Goal: Information Seeking & Learning: Learn about a topic

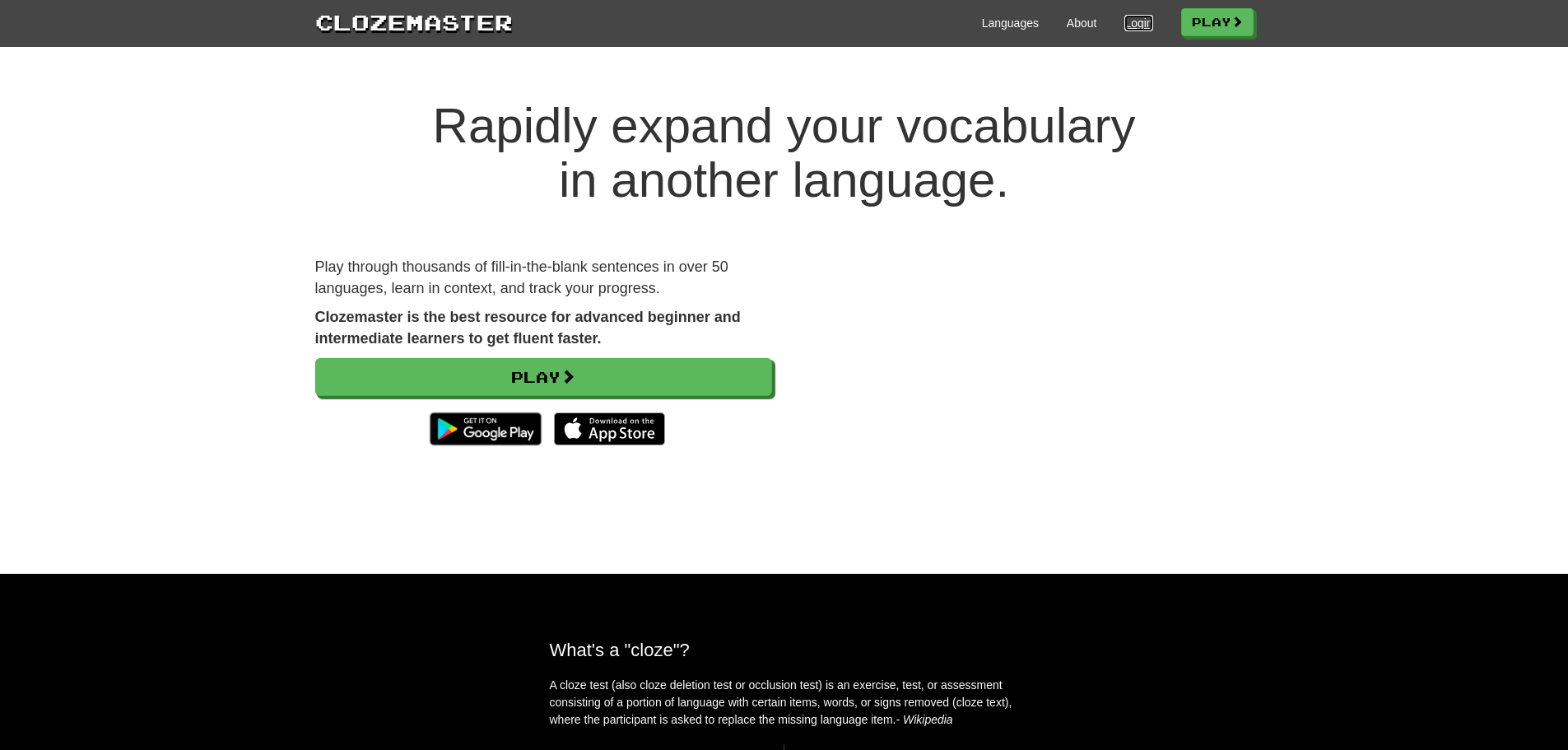
click at [1128, 24] on link "Login" at bounding box center [1138, 22] width 28 height 16
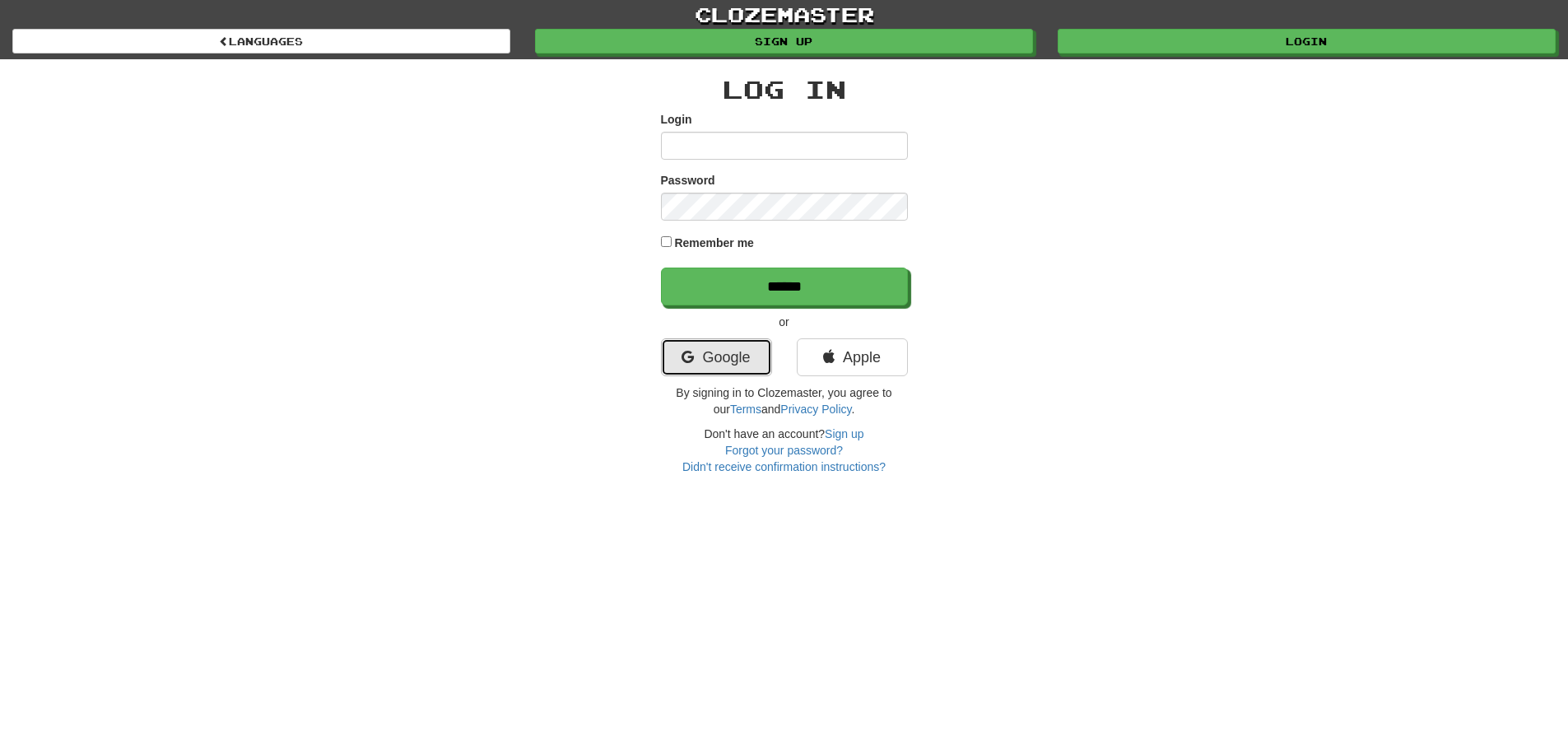
click at [733, 364] on link "Google" at bounding box center [716, 357] width 111 height 38
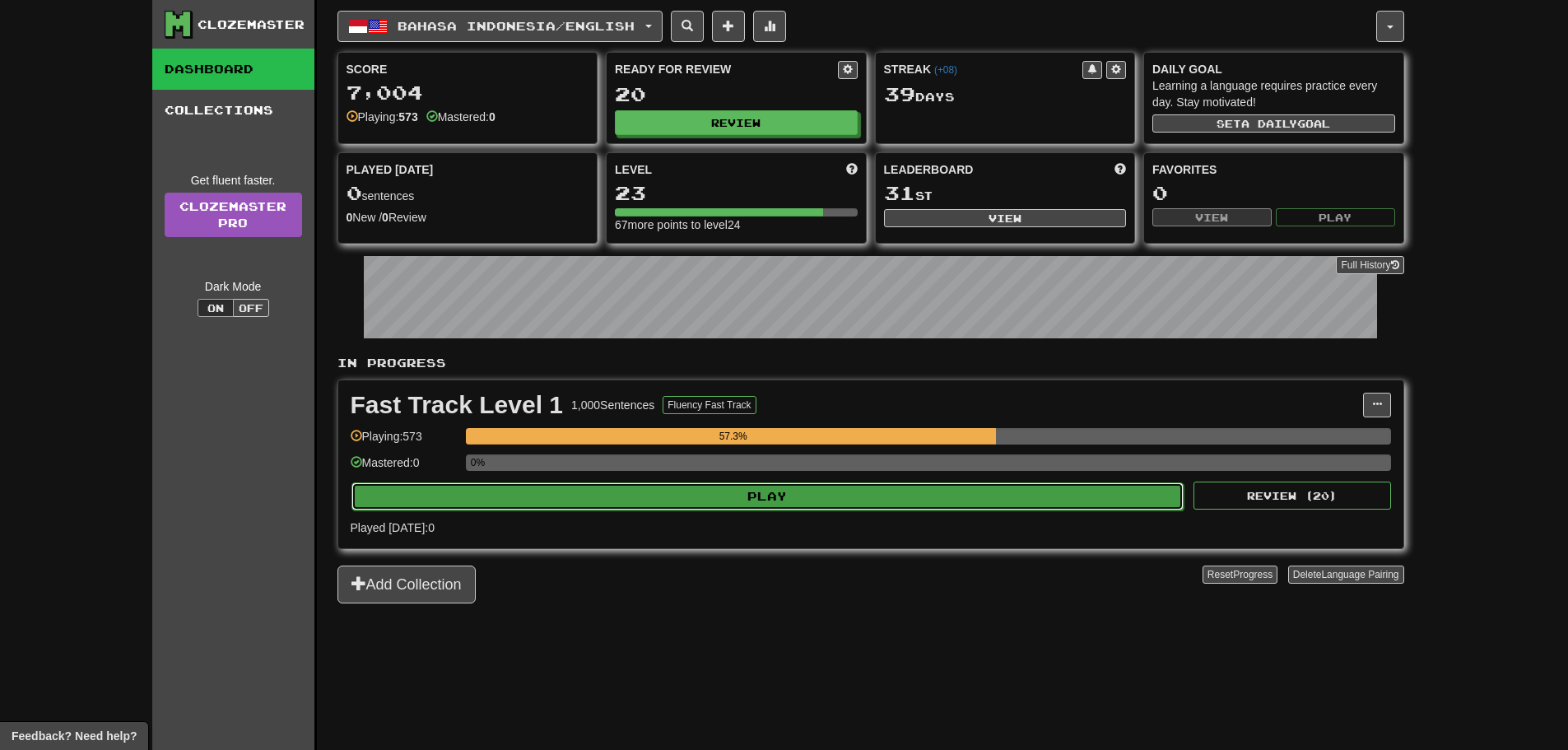
click at [595, 494] on button "Play" at bounding box center [768, 496] width 833 height 28
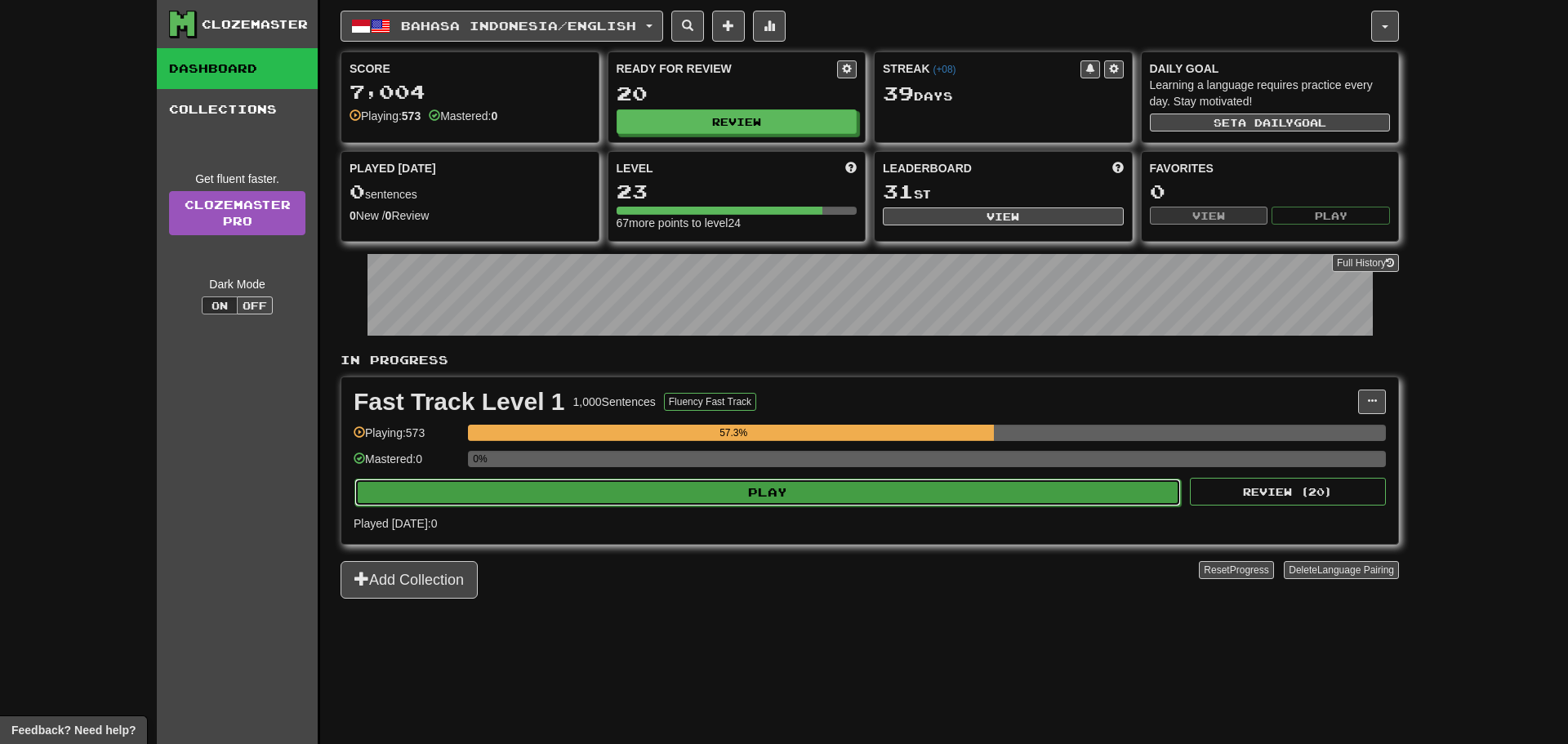
select select "**"
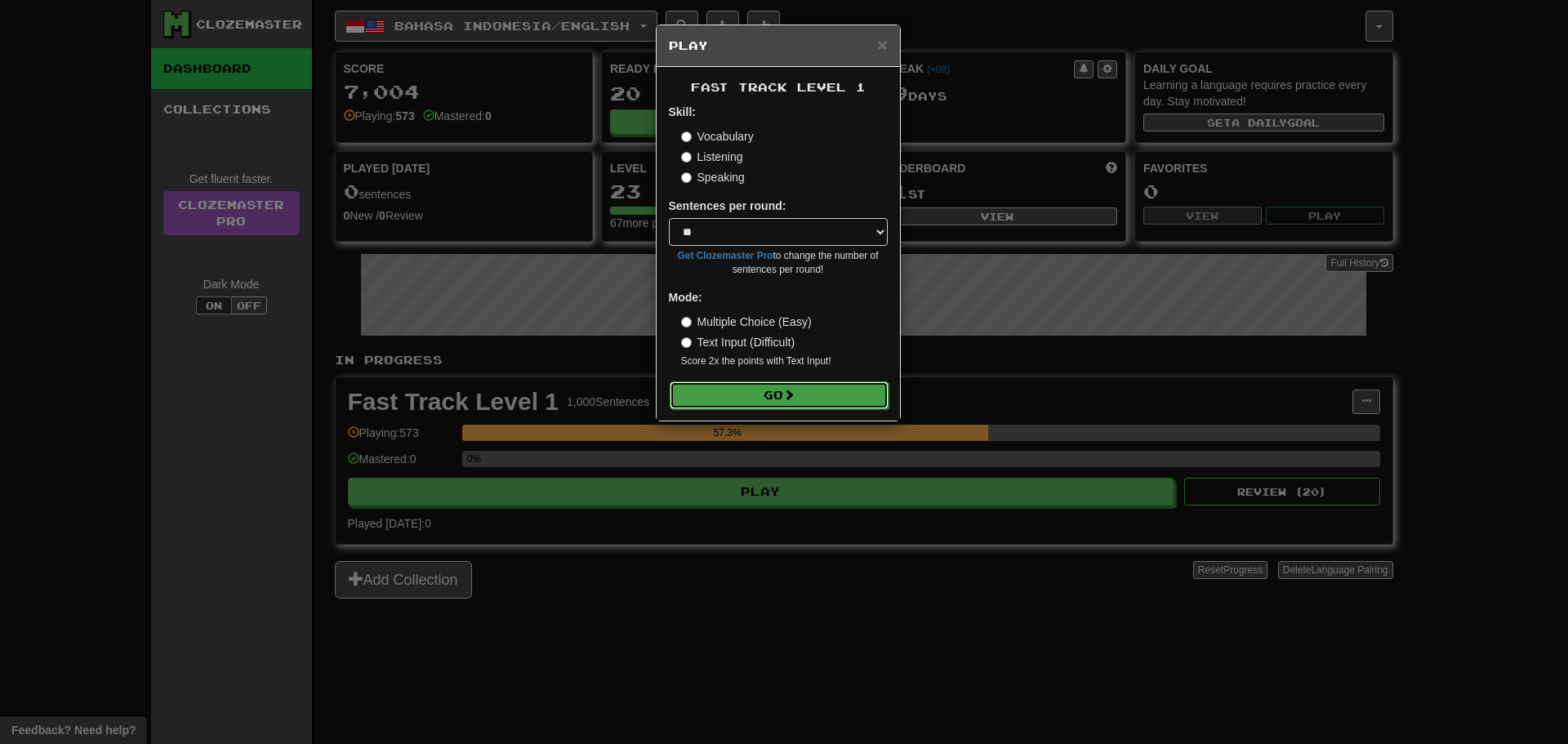
click at [774, 398] on button "Go" at bounding box center [779, 394] width 219 height 28
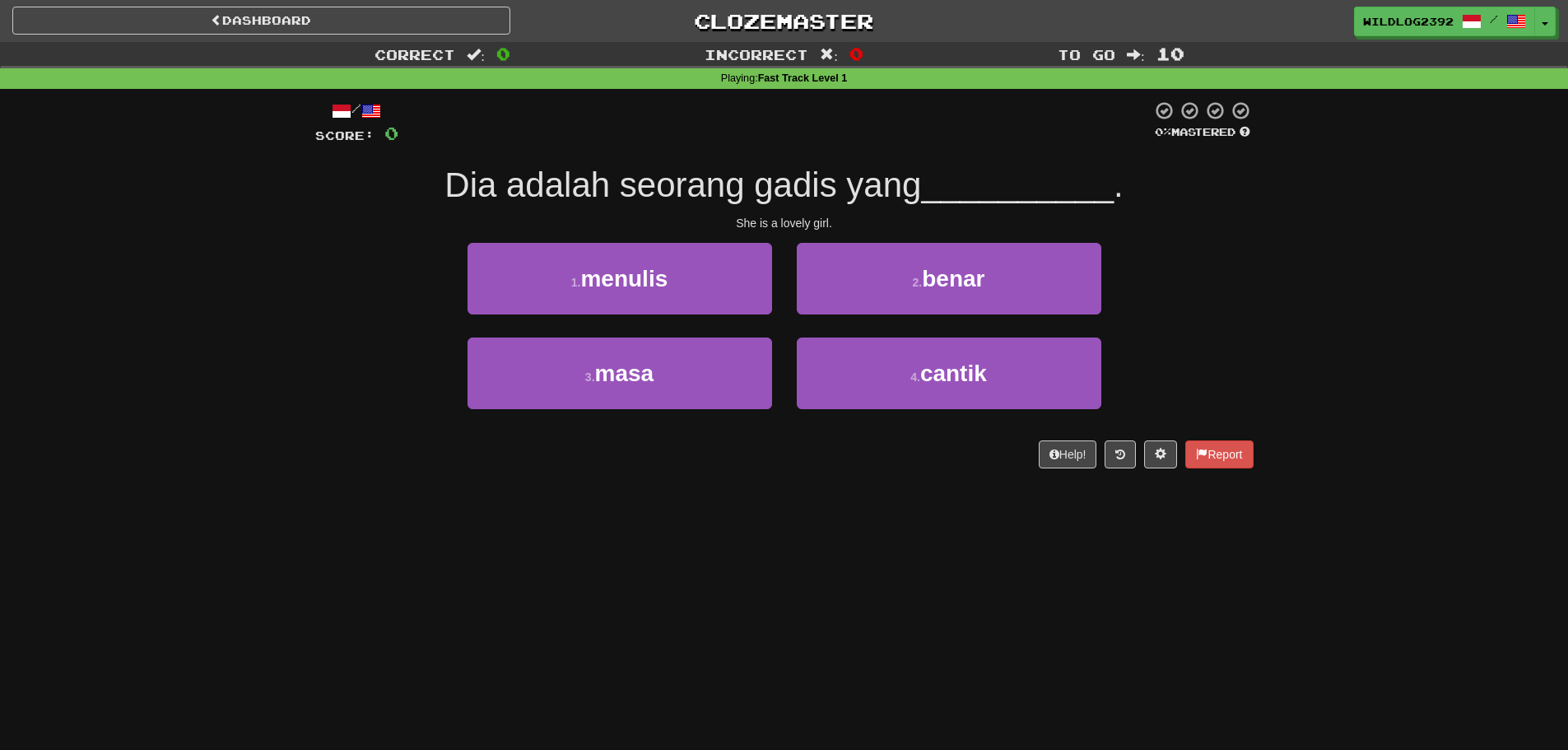
click at [310, 502] on div "Dashboard Clozemaster WildLog2392 / Toggle Dropdown Dashboard Leaderboard Activ…" at bounding box center [784, 375] width 1568 height 750
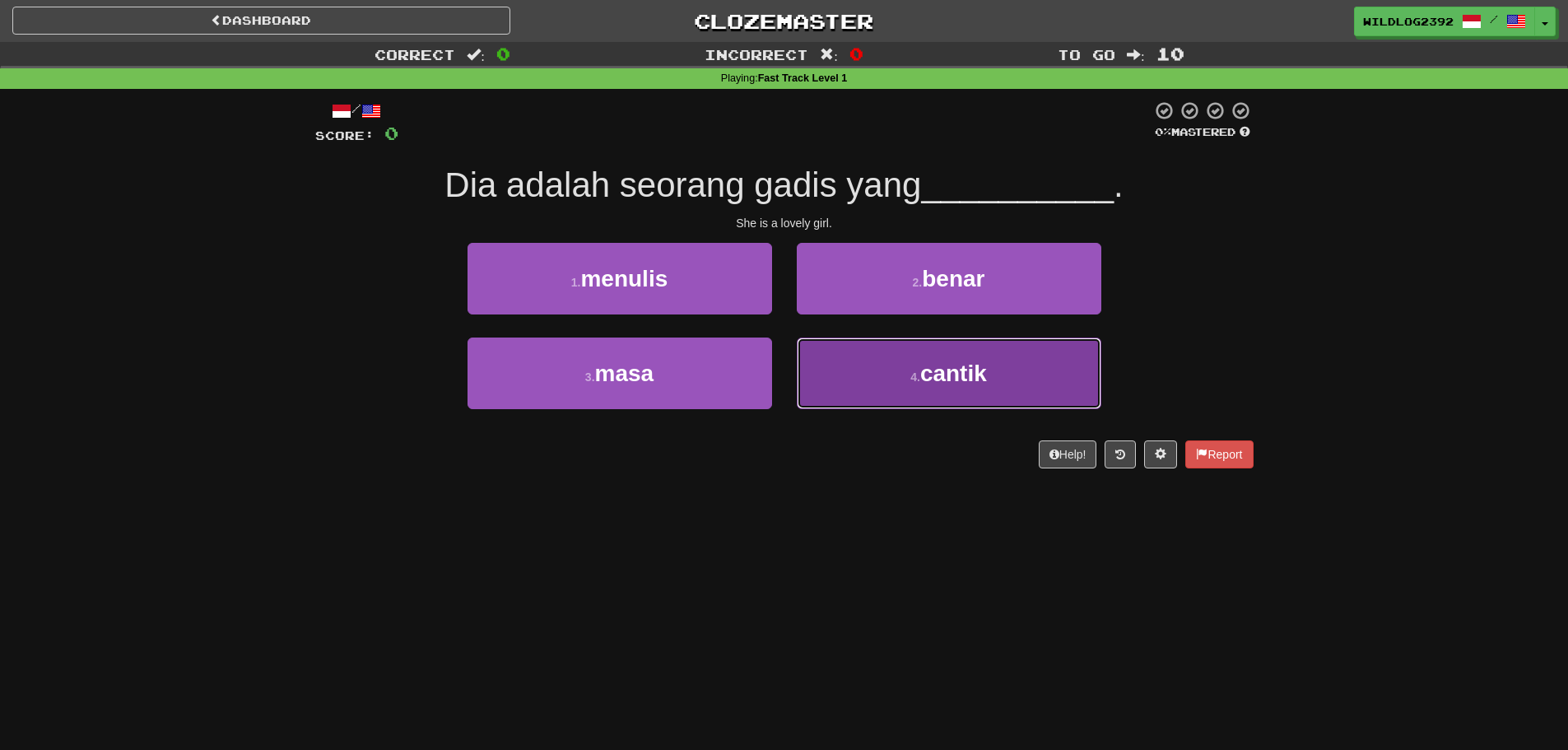
click at [957, 375] on span "cantik" at bounding box center [954, 373] width 67 height 26
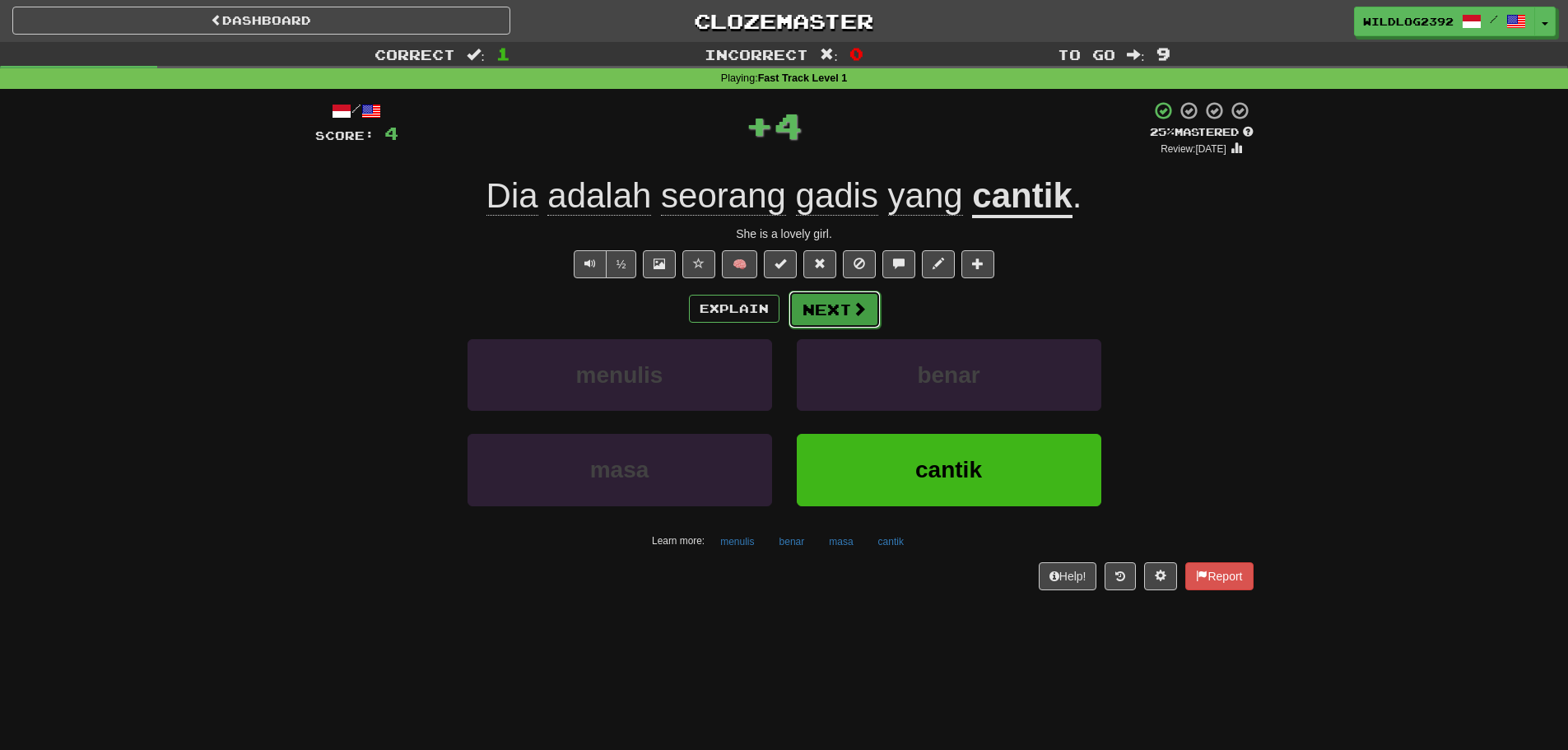
click at [846, 319] on button "Next" at bounding box center [834, 309] width 92 height 38
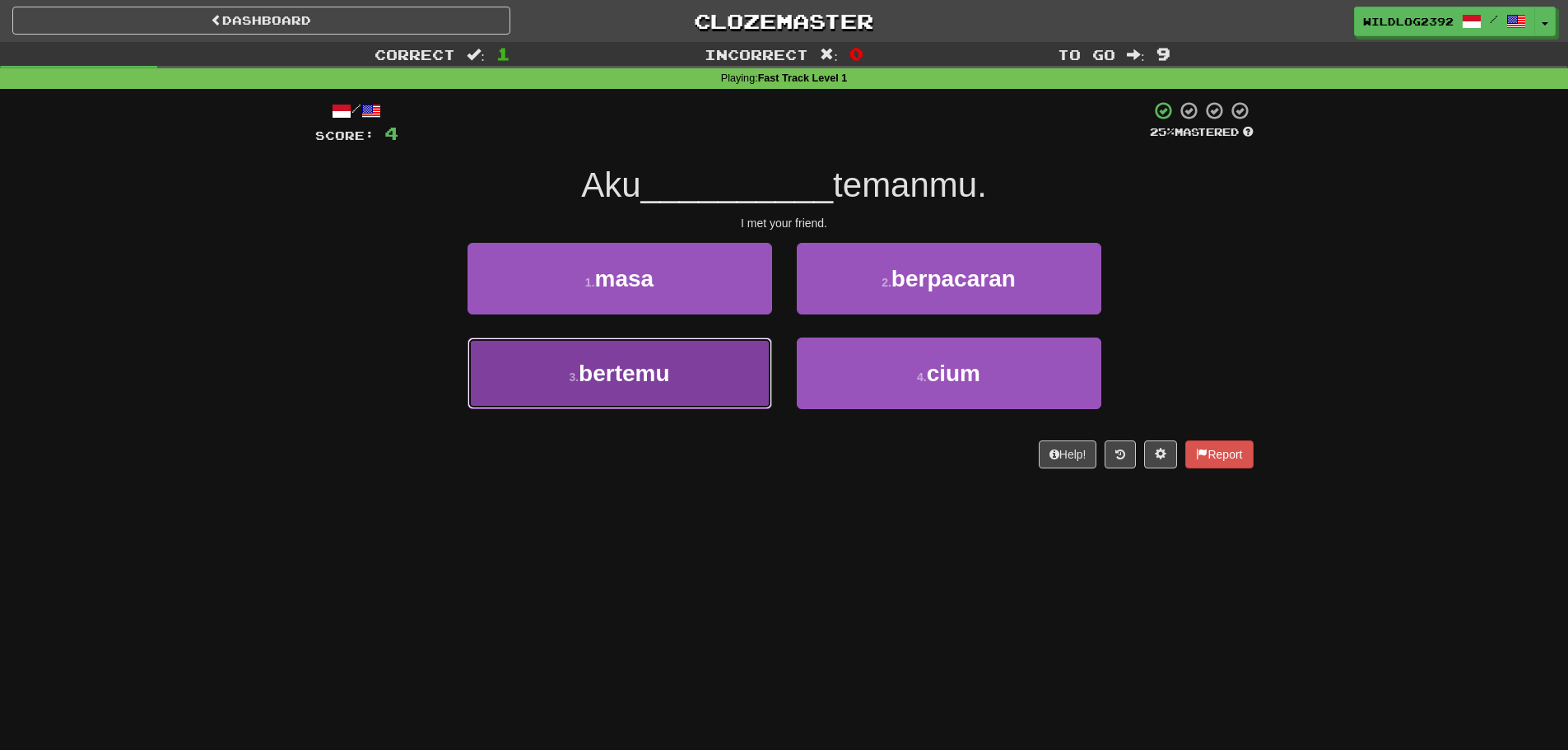
click at [648, 368] on span "bertemu" at bounding box center [624, 373] width 91 height 26
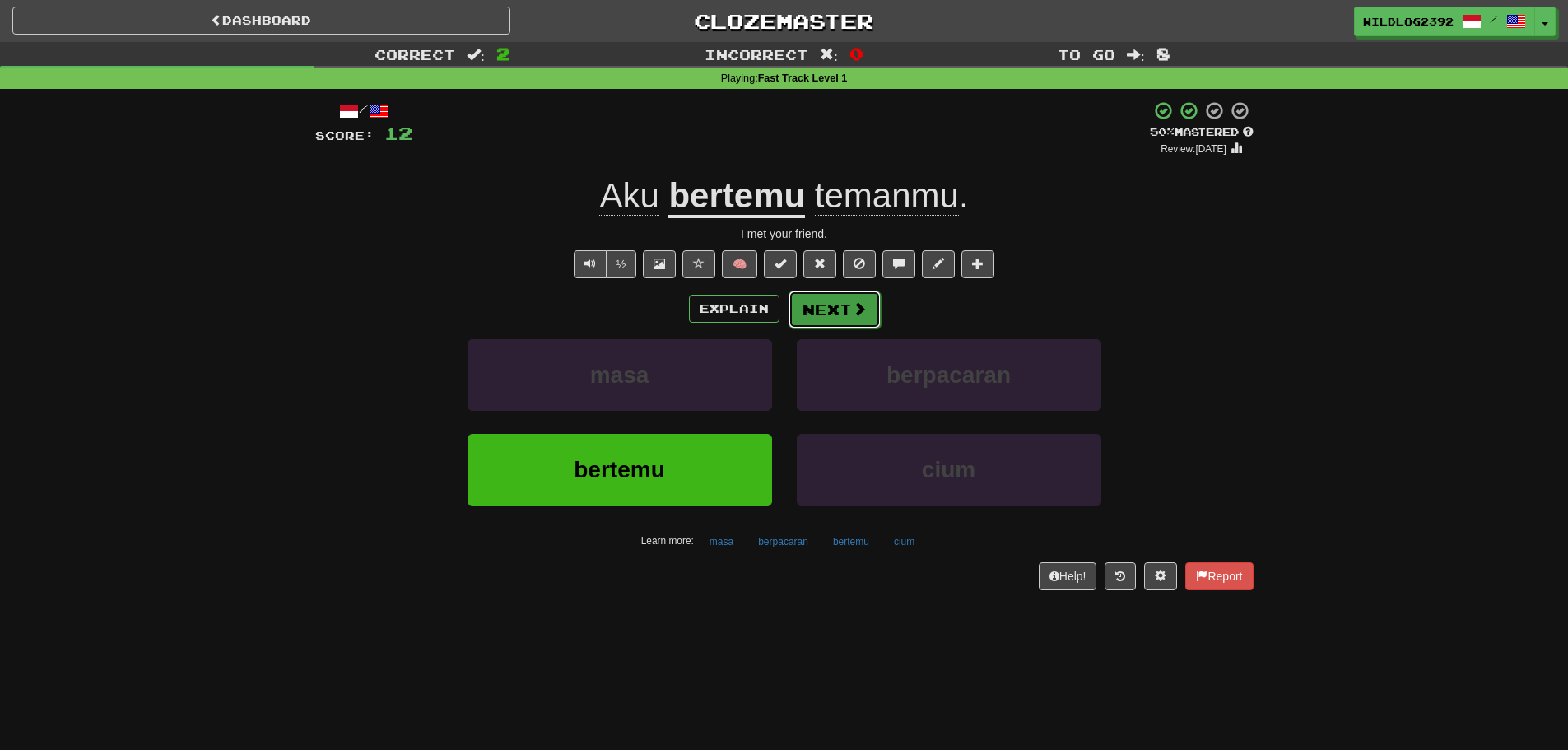
click at [844, 301] on button "Next" at bounding box center [834, 309] width 92 height 38
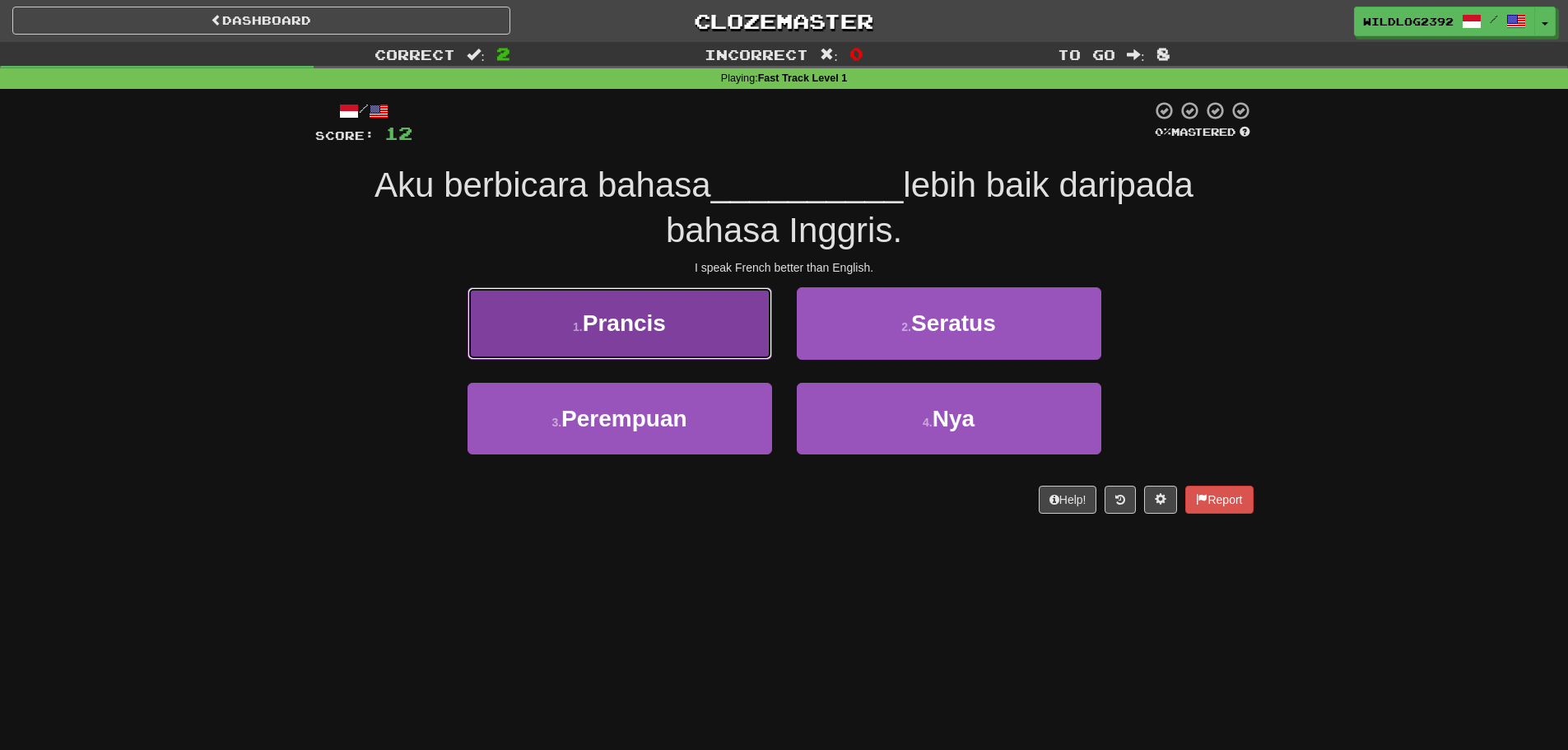
click at [667, 344] on button "1 . Prancis" at bounding box center [620, 323] width 305 height 72
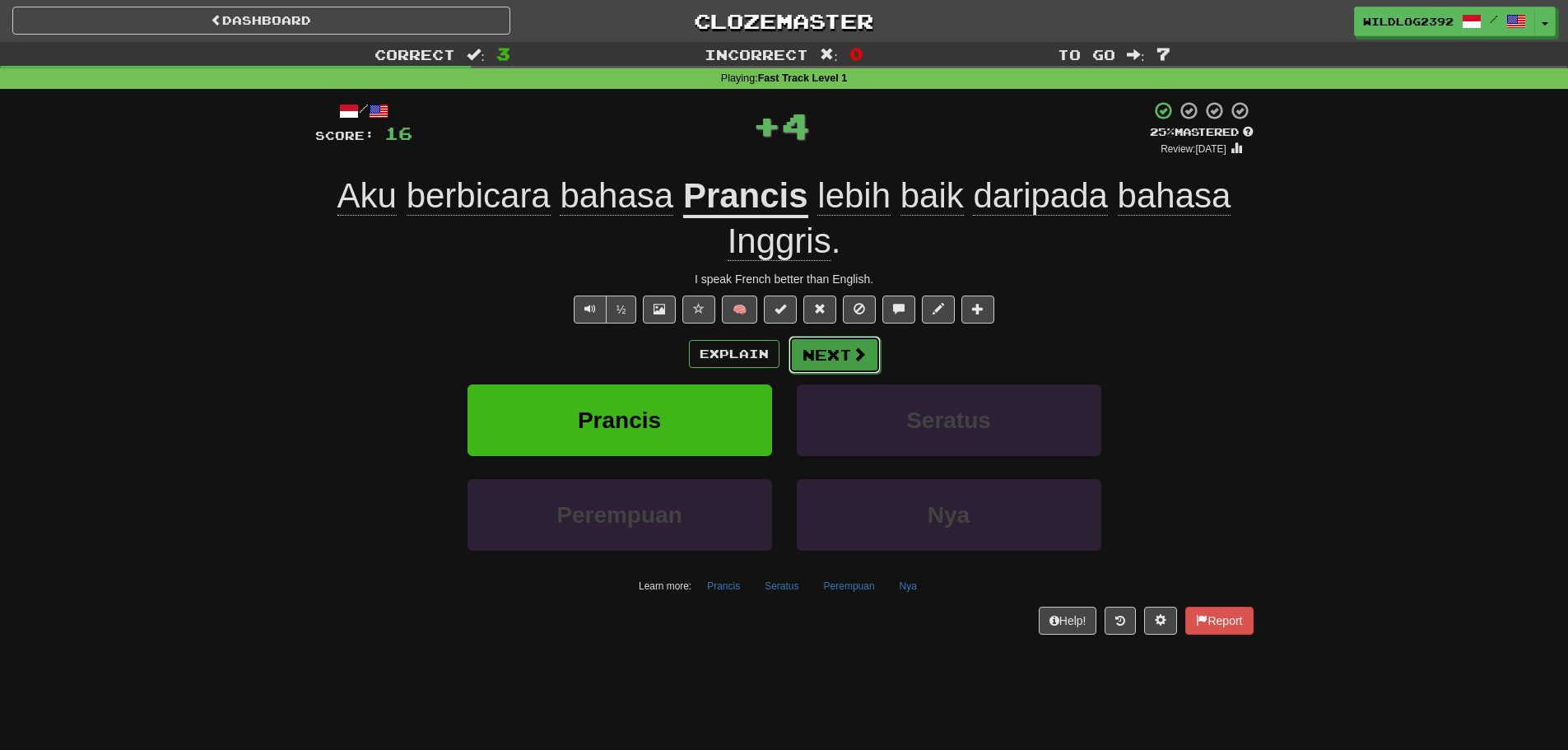
click at [826, 353] on button "Next" at bounding box center [834, 355] width 92 height 38
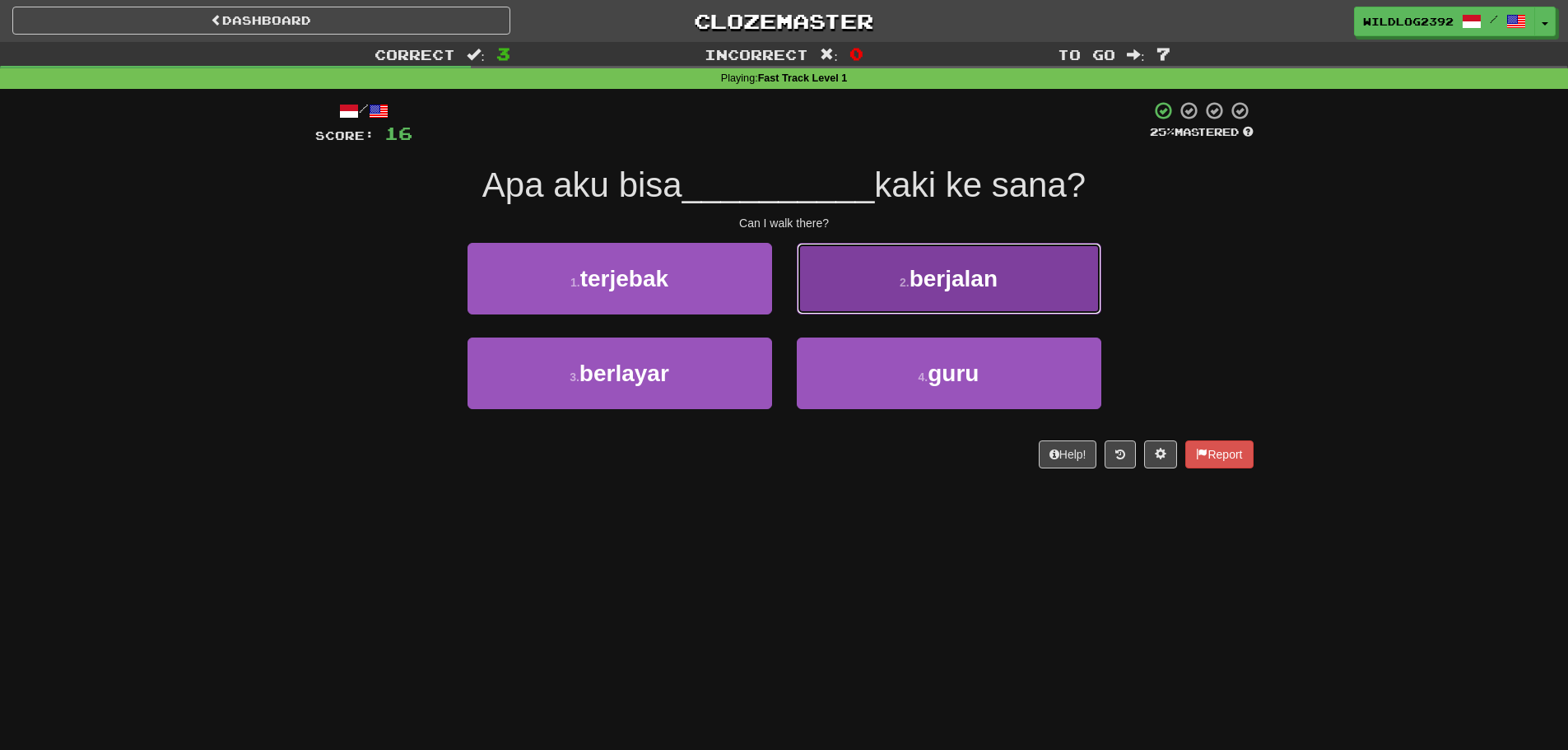
click at [927, 290] on span "berjalan" at bounding box center [954, 279] width 88 height 26
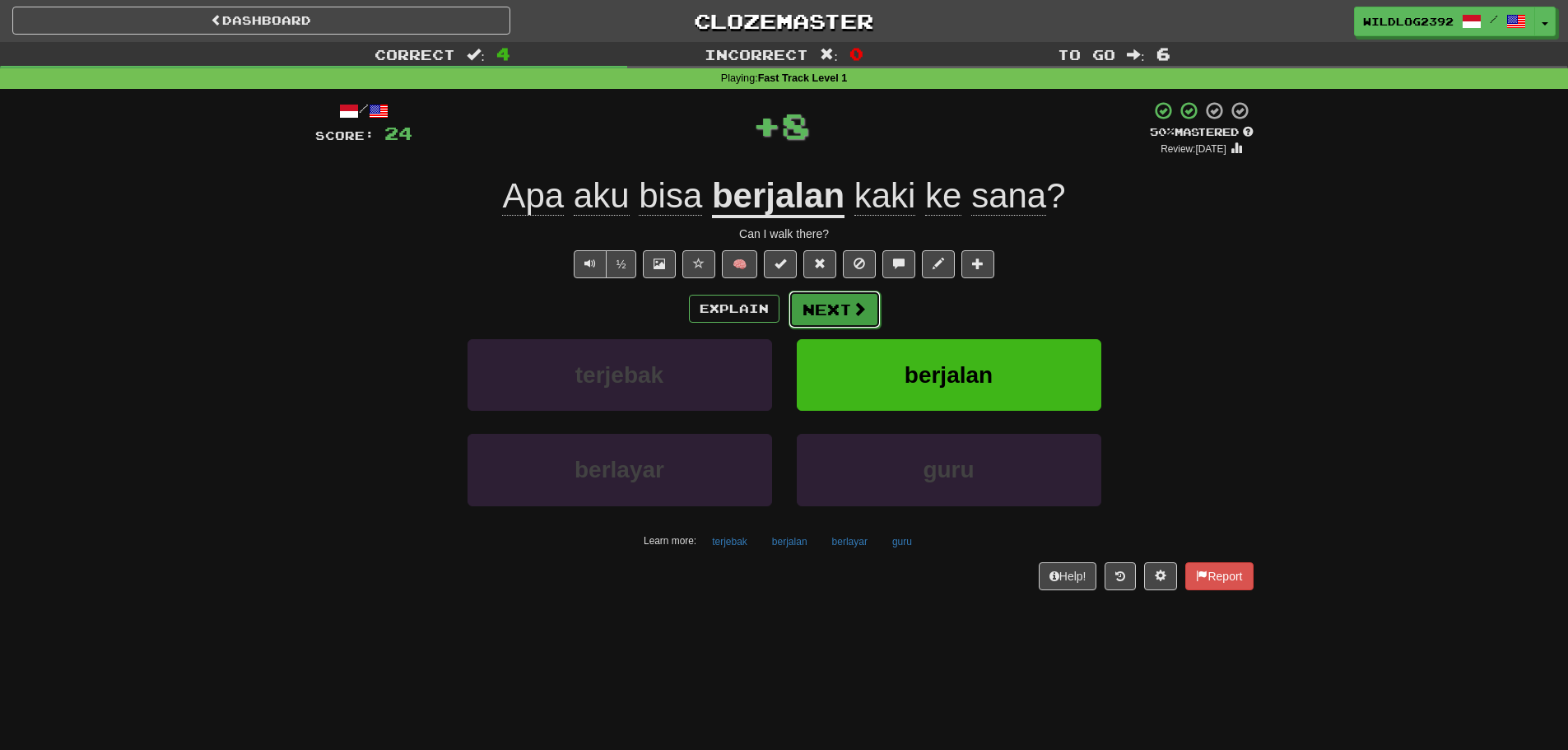
click at [838, 315] on button "Next" at bounding box center [834, 309] width 92 height 38
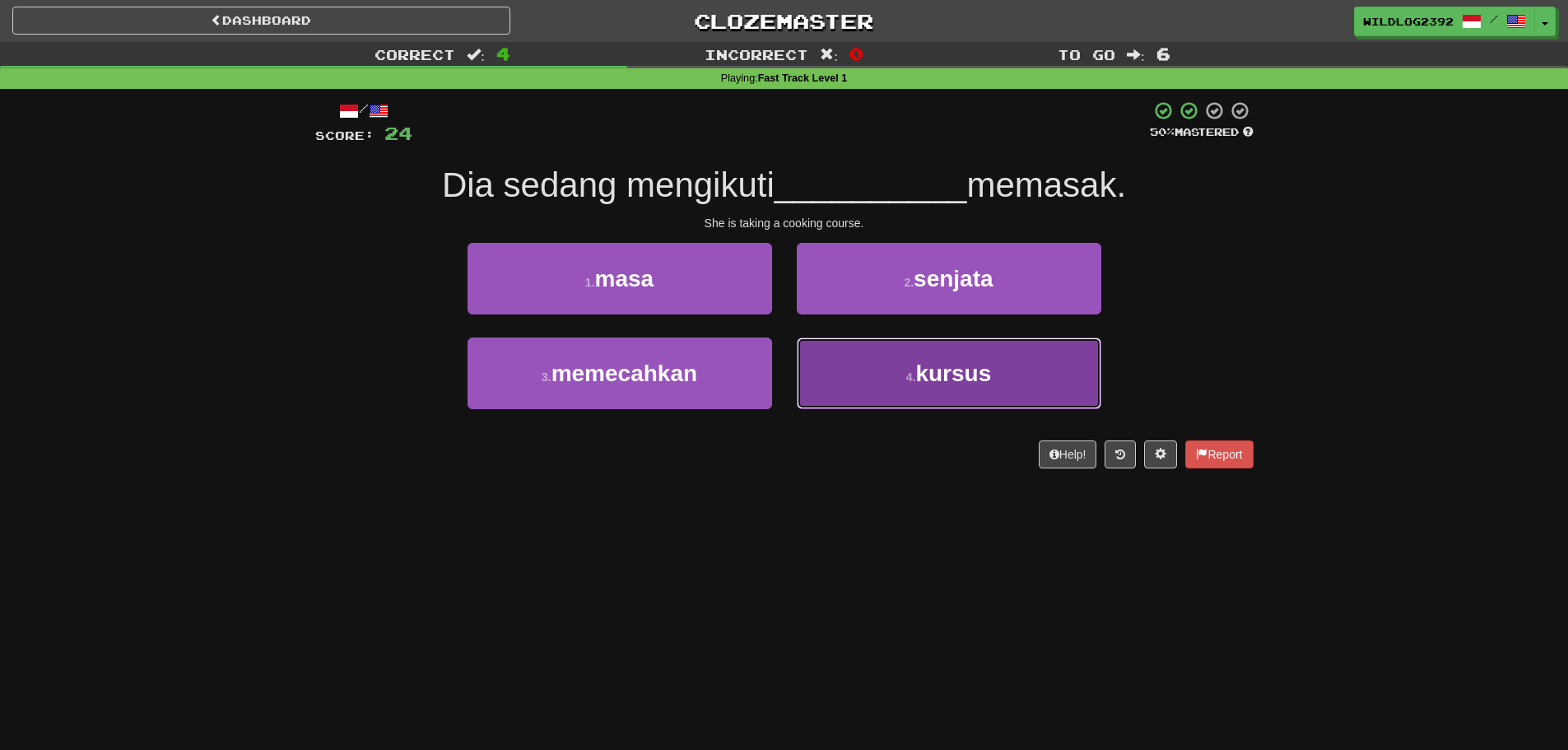
click at [898, 394] on button "4 . kursus" at bounding box center [949, 373] width 305 height 72
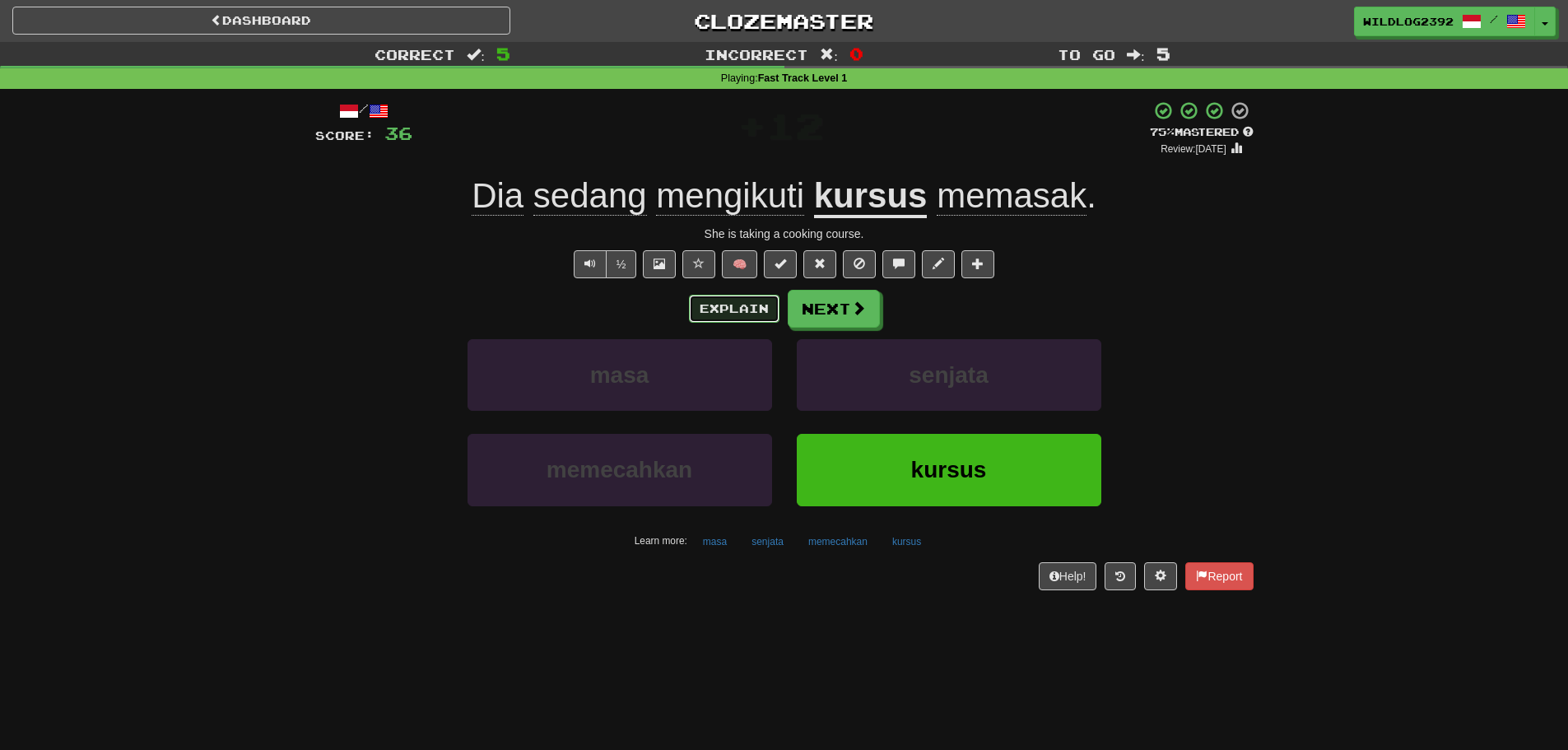
click at [734, 302] on button "Explain" at bounding box center [734, 308] width 91 height 28
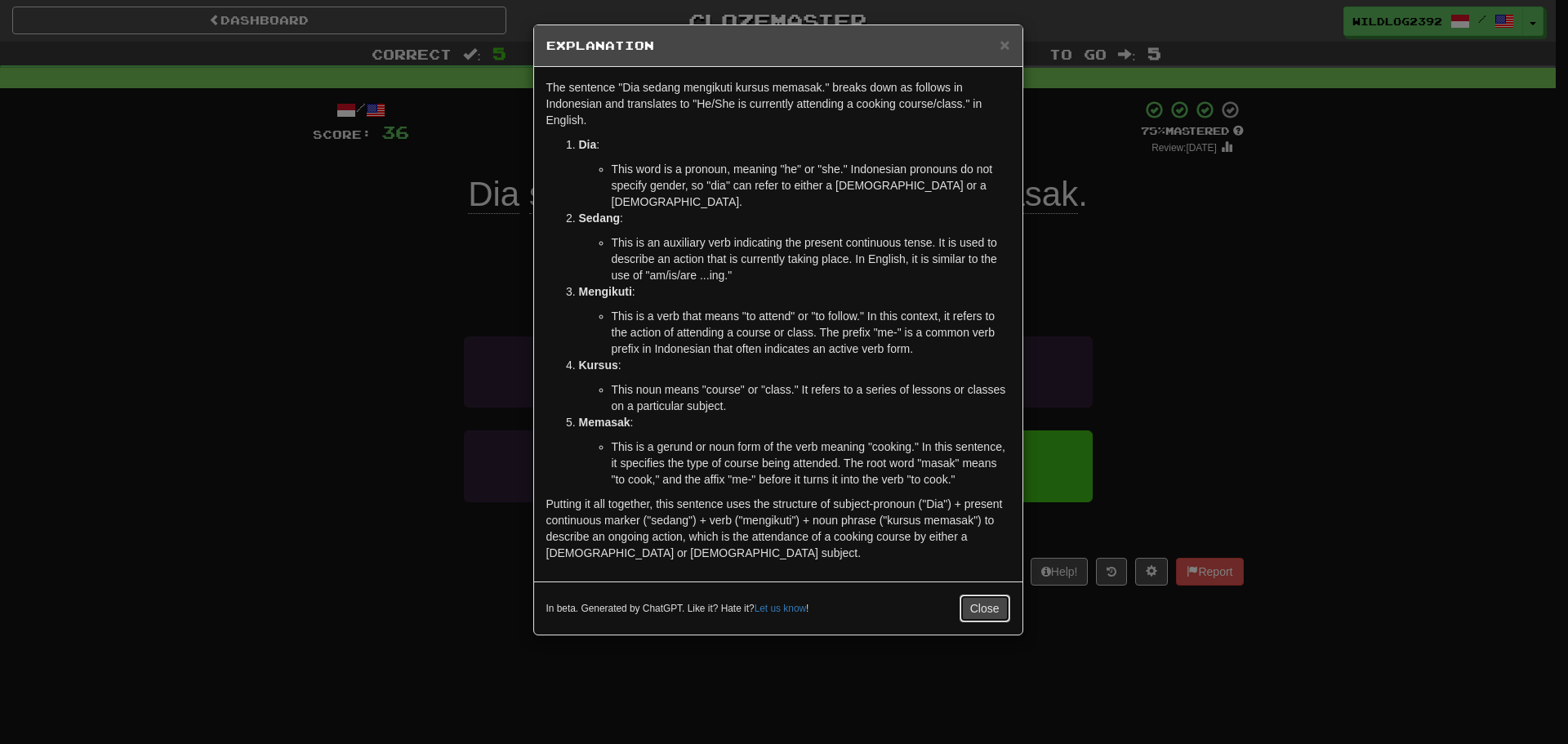
click at [977, 595] on button "Close" at bounding box center [985, 608] width 50 height 28
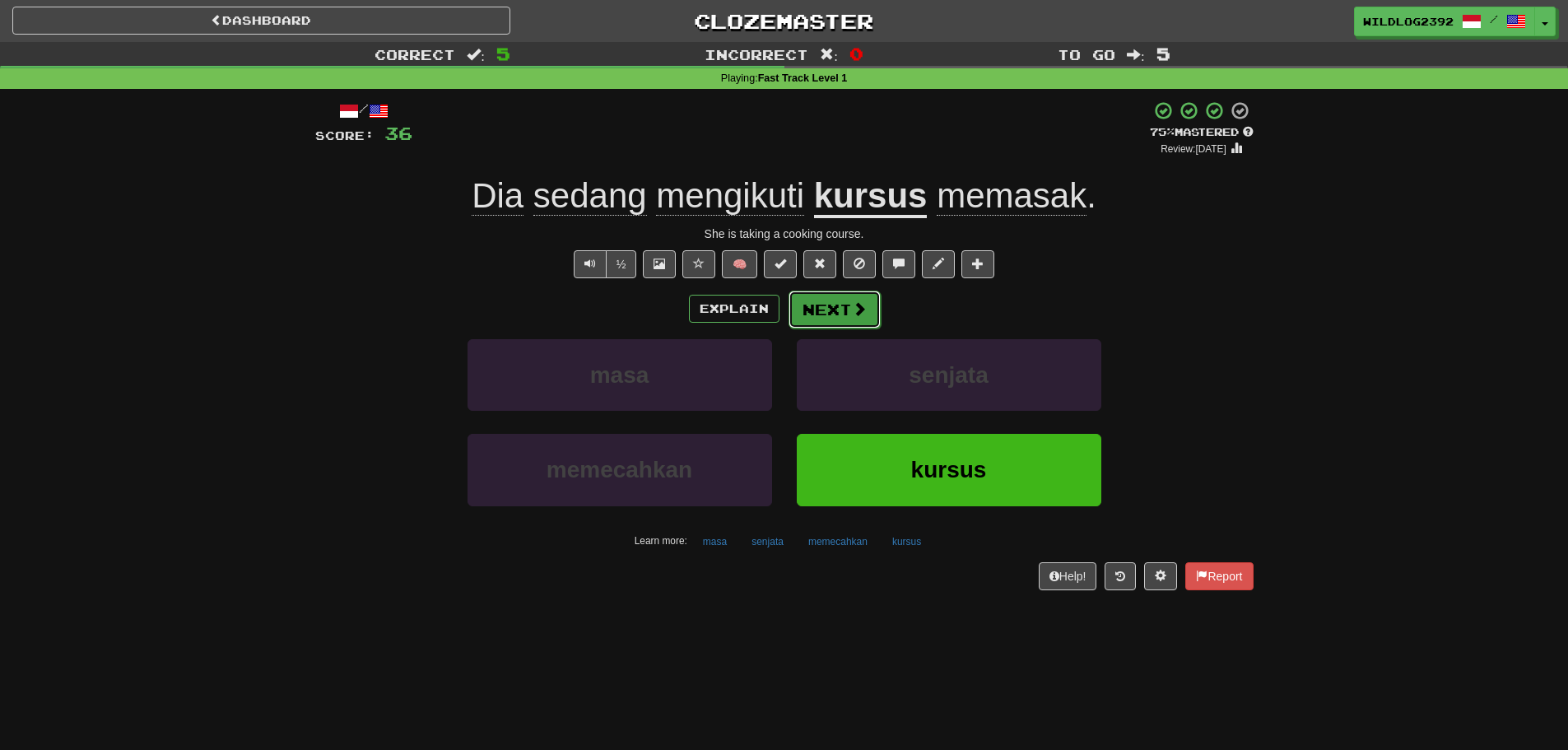
click at [861, 318] on button "Next" at bounding box center [834, 309] width 92 height 38
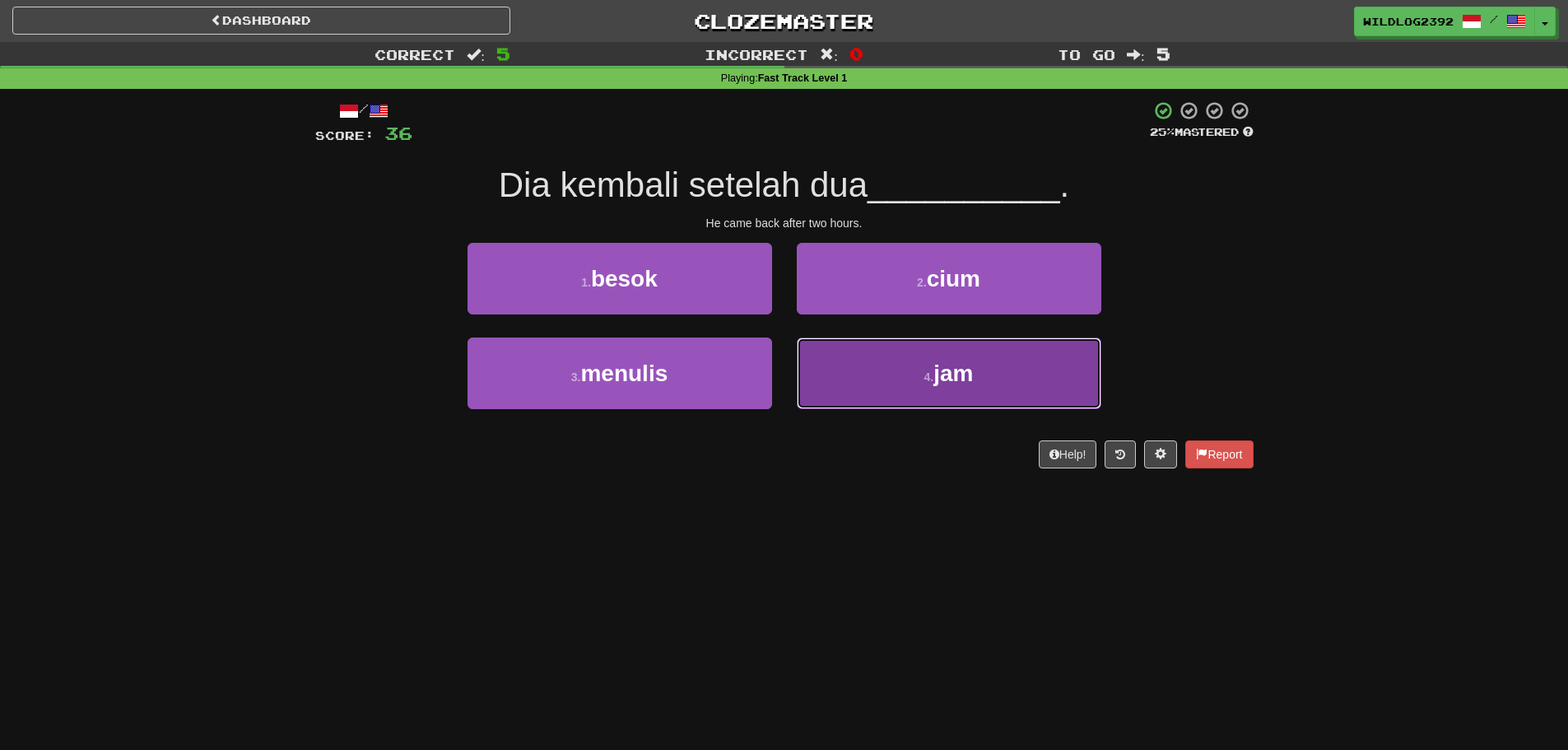
click at [888, 389] on button "4 . jam" at bounding box center [949, 373] width 305 height 72
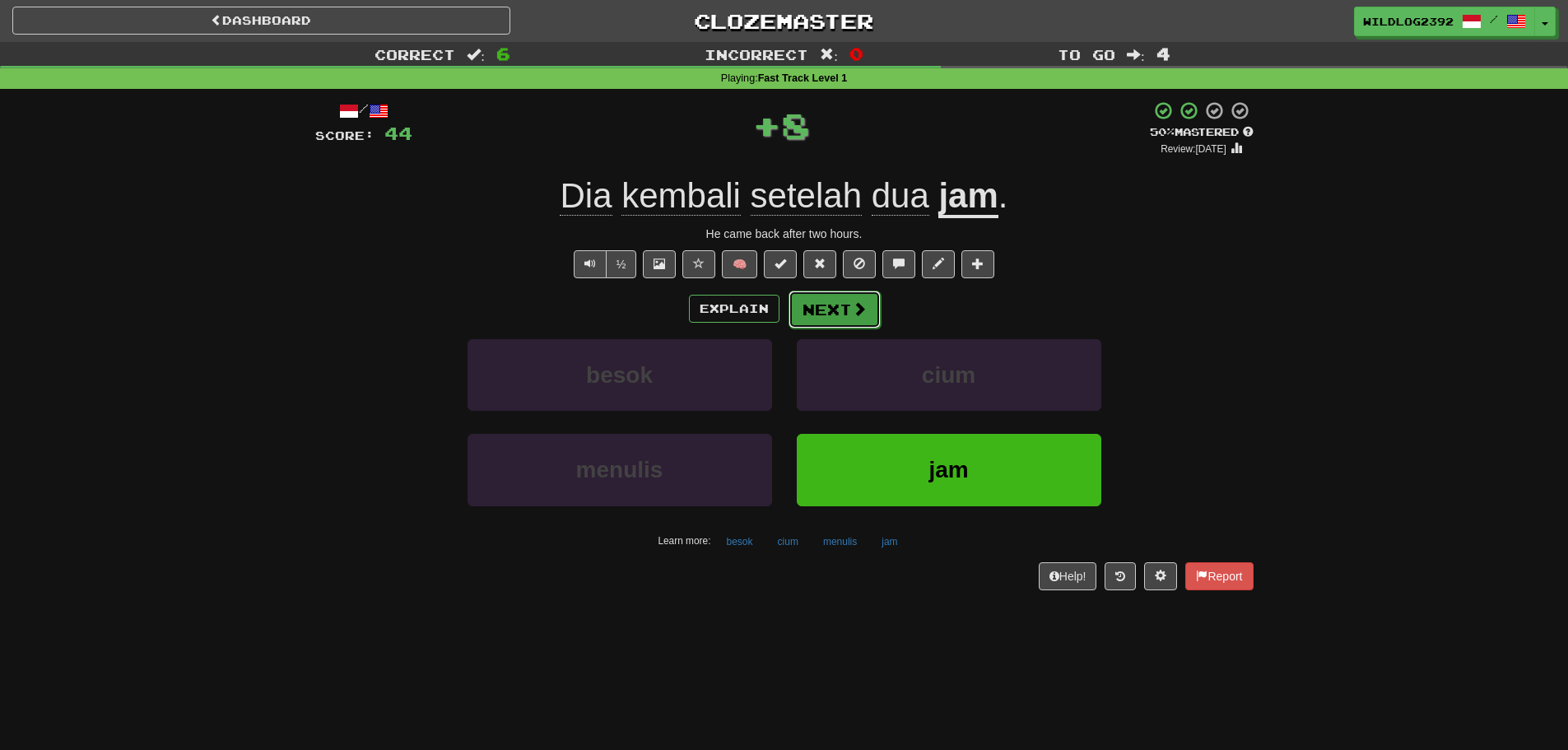
click at [834, 306] on button "Next" at bounding box center [834, 309] width 92 height 38
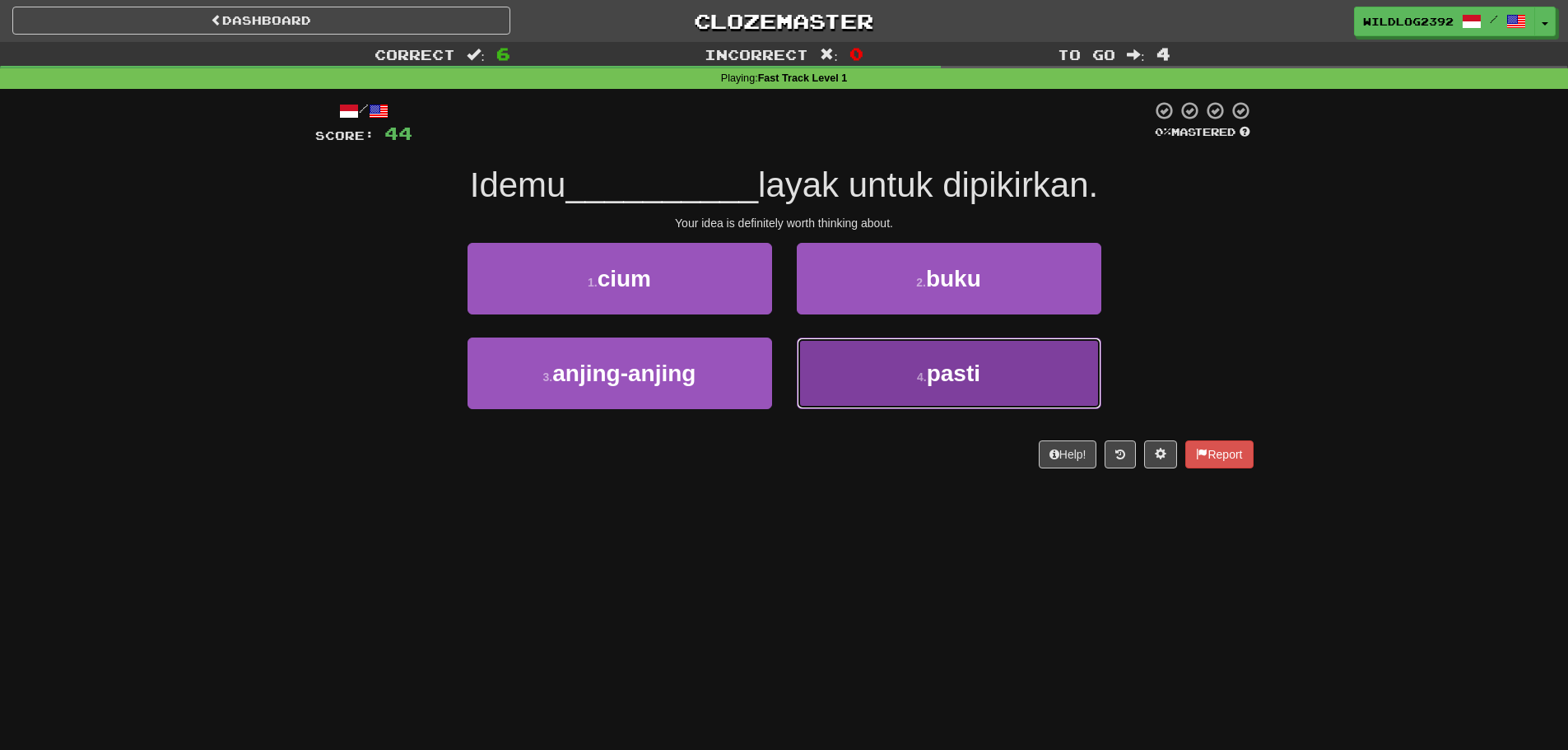
click at [908, 393] on button "4 . pasti" at bounding box center [949, 373] width 305 height 72
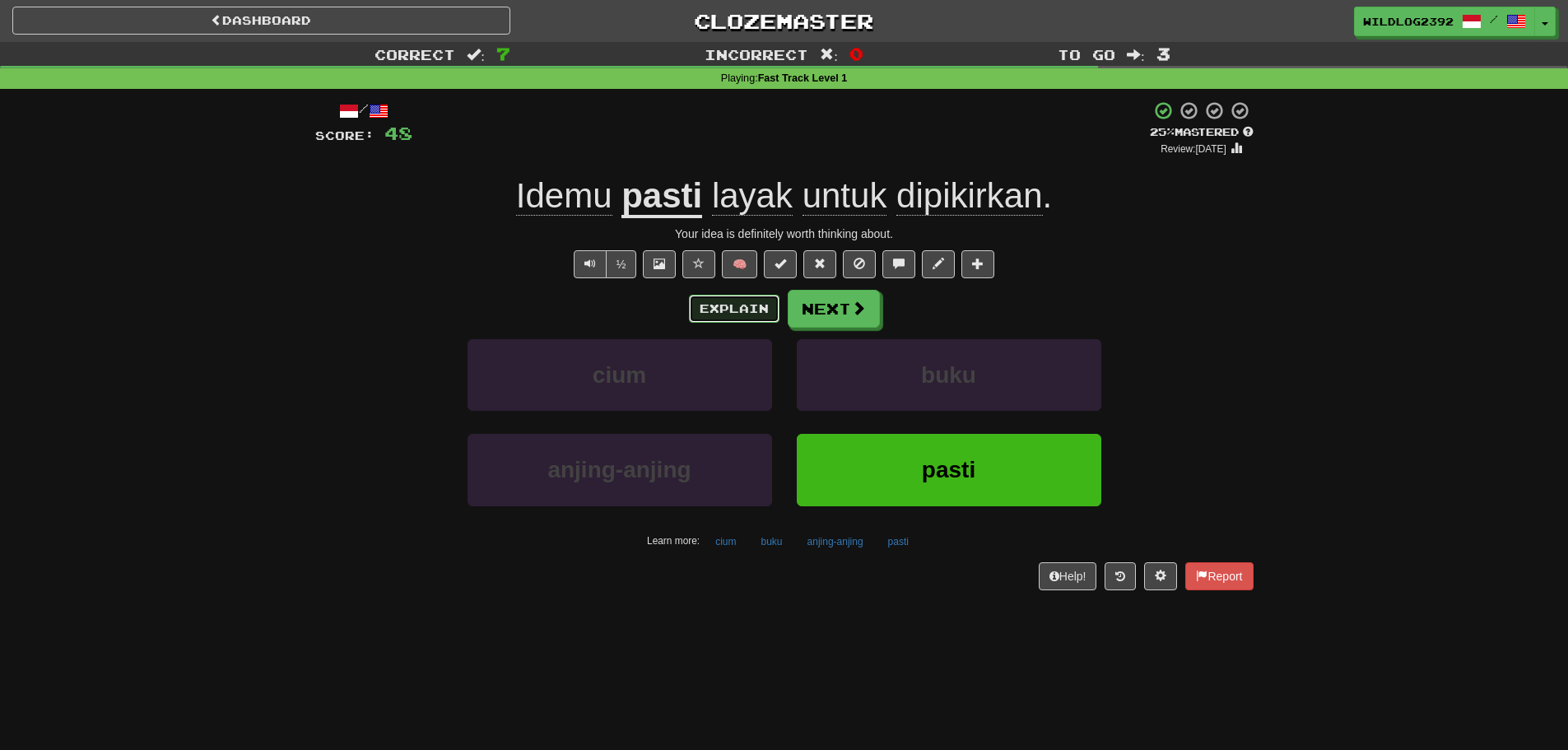
click at [739, 316] on button "Explain" at bounding box center [734, 308] width 91 height 28
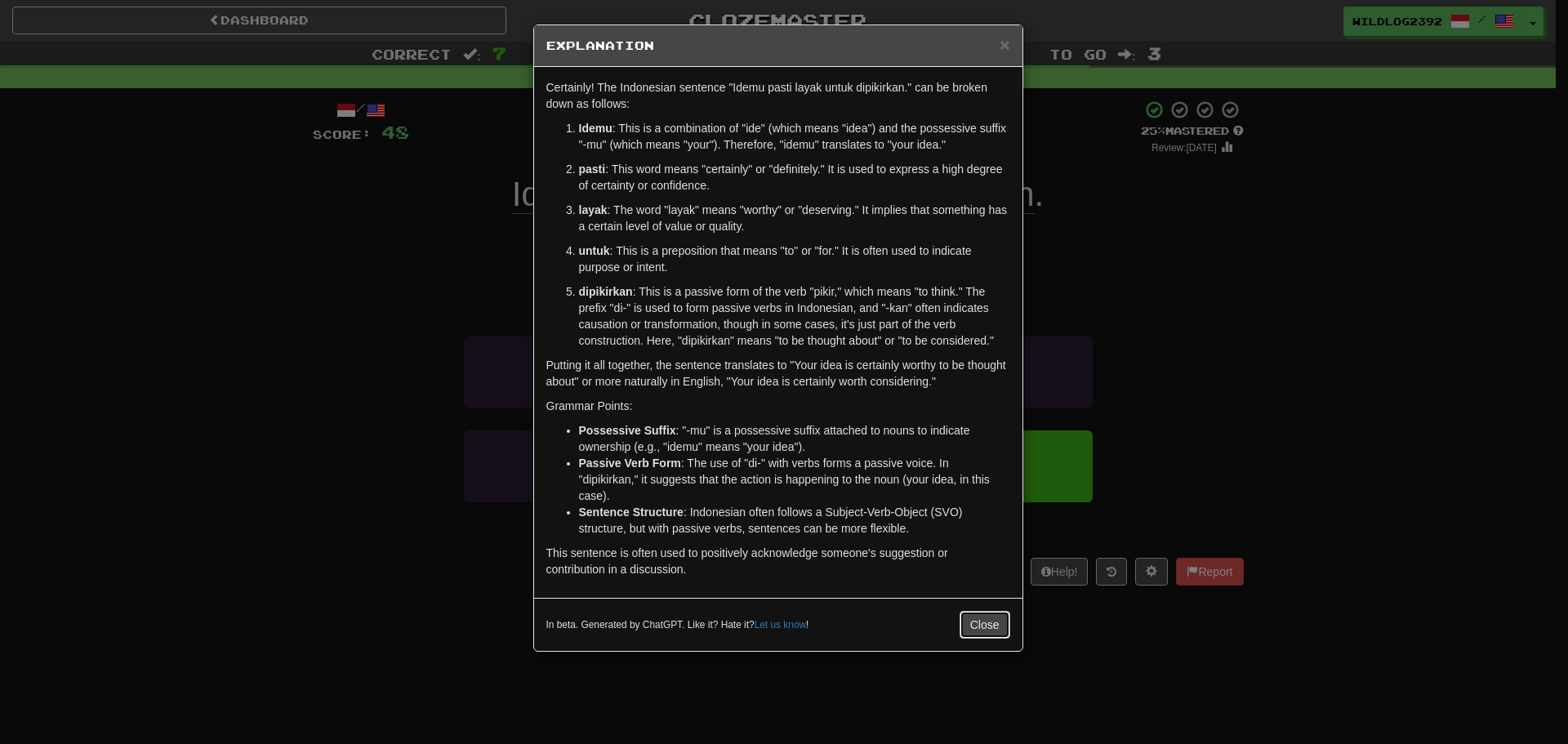
click at [993, 617] on button "Close" at bounding box center [985, 624] width 50 height 28
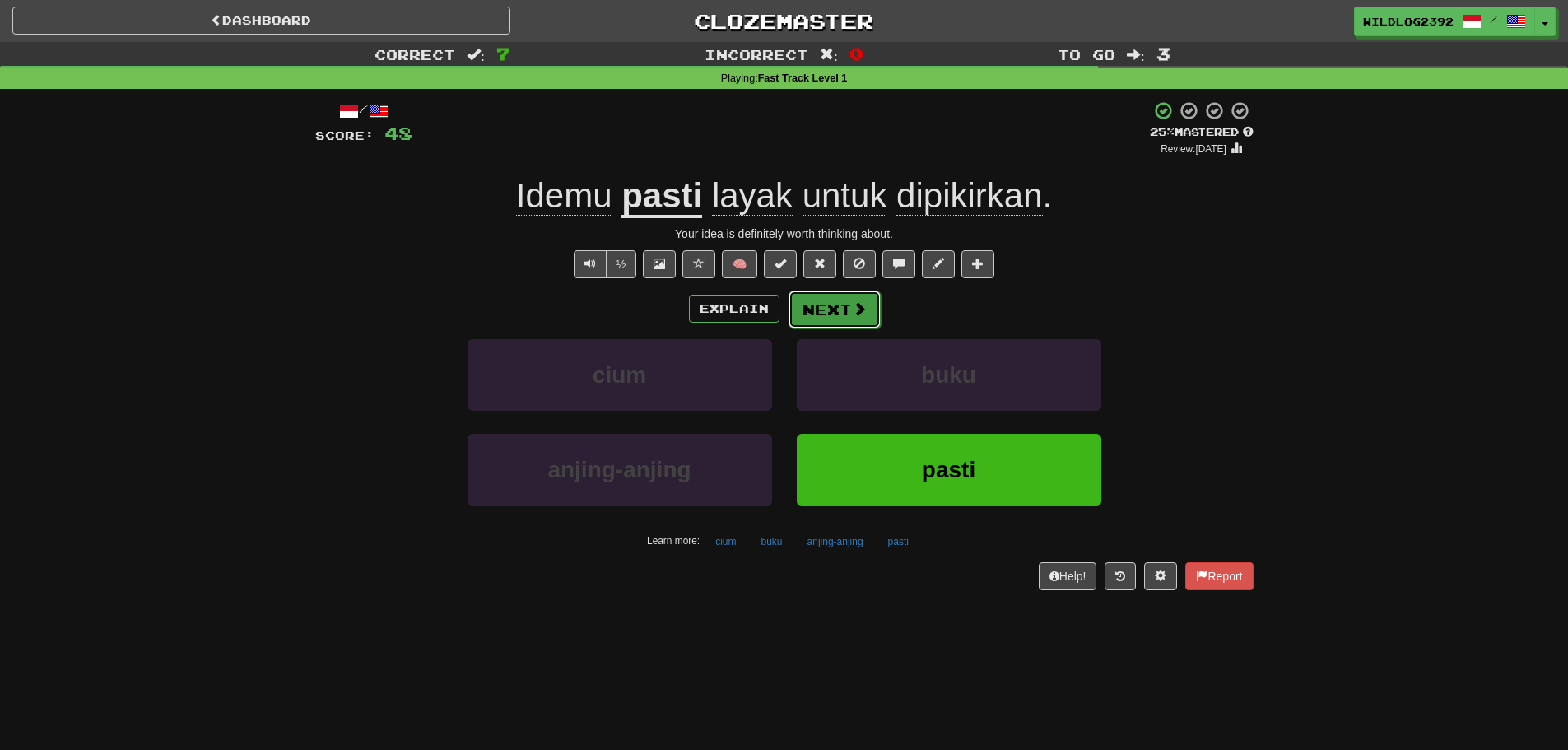
click at [852, 308] on span at bounding box center [858, 308] width 14 height 14
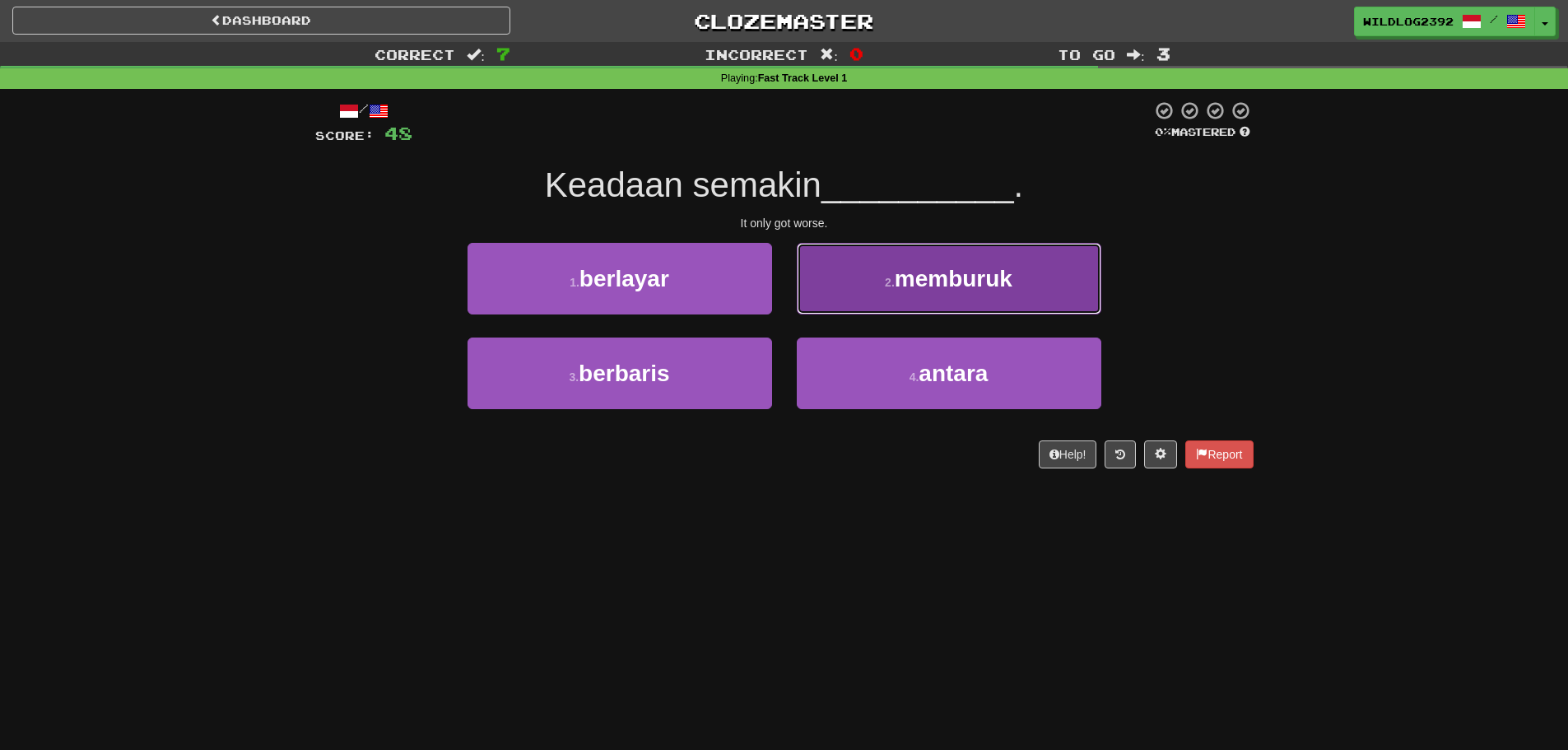
click at [922, 281] on span "memburuk" at bounding box center [953, 279] width 118 height 26
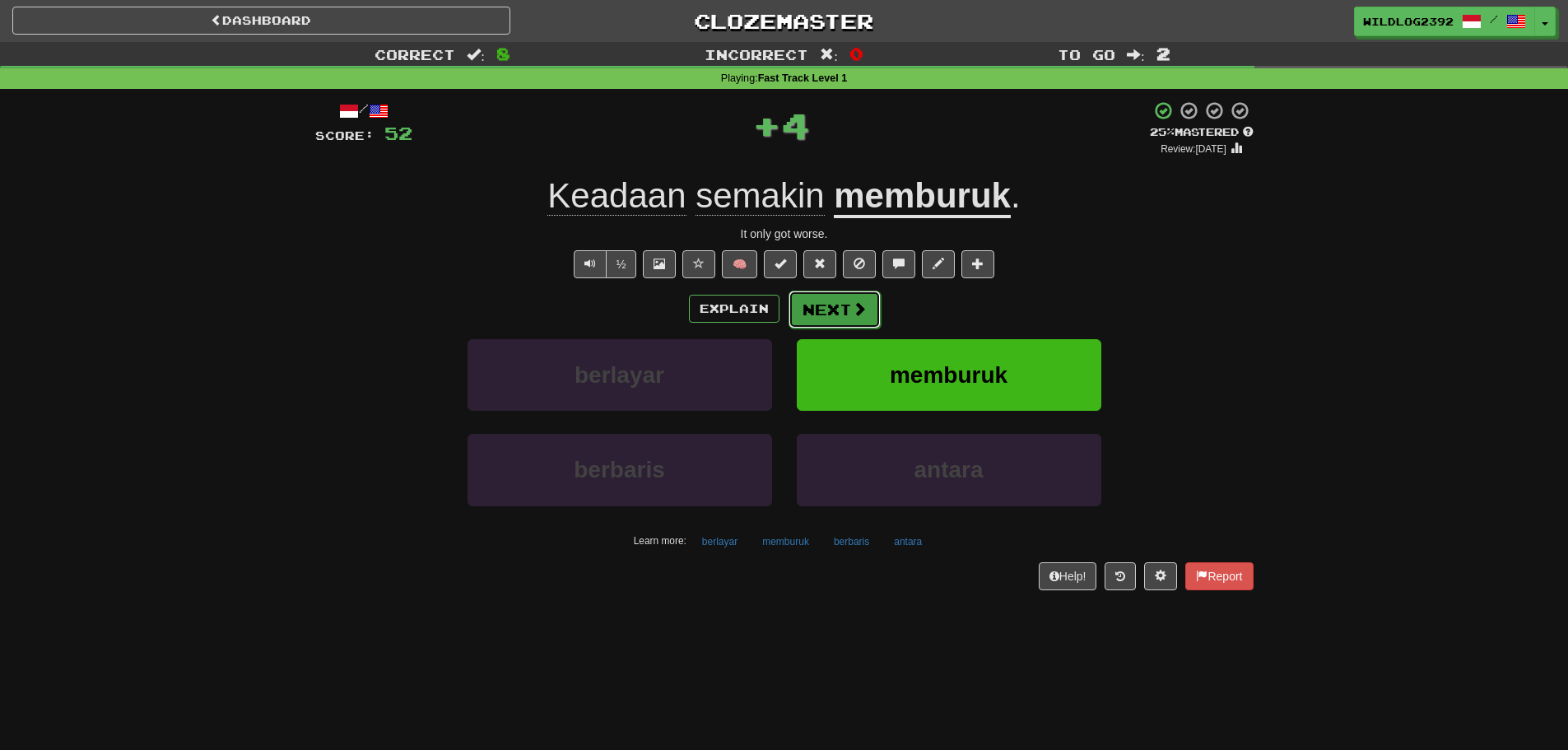
click at [852, 313] on span at bounding box center [858, 308] width 14 height 14
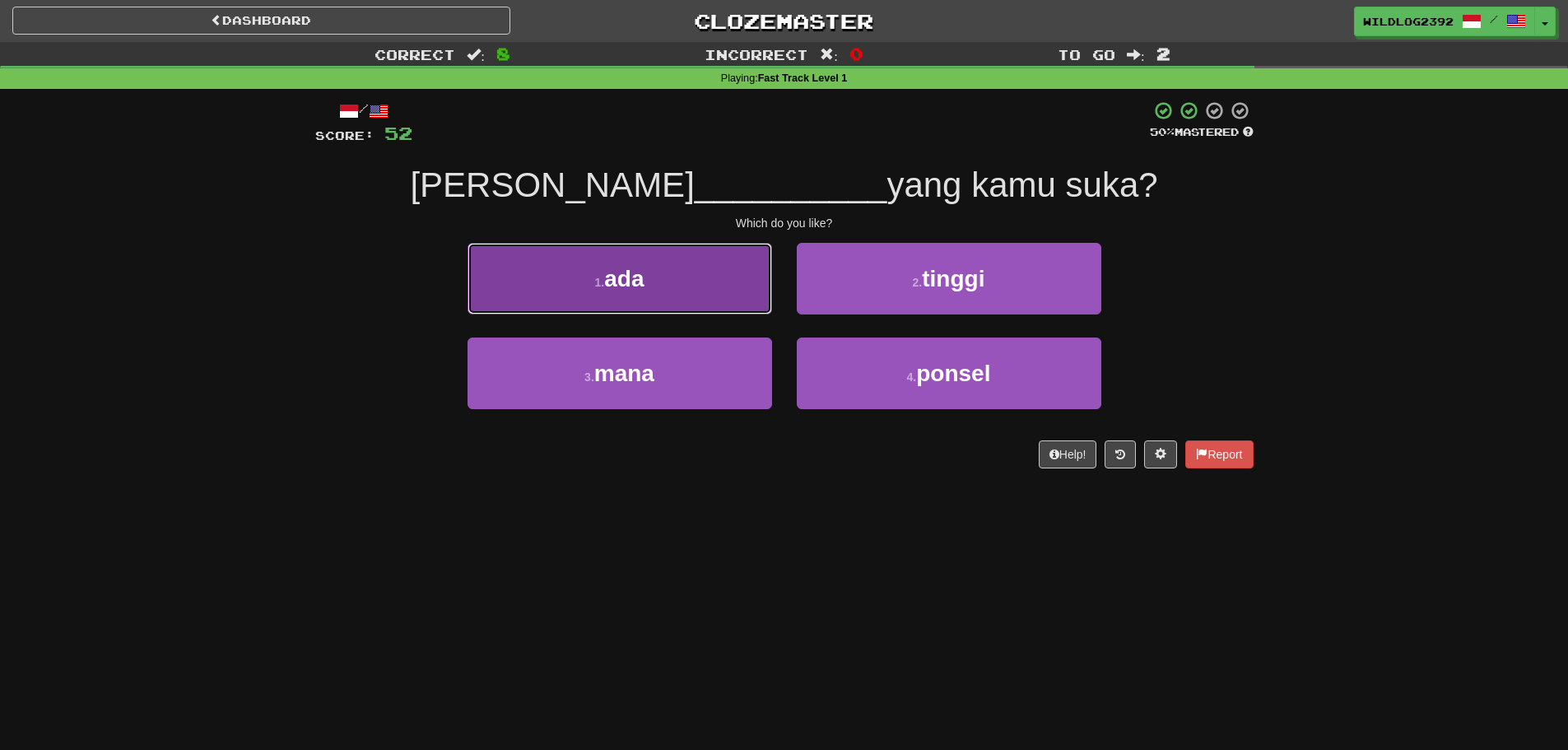
click at [711, 285] on button "1 . ada" at bounding box center [620, 279] width 305 height 72
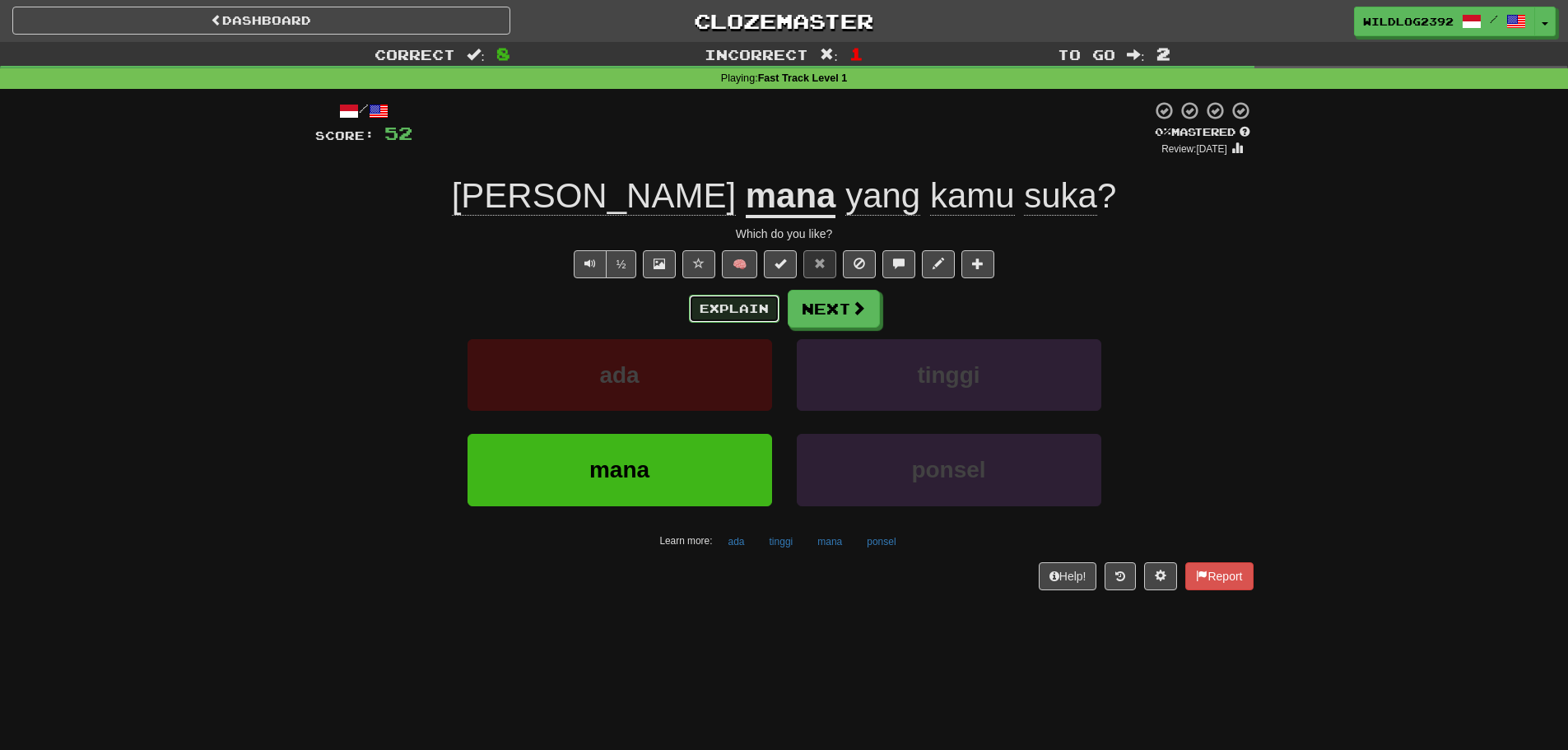
drag, startPoint x: 745, startPoint y: 298, endPoint x: 729, endPoint y: 302, distance: 16.5
click at [729, 302] on button "Explain" at bounding box center [734, 308] width 91 height 28
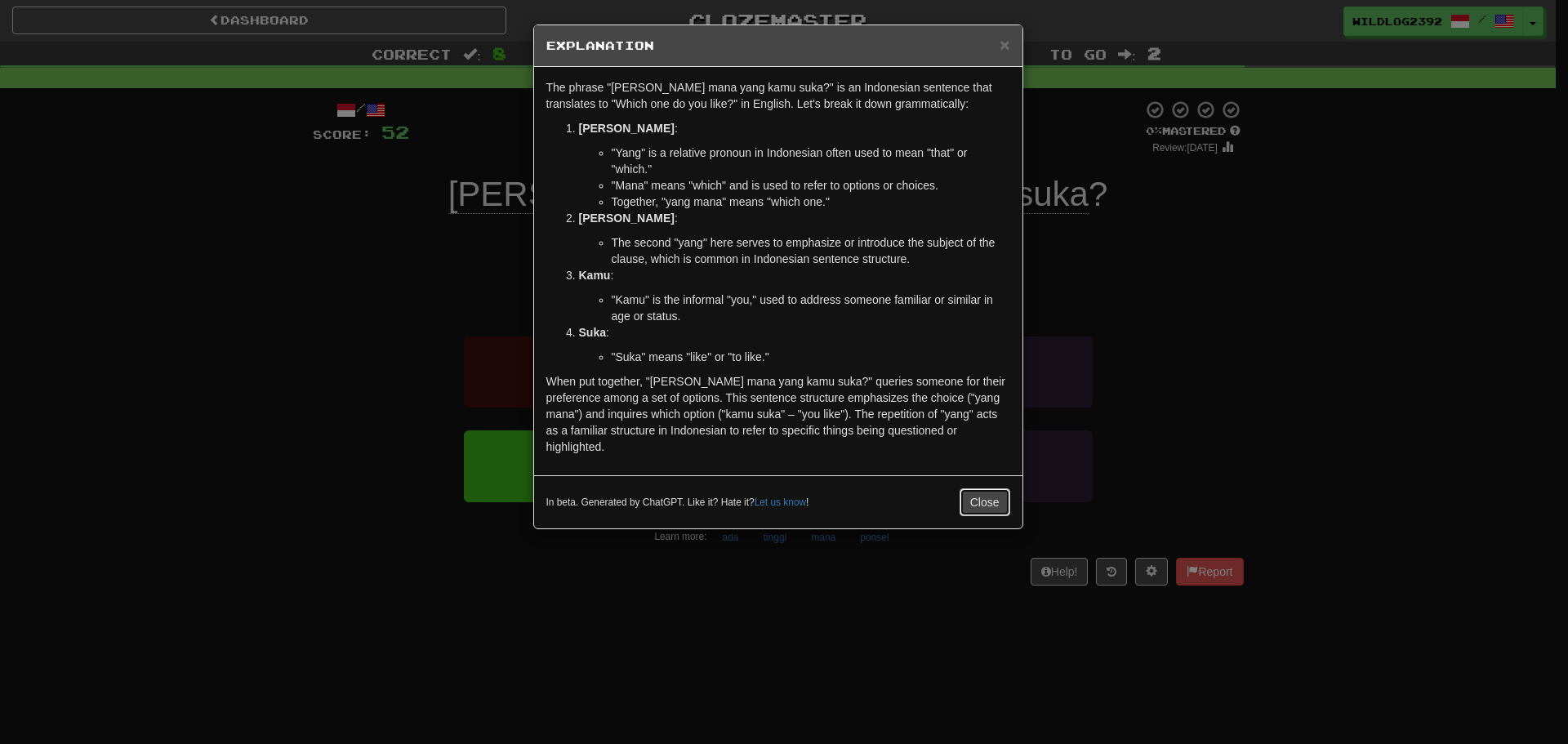
click at [988, 488] on button "Close" at bounding box center [985, 502] width 50 height 28
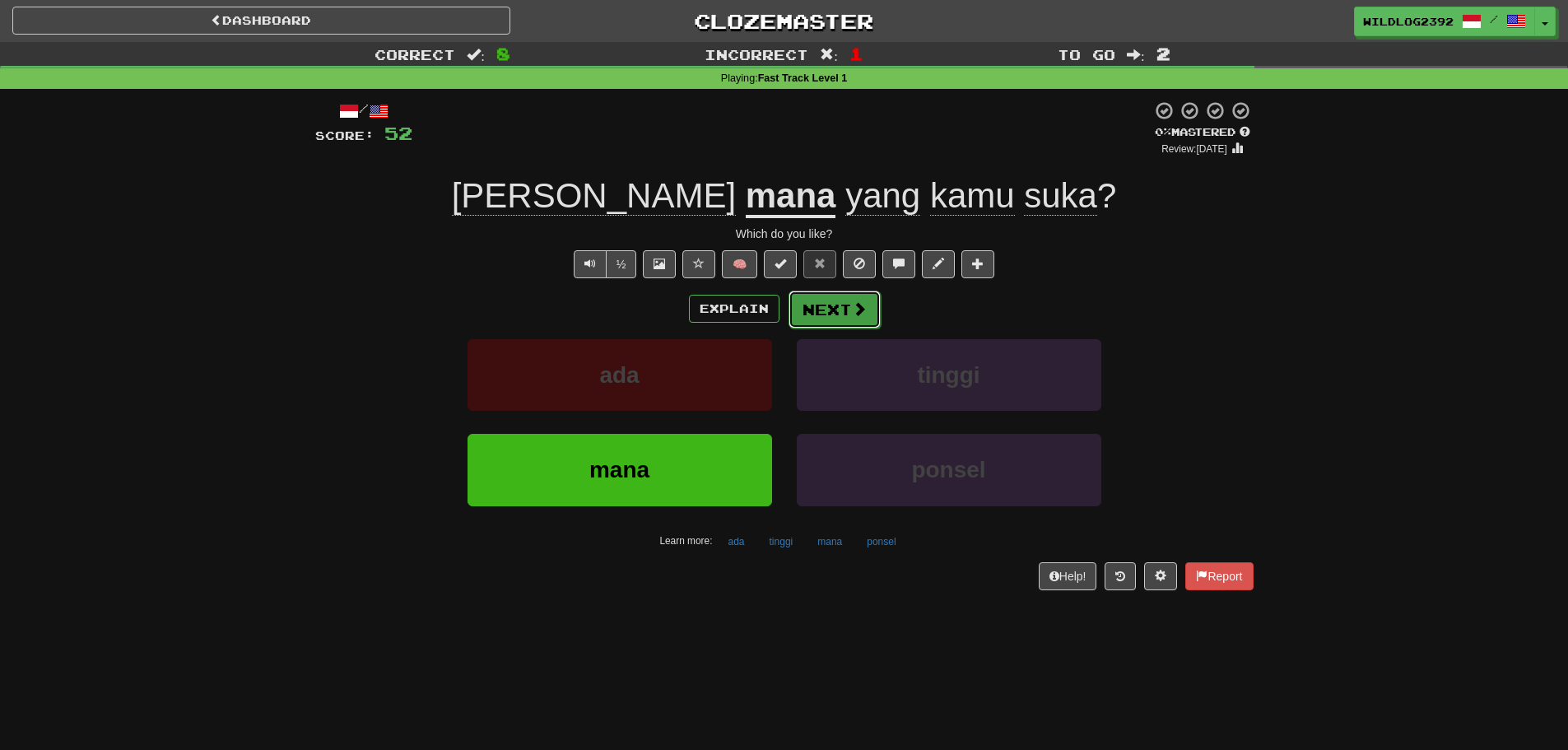
click at [865, 302] on button "Next" at bounding box center [834, 309] width 92 height 38
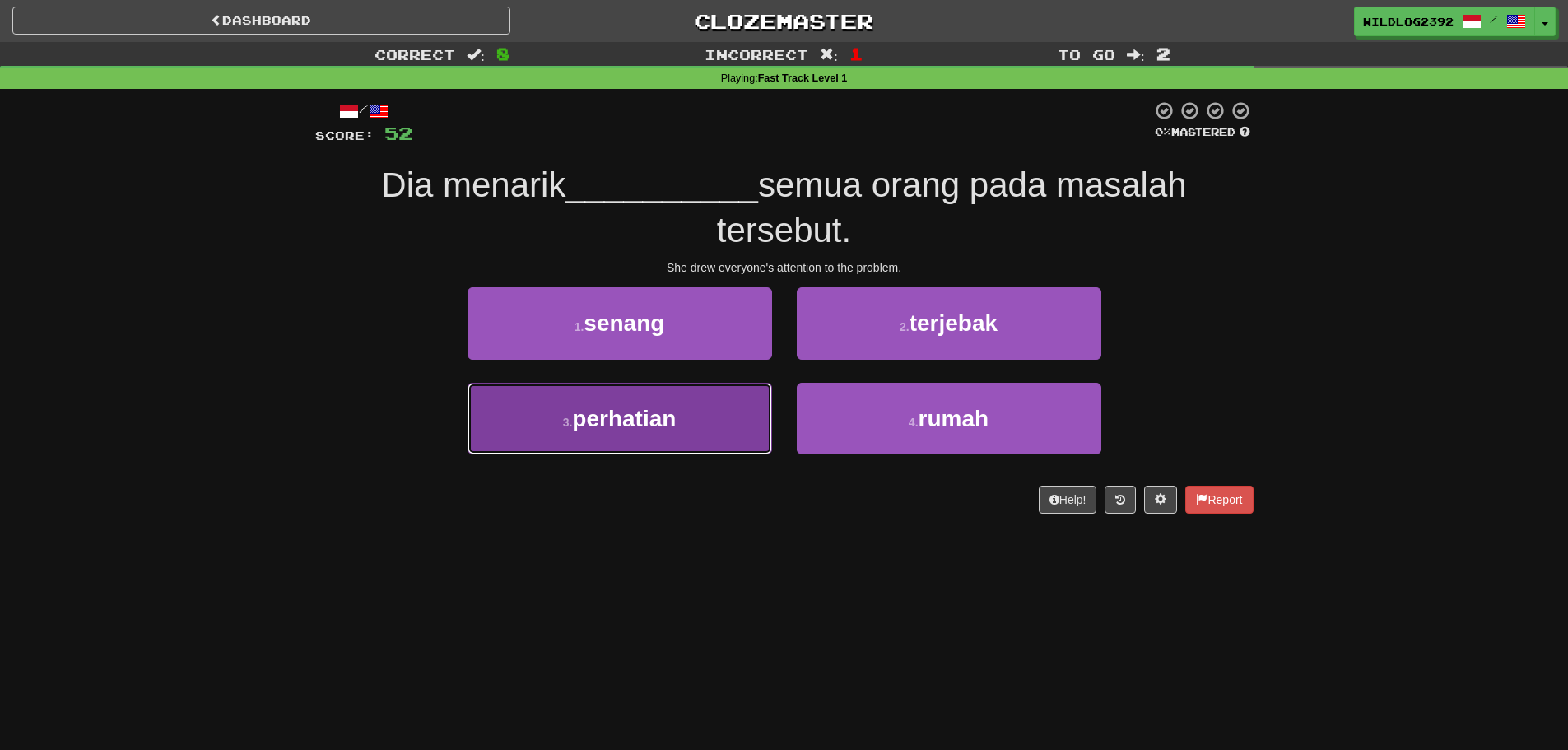
click at [638, 419] on span "perhatian" at bounding box center [624, 419] width 103 height 26
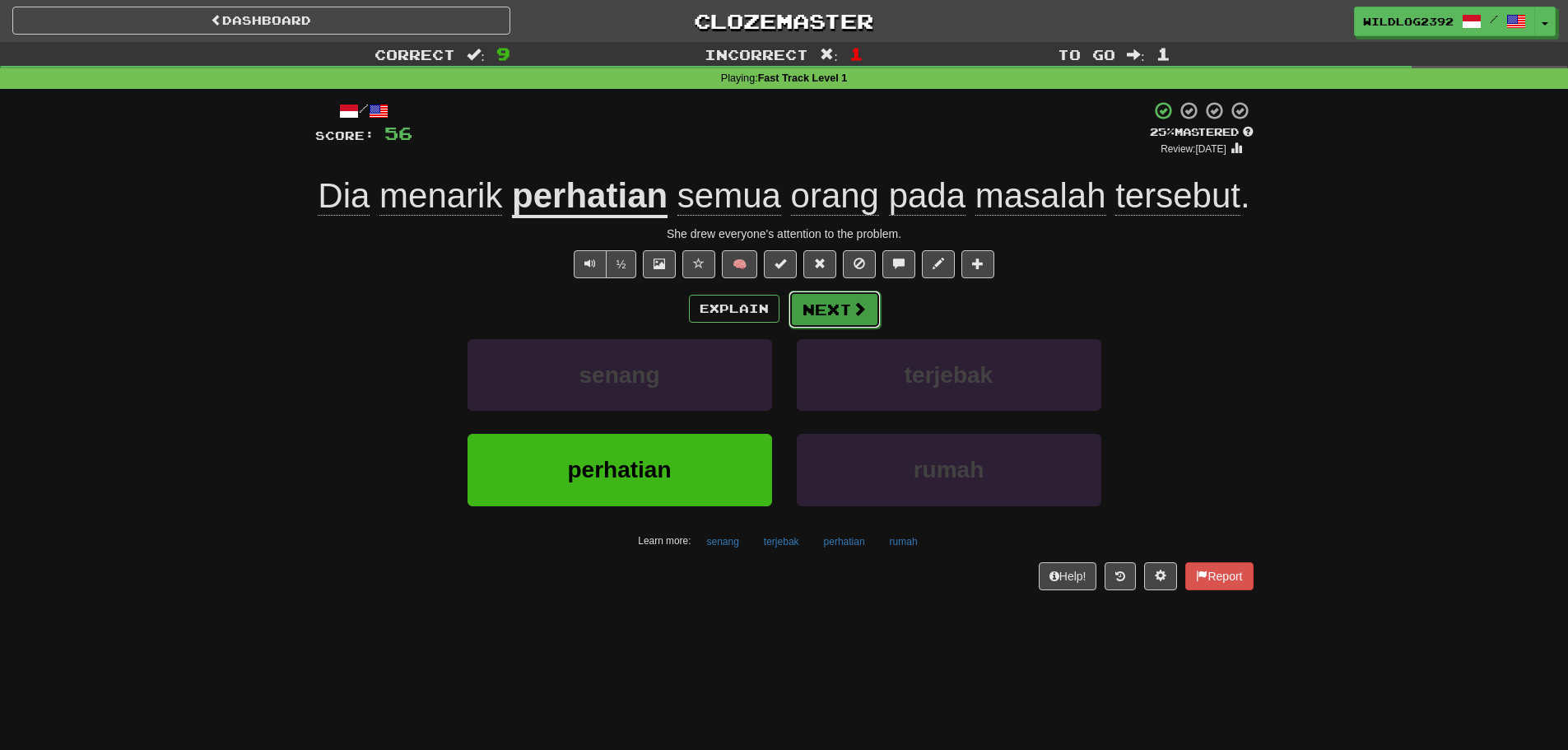
click at [837, 302] on button "Next" at bounding box center [834, 309] width 92 height 38
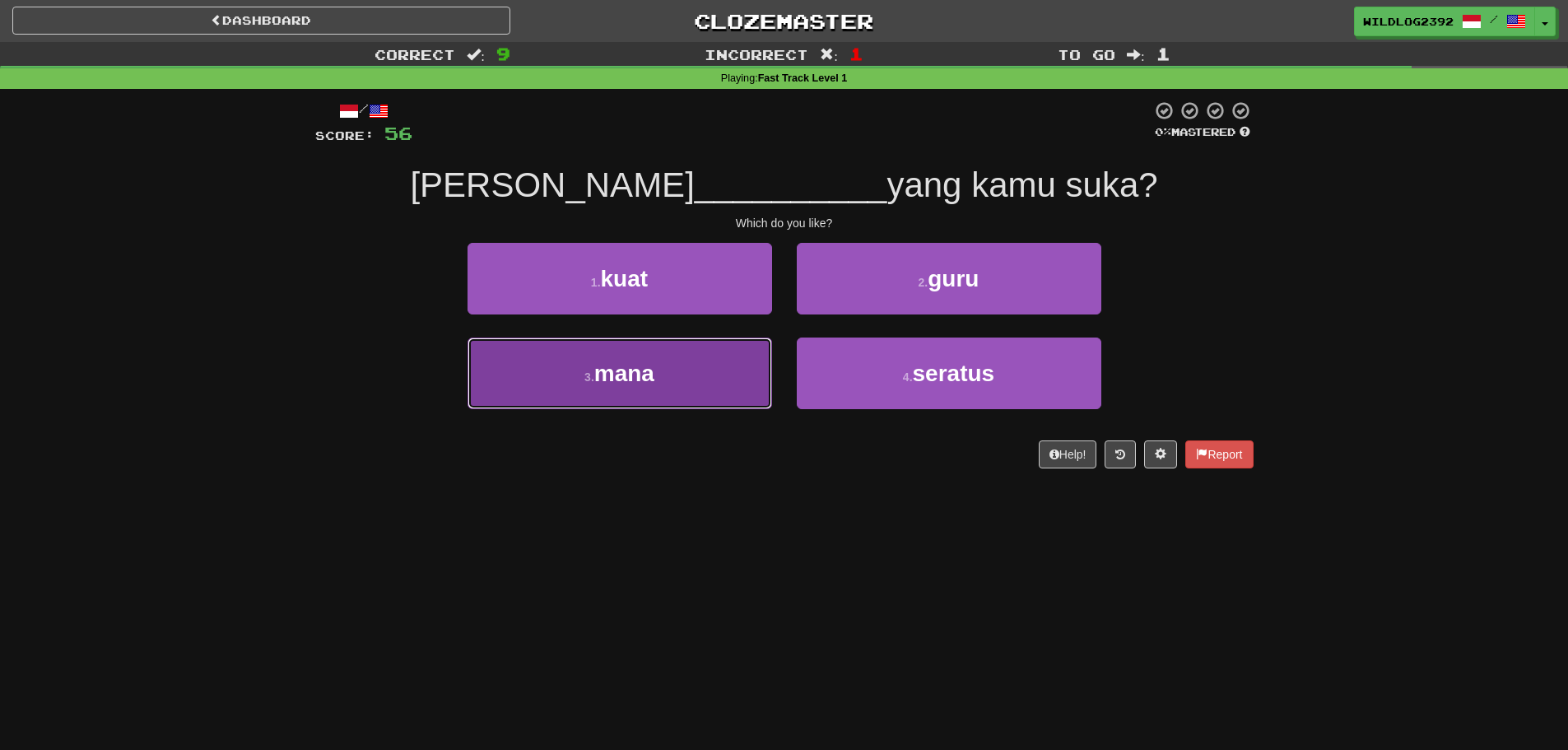
click at [630, 385] on span "mana" at bounding box center [624, 373] width 60 height 26
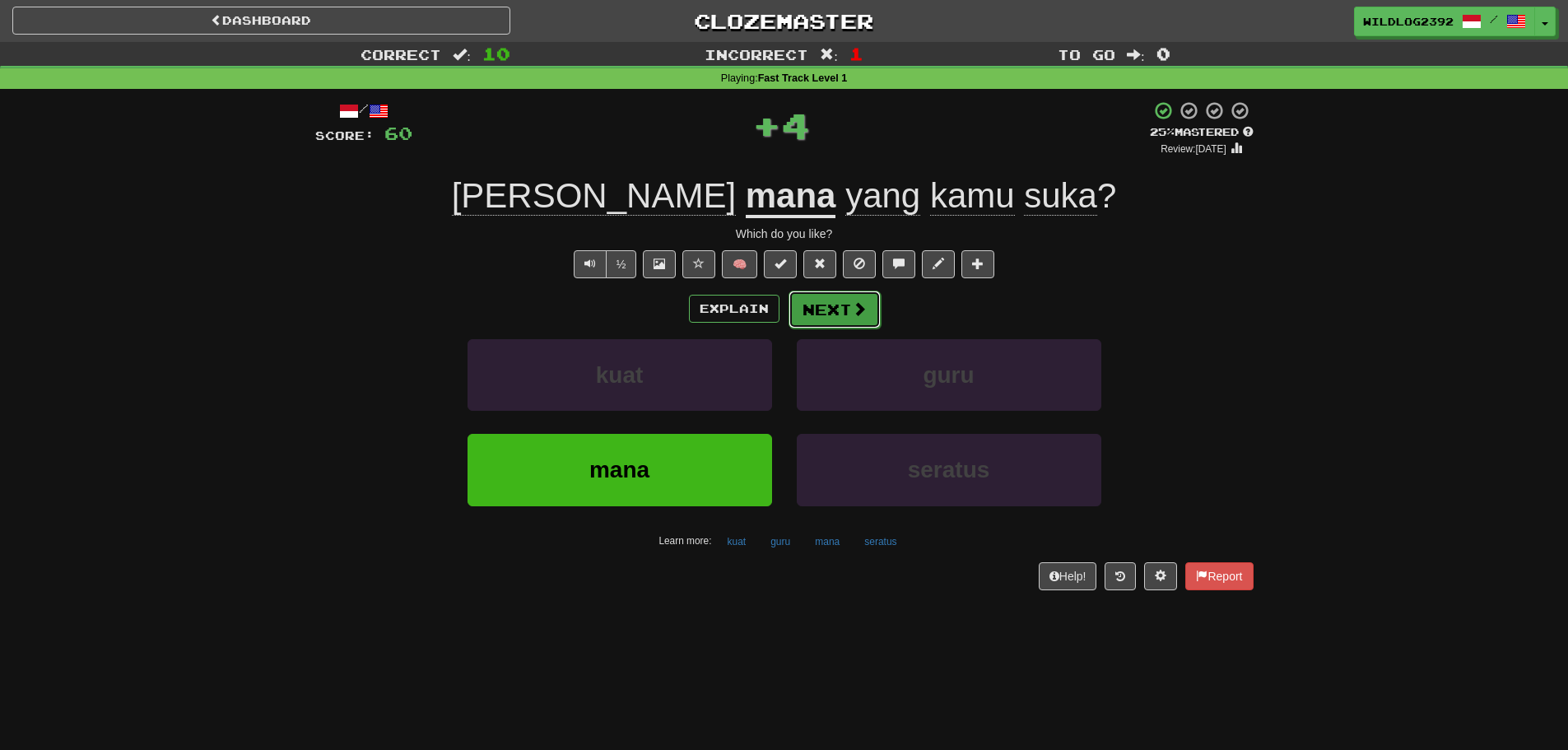
click at [859, 306] on span at bounding box center [858, 308] width 14 height 14
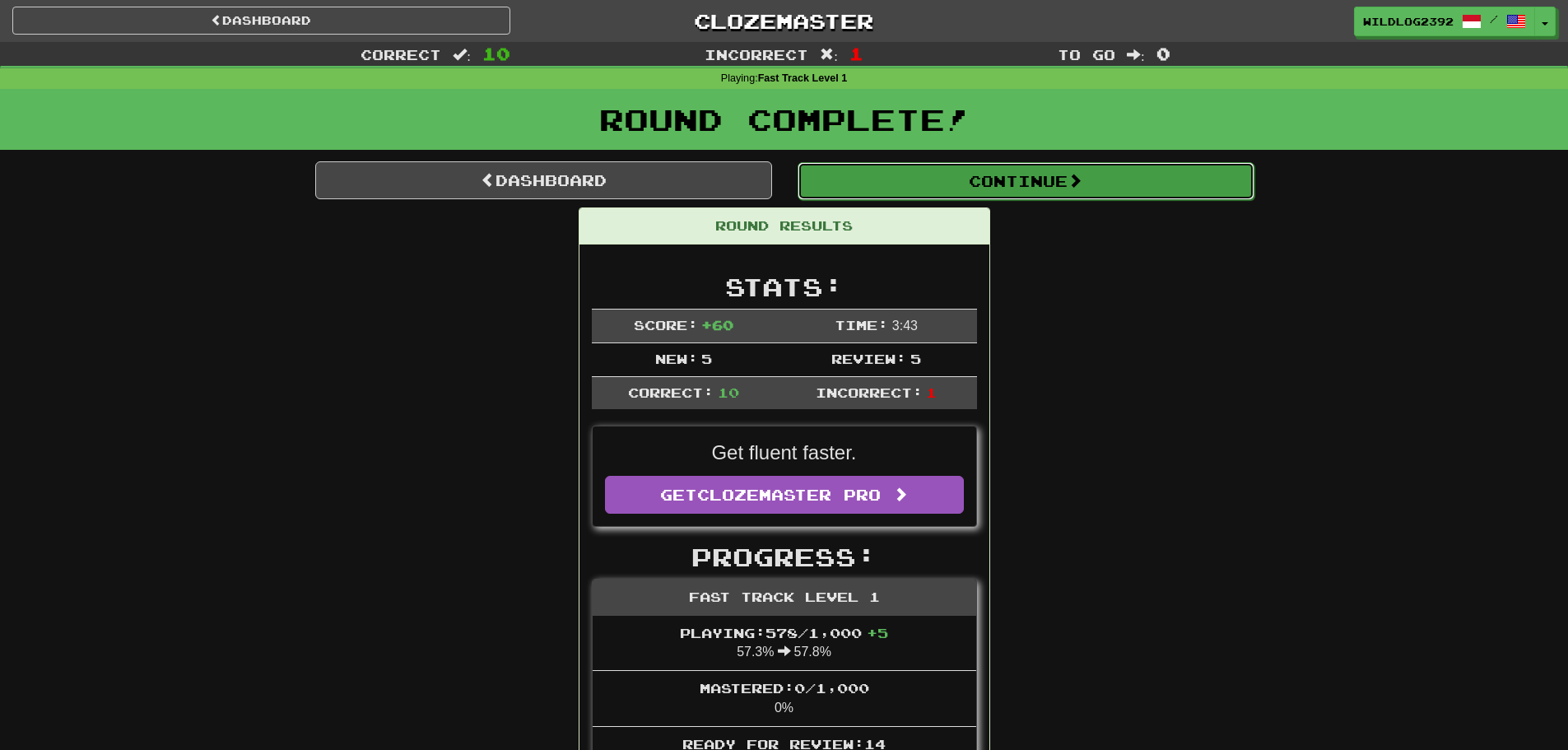
click at [976, 186] on button "Continue" at bounding box center [1026, 181] width 457 height 38
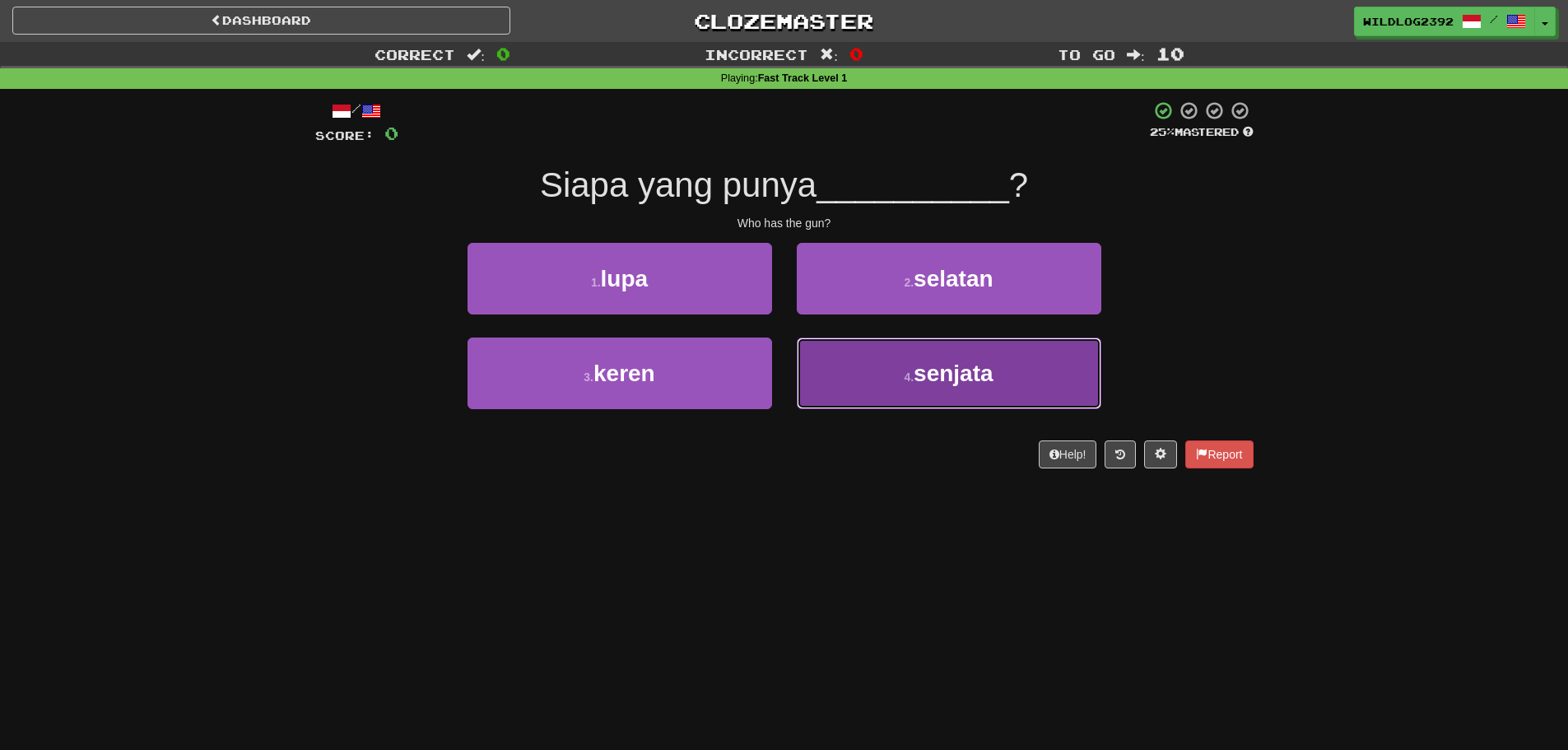
click at [918, 394] on button "4 . senjata" at bounding box center [949, 373] width 305 height 72
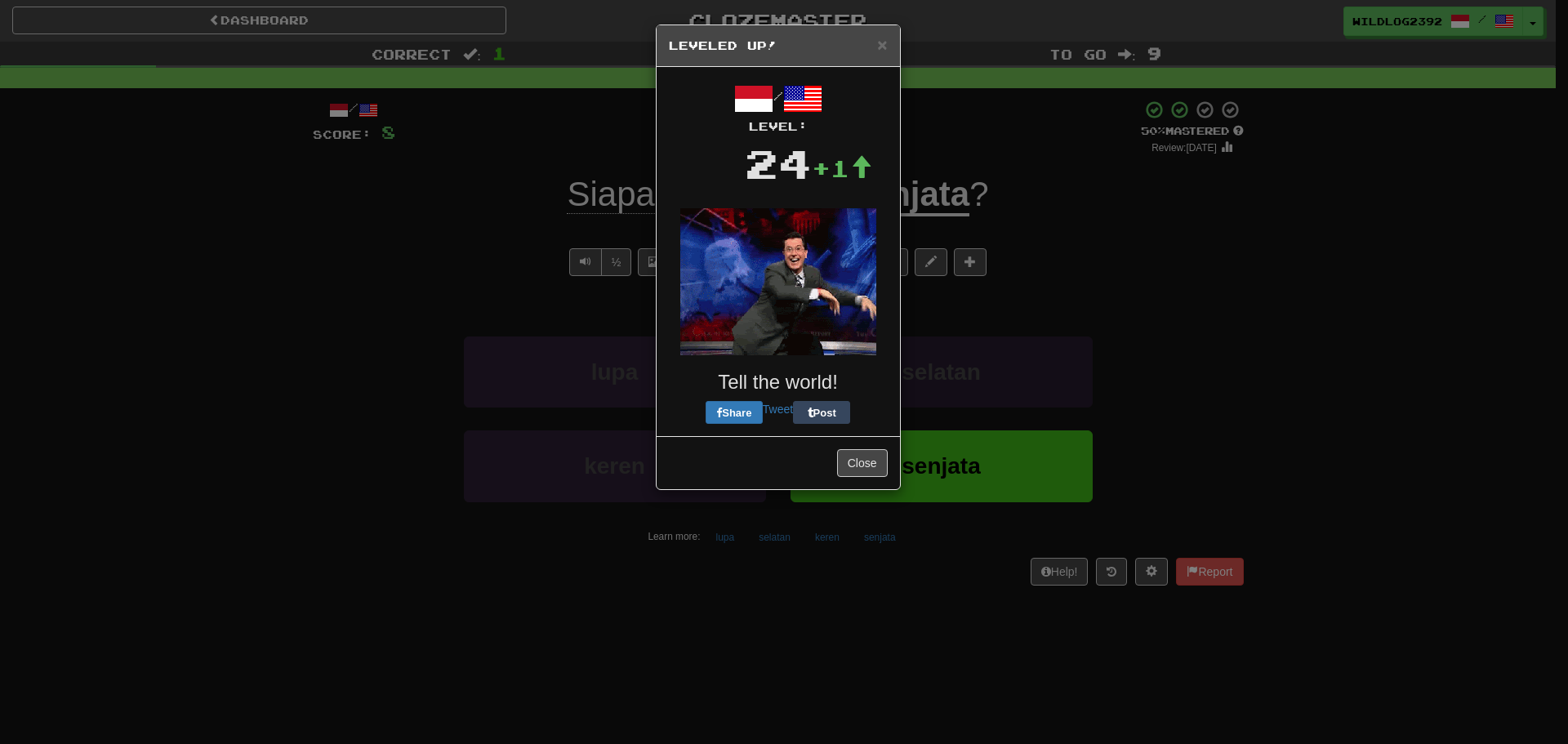
click at [833, 436] on div "Close" at bounding box center [778, 463] width 243 height 53
click at [851, 334] on img at bounding box center [778, 281] width 196 height 147
click at [874, 465] on button "Close" at bounding box center [862, 463] width 50 height 28
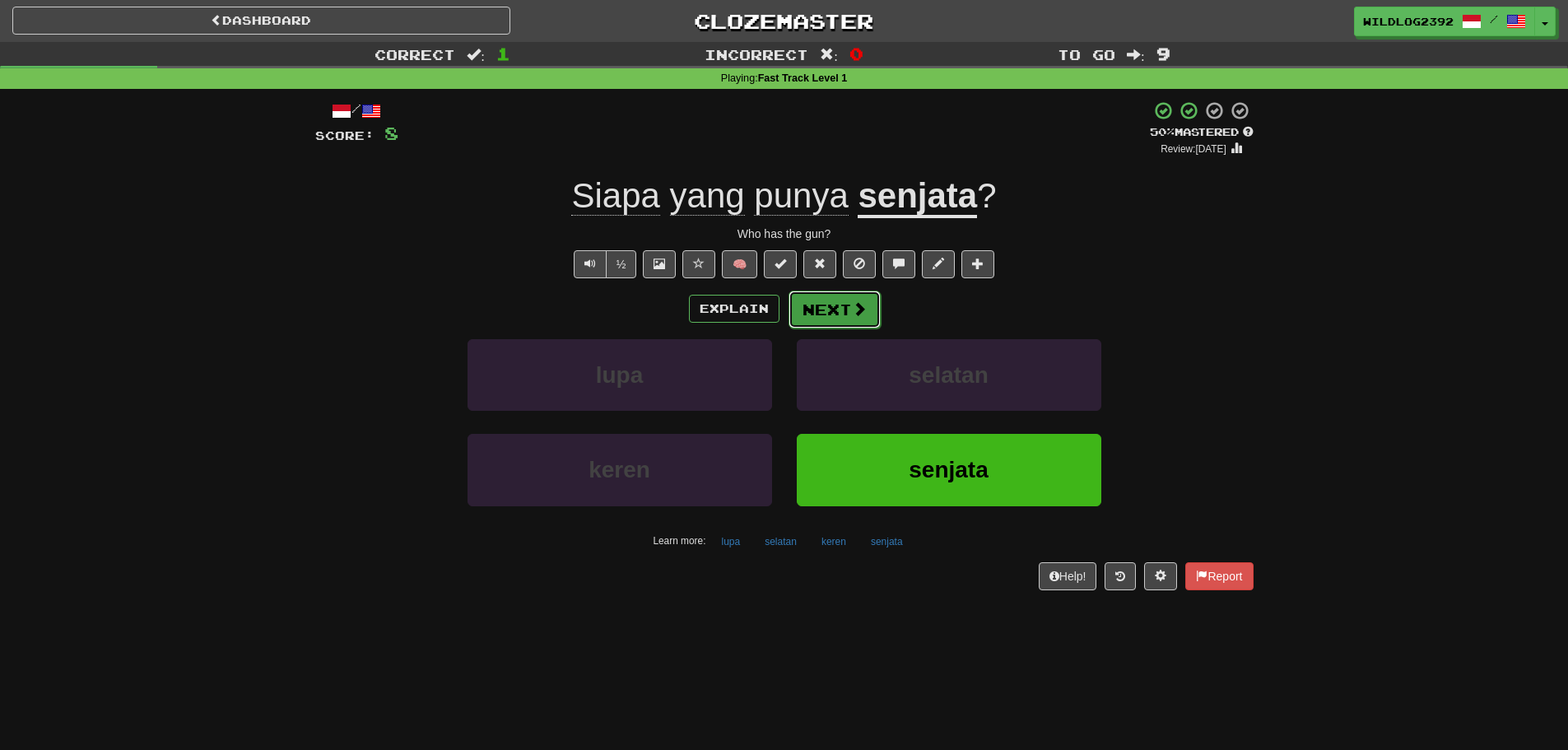
click at [826, 303] on button "Next" at bounding box center [834, 309] width 92 height 38
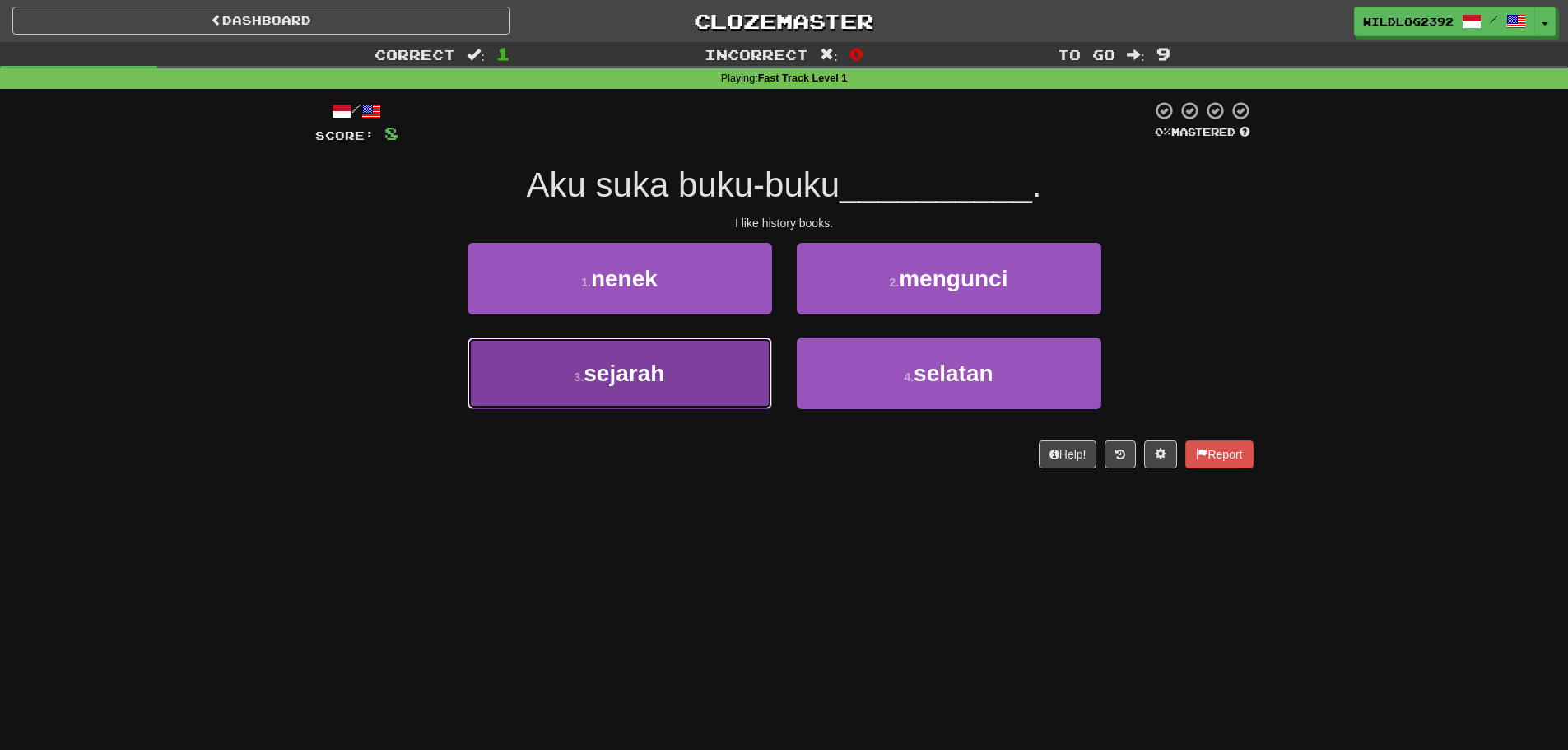
click at [648, 372] on span "sejarah" at bounding box center [624, 373] width 80 height 26
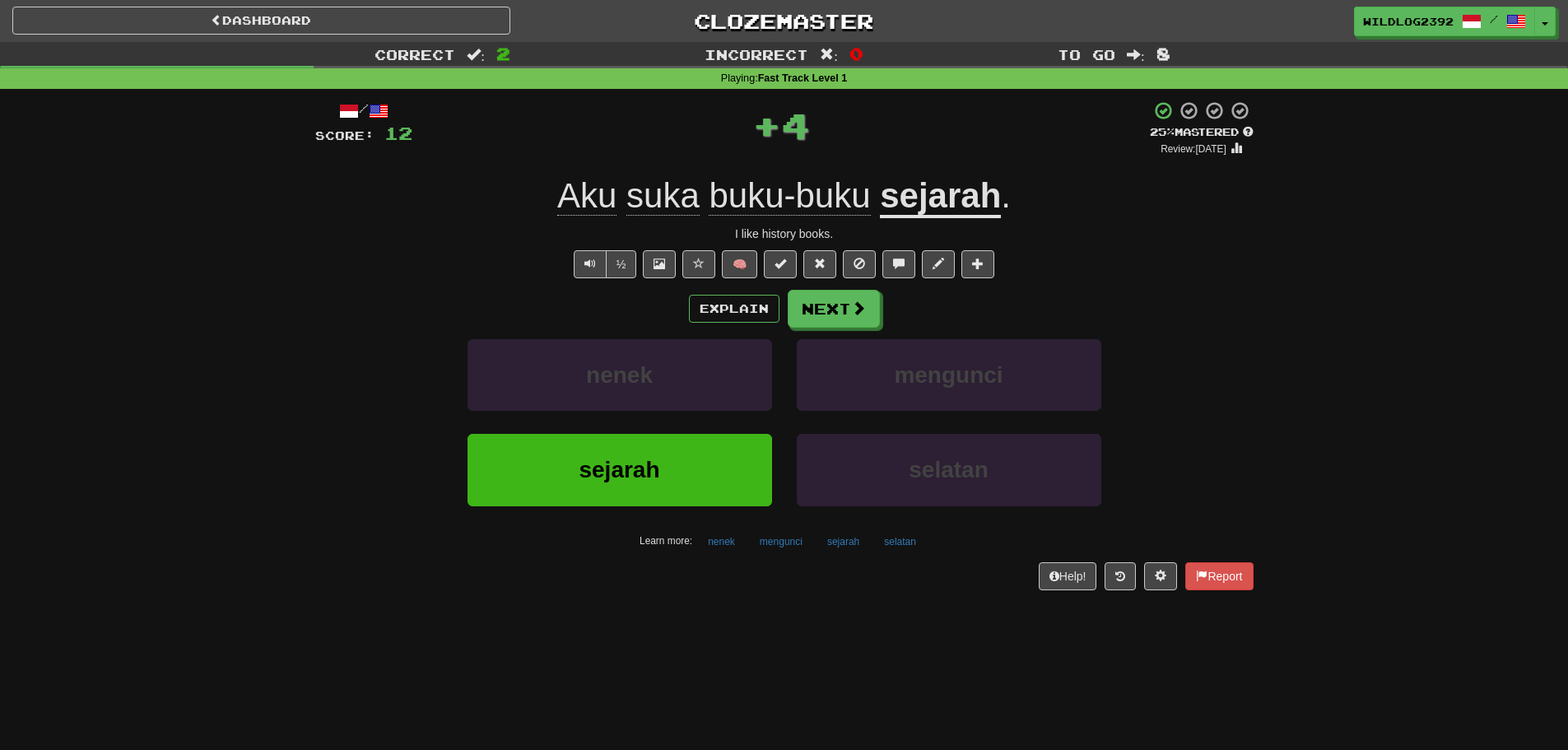
click at [881, 309] on div "Explain Next" at bounding box center [784, 309] width 939 height 38
click at [843, 320] on button "Next" at bounding box center [834, 309] width 92 height 38
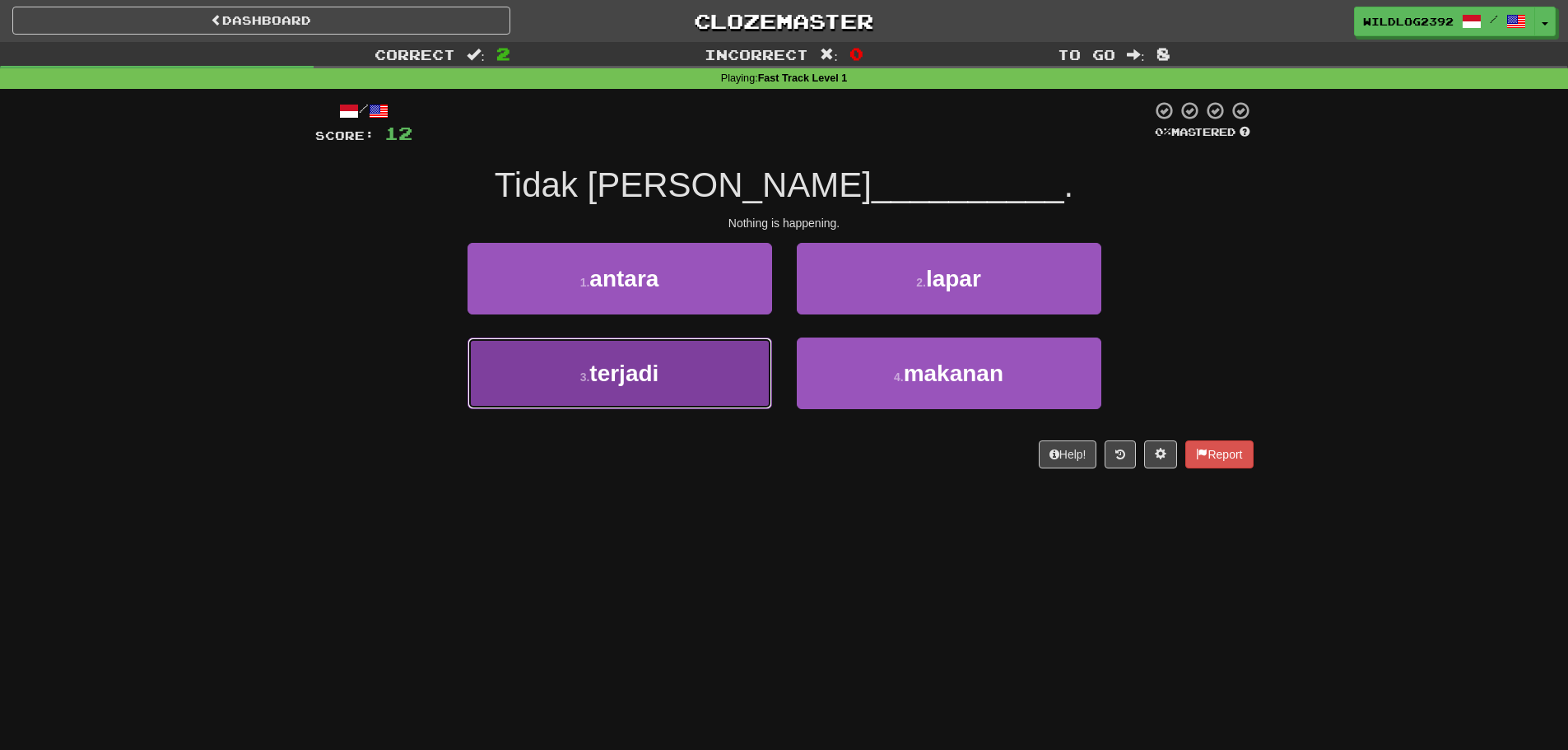
click at [654, 356] on button "3 . terjadi" at bounding box center [620, 373] width 305 height 72
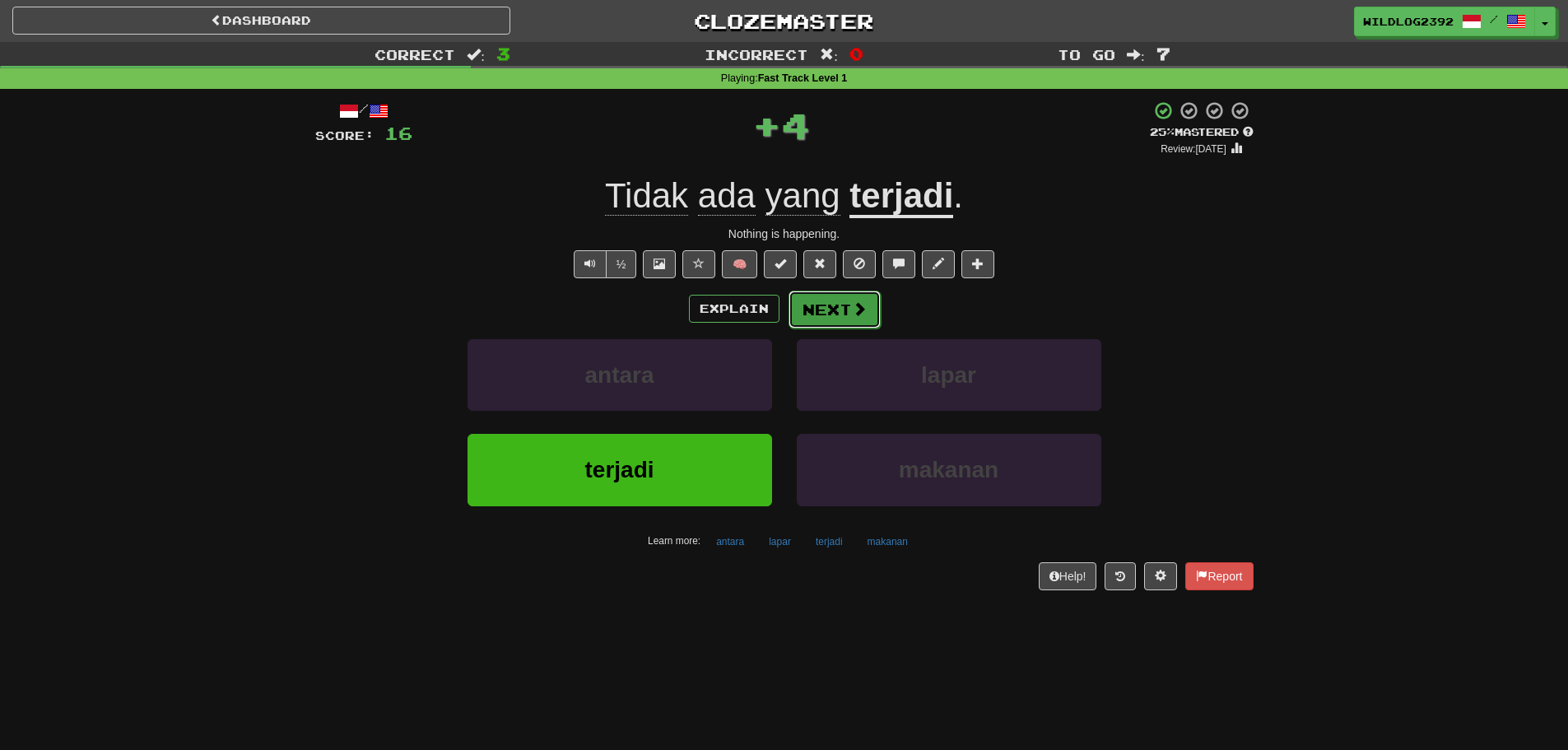
click at [840, 305] on button "Next" at bounding box center [834, 309] width 92 height 38
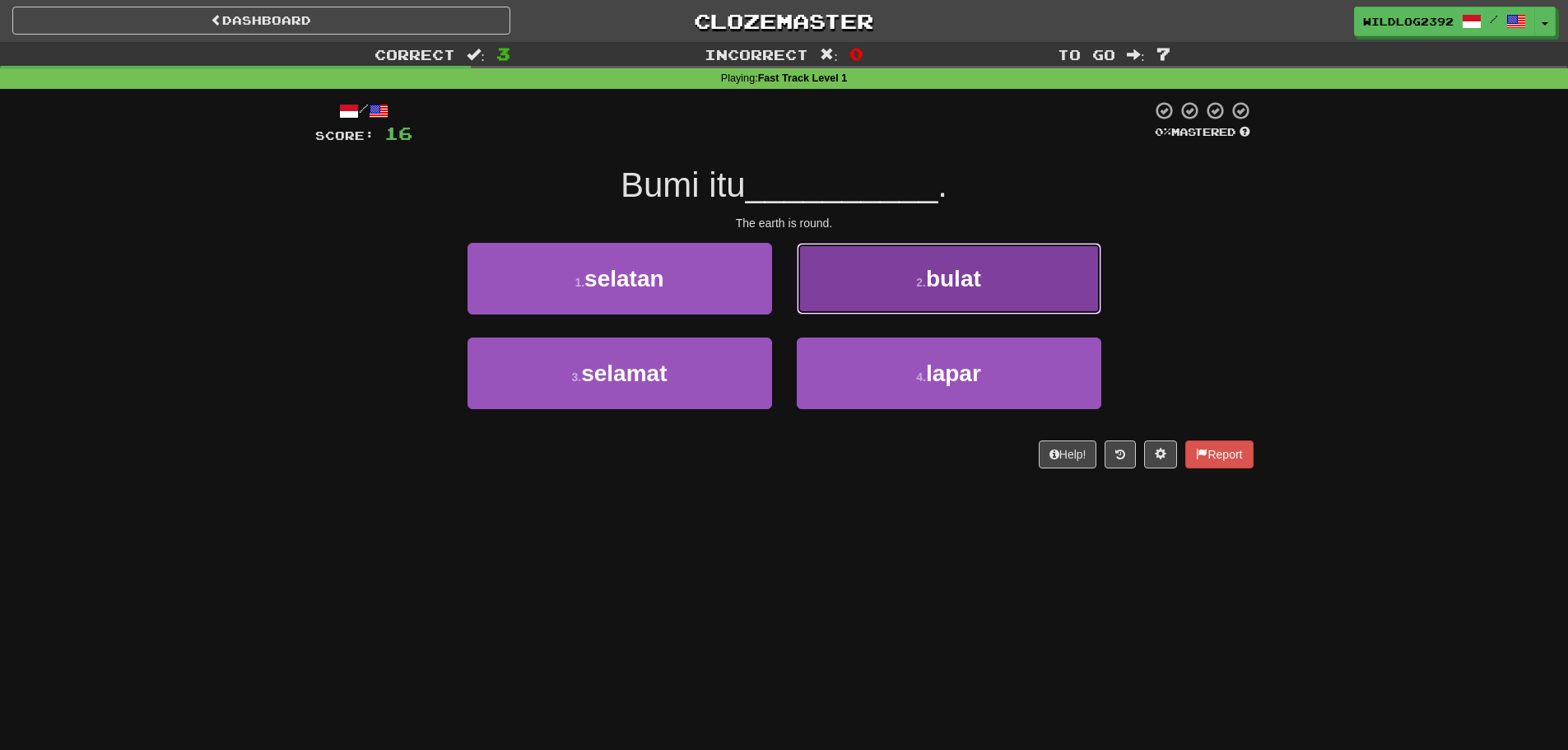
click at [957, 301] on button "2 . bulat" at bounding box center [949, 279] width 305 height 72
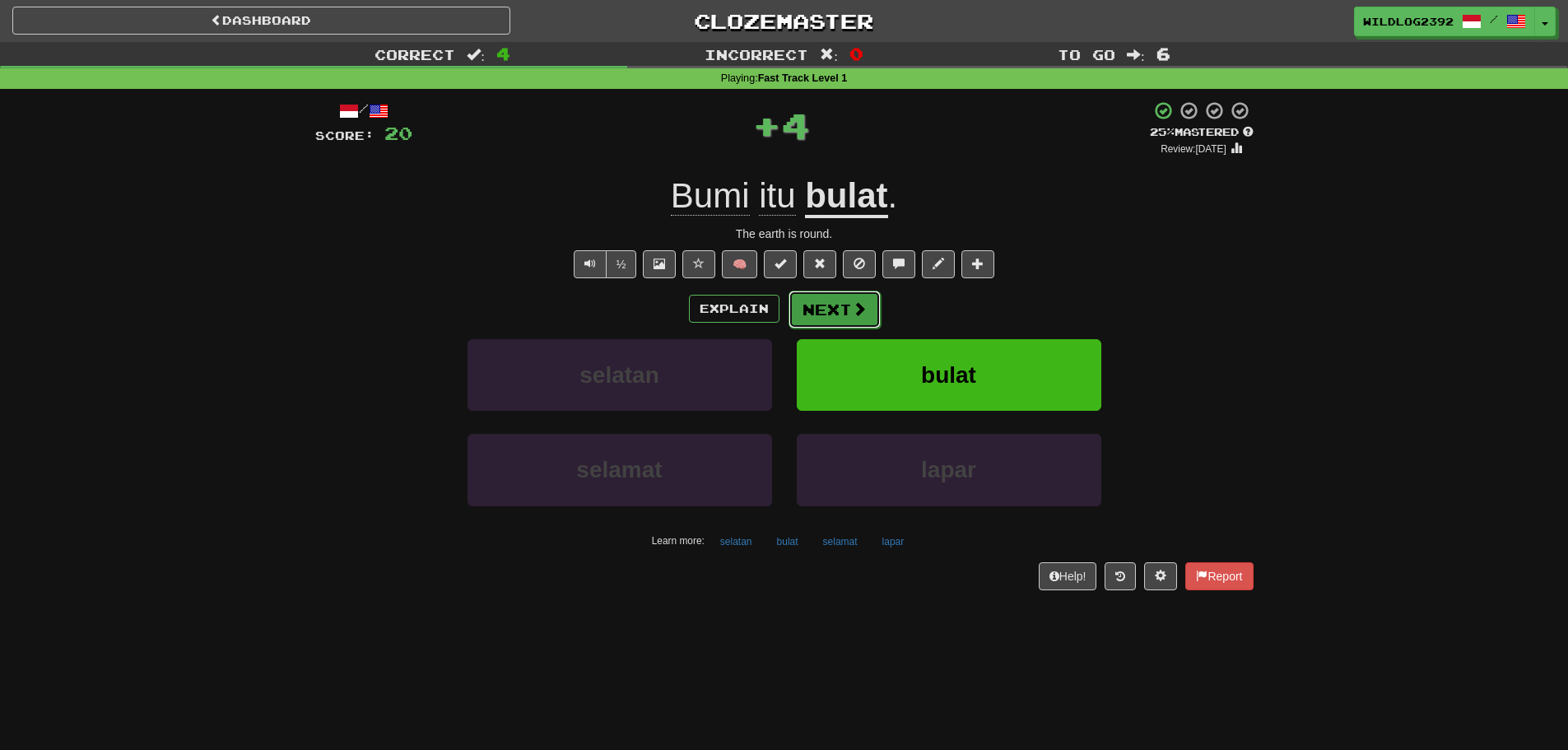
click at [844, 309] on button "Next" at bounding box center [834, 309] width 92 height 38
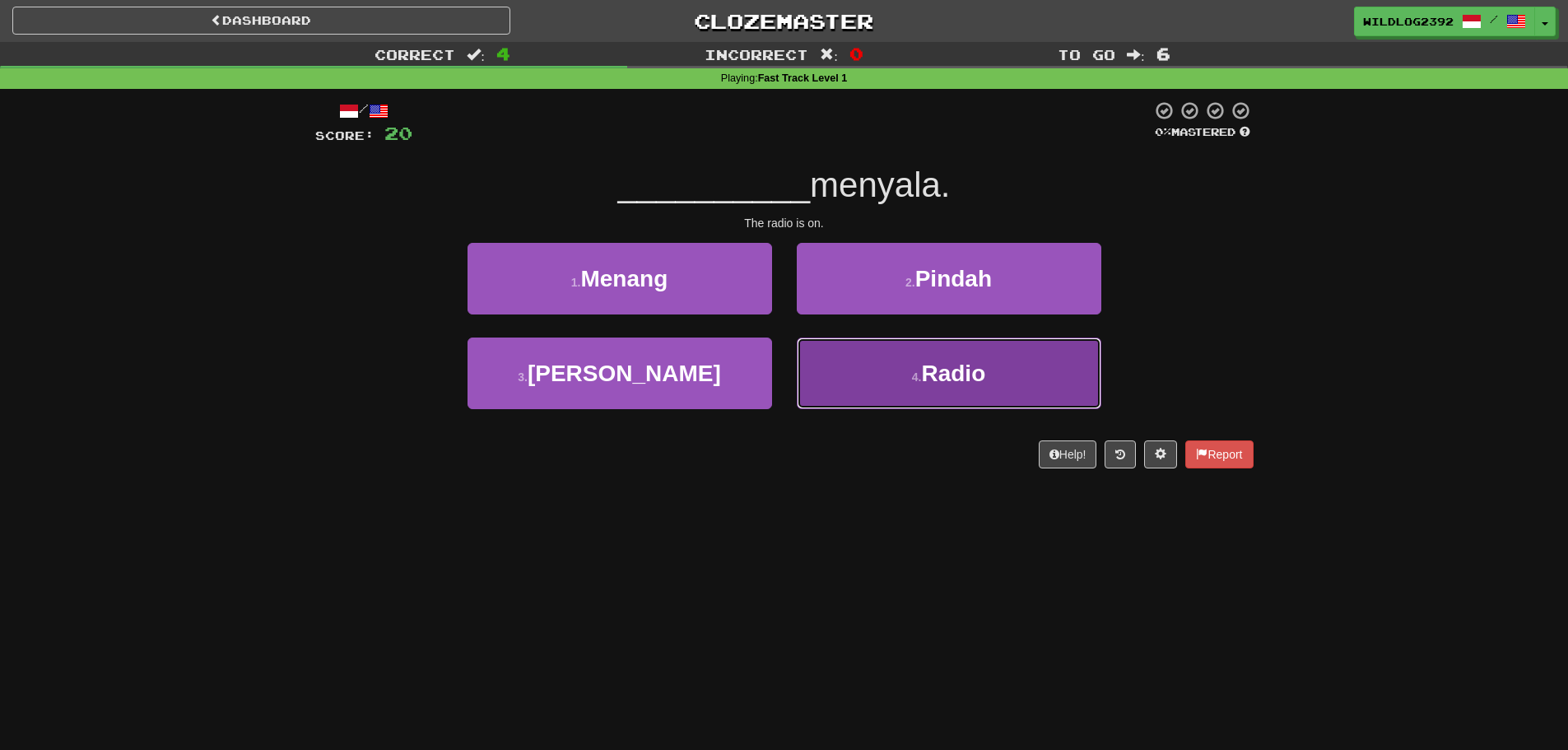
click at [890, 385] on button "4 . Radio" at bounding box center [949, 373] width 305 height 72
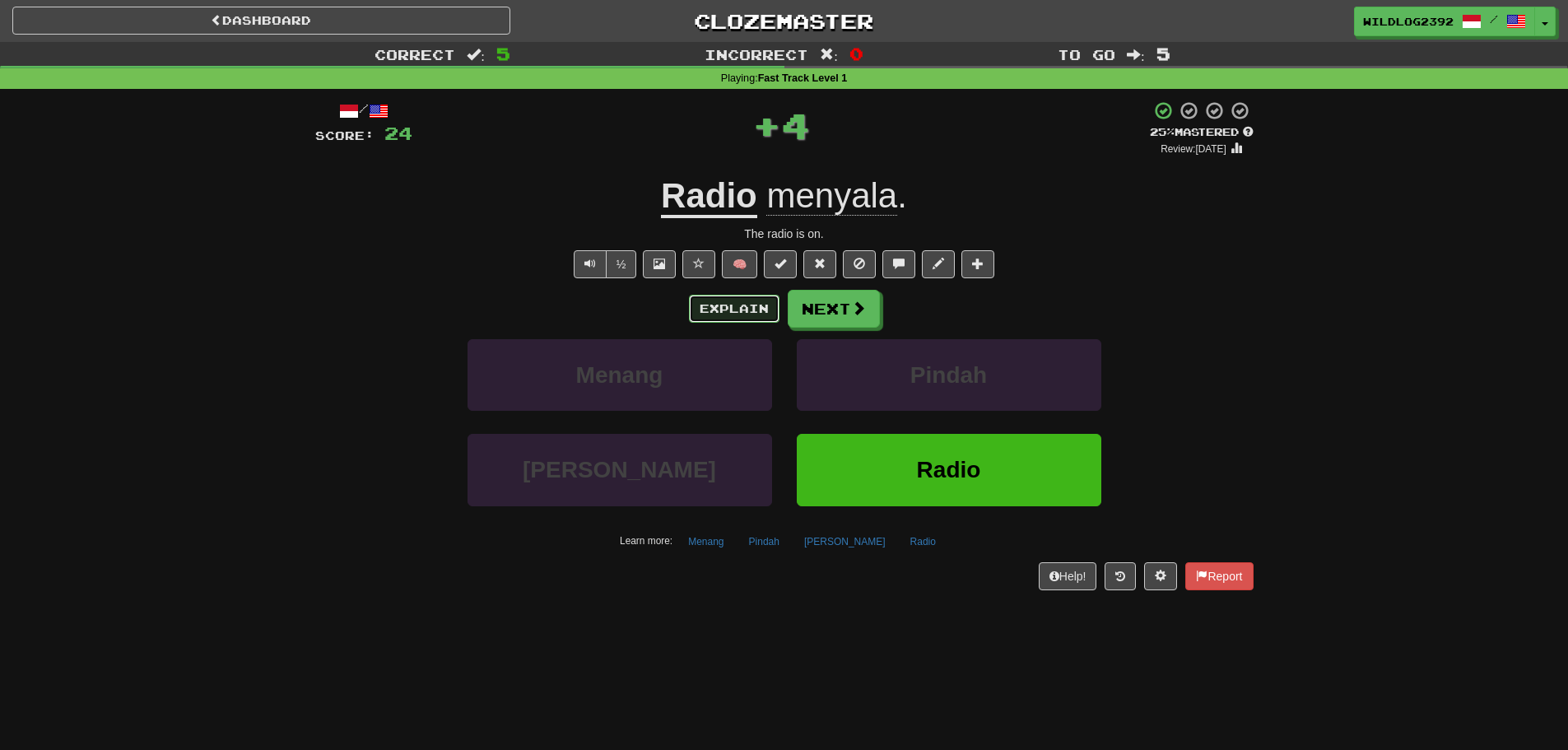
click at [735, 310] on button "Explain" at bounding box center [734, 308] width 91 height 28
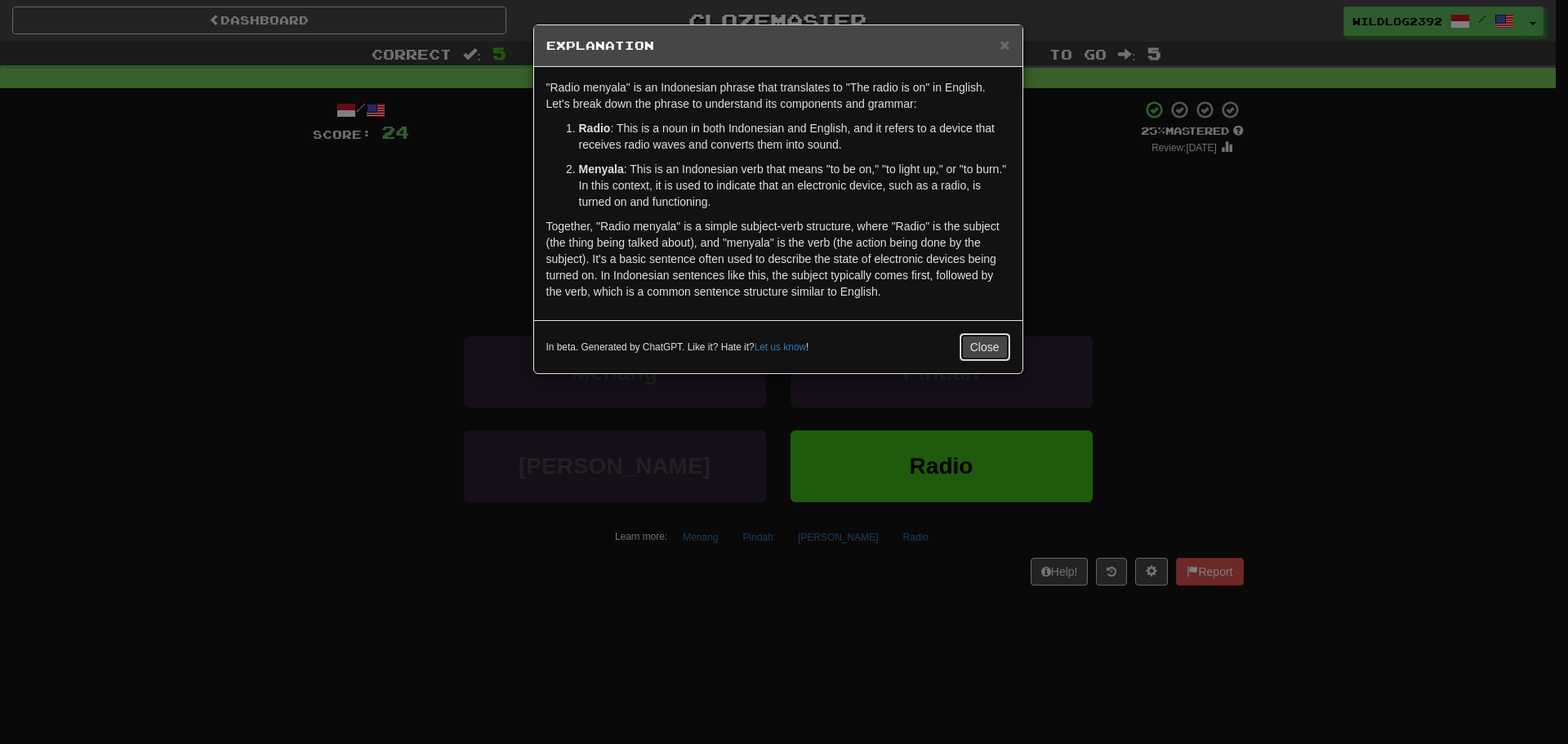
click at [996, 350] on button "Close" at bounding box center [985, 347] width 50 height 28
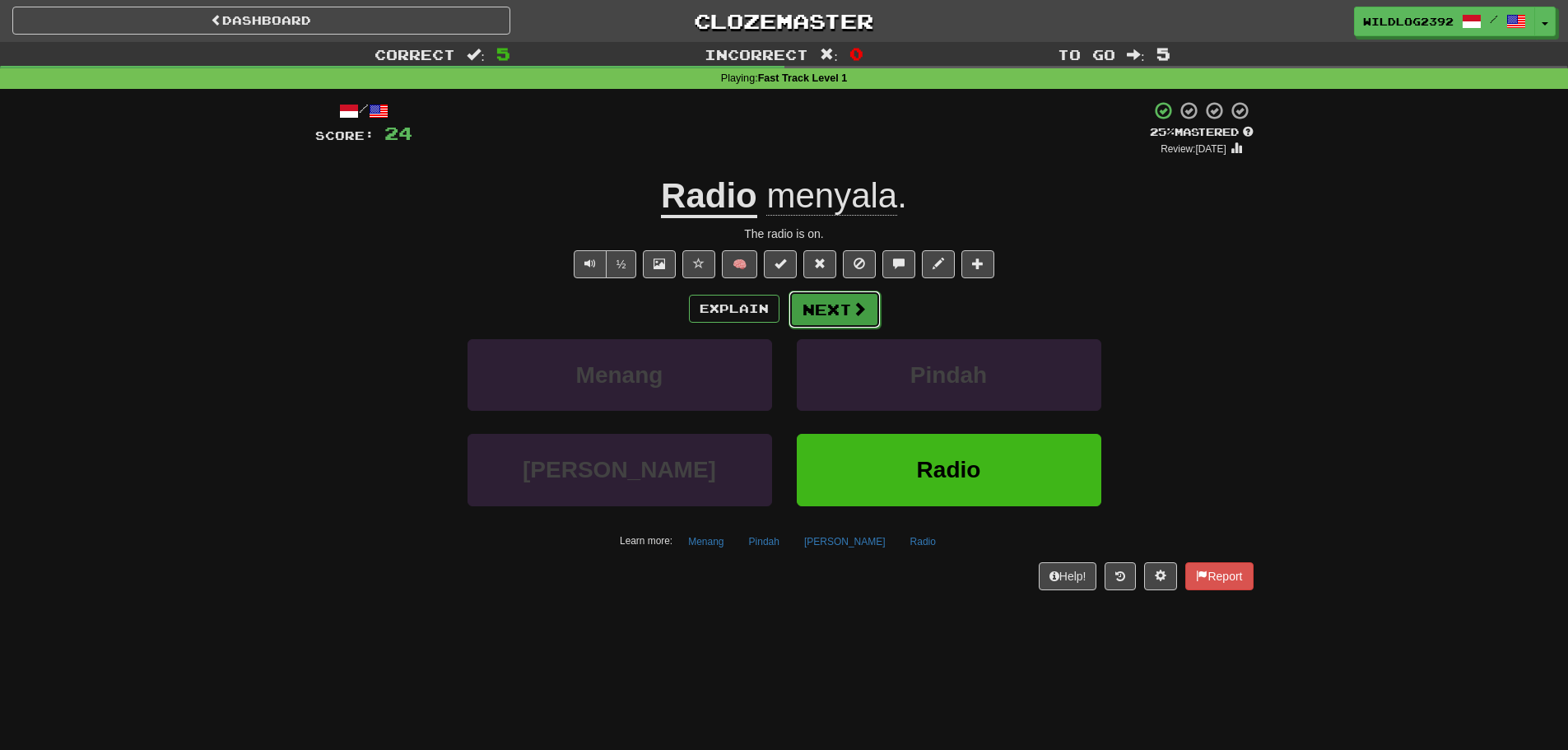
click at [839, 308] on button "Next" at bounding box center [834, 309] width 92 height 38
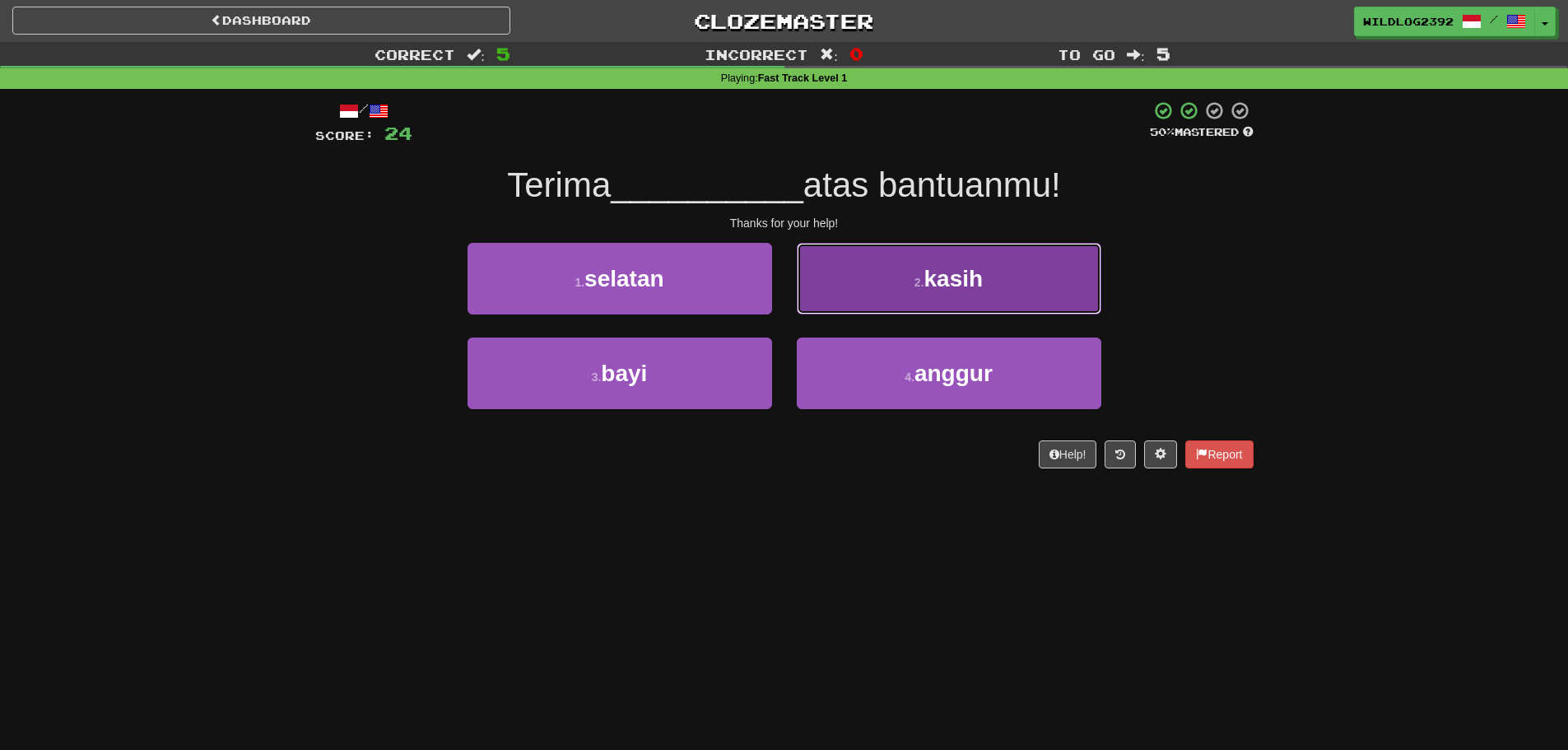
click at [968, 284] on span "kasih" at bounding box center [954, 279] width 59 height 26
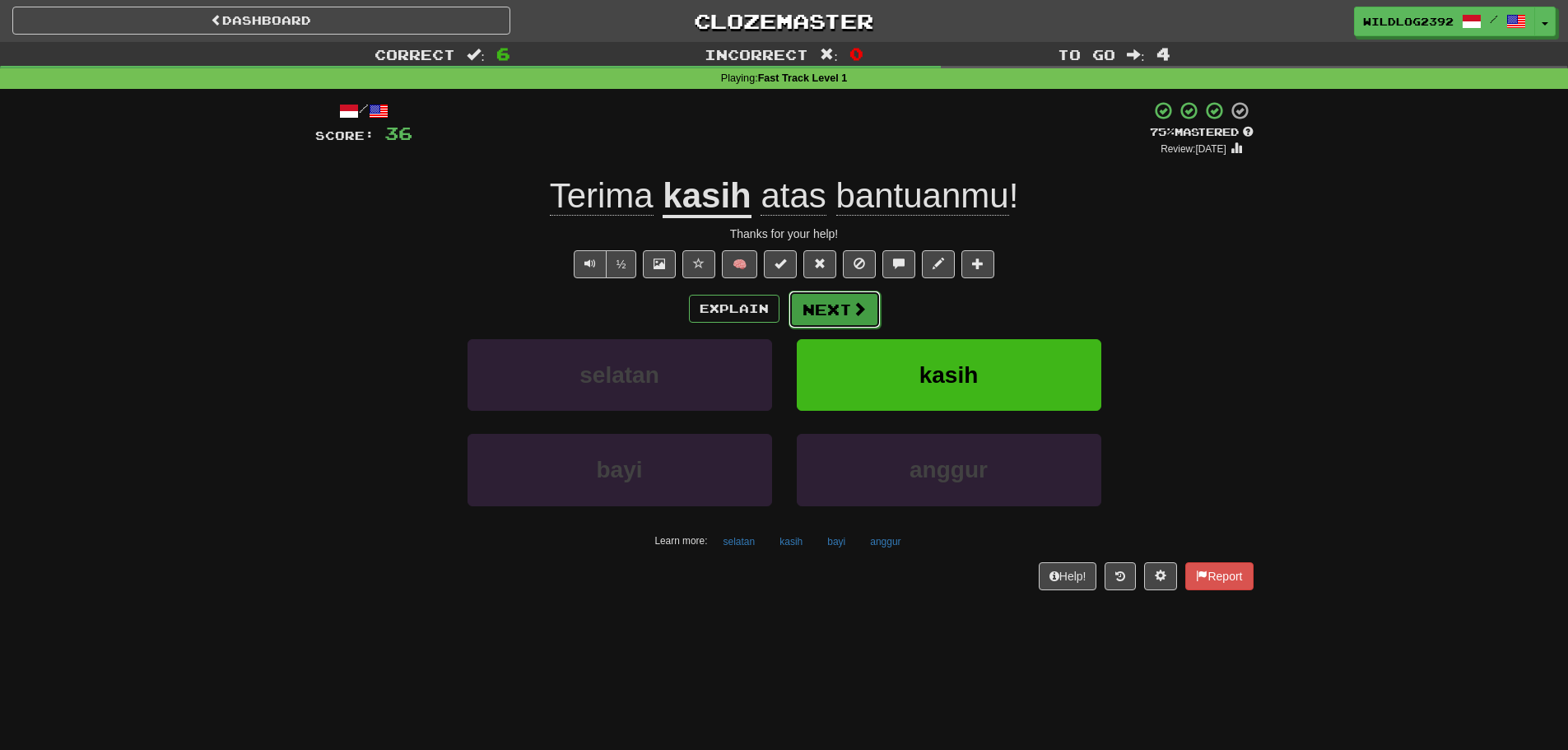
click at [844, 314] on button "Next" at bounding box center [834, 309] width 92 height 38
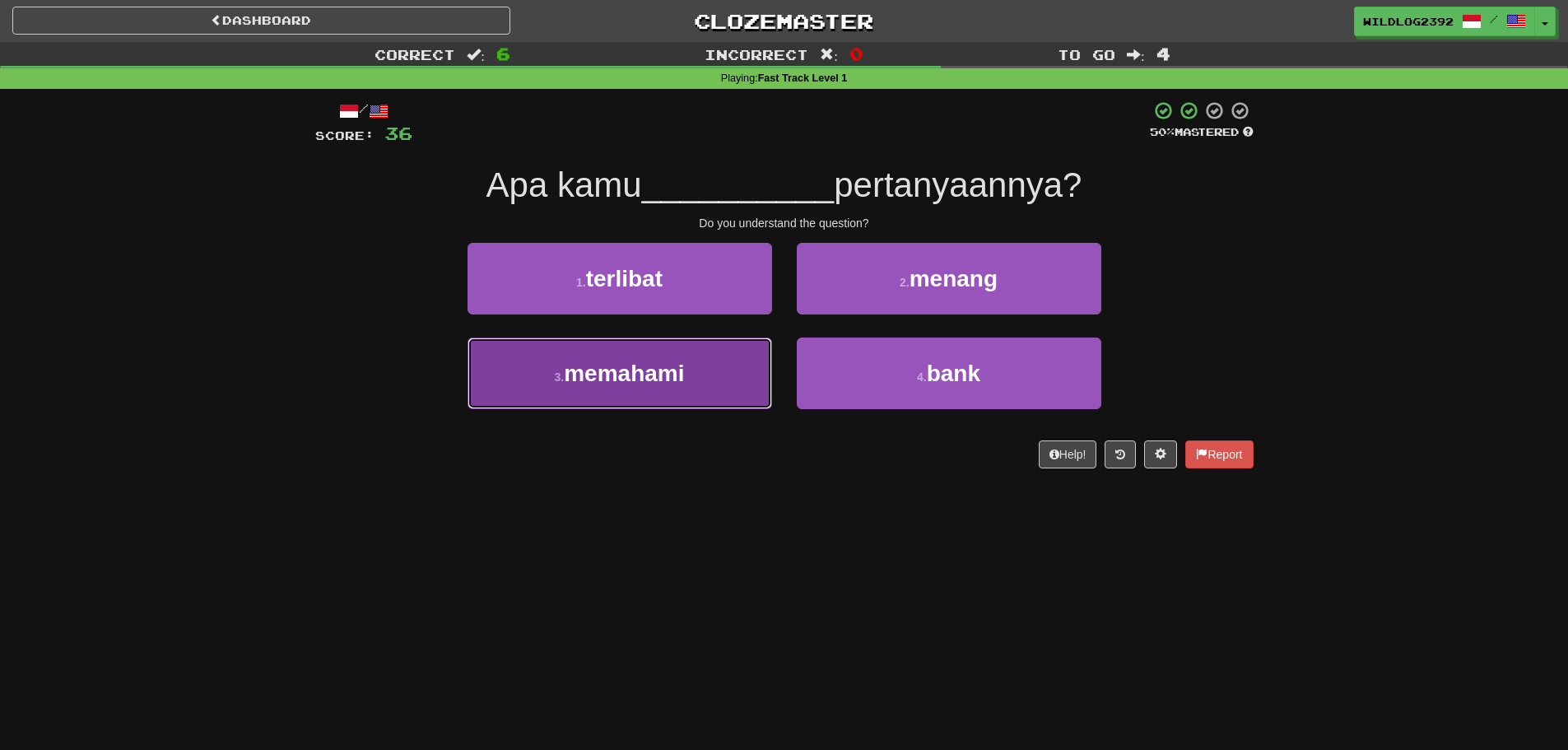
click at [706, 379] on button "3 . memahami" at bounding box center [620, 373] width 305 height 72
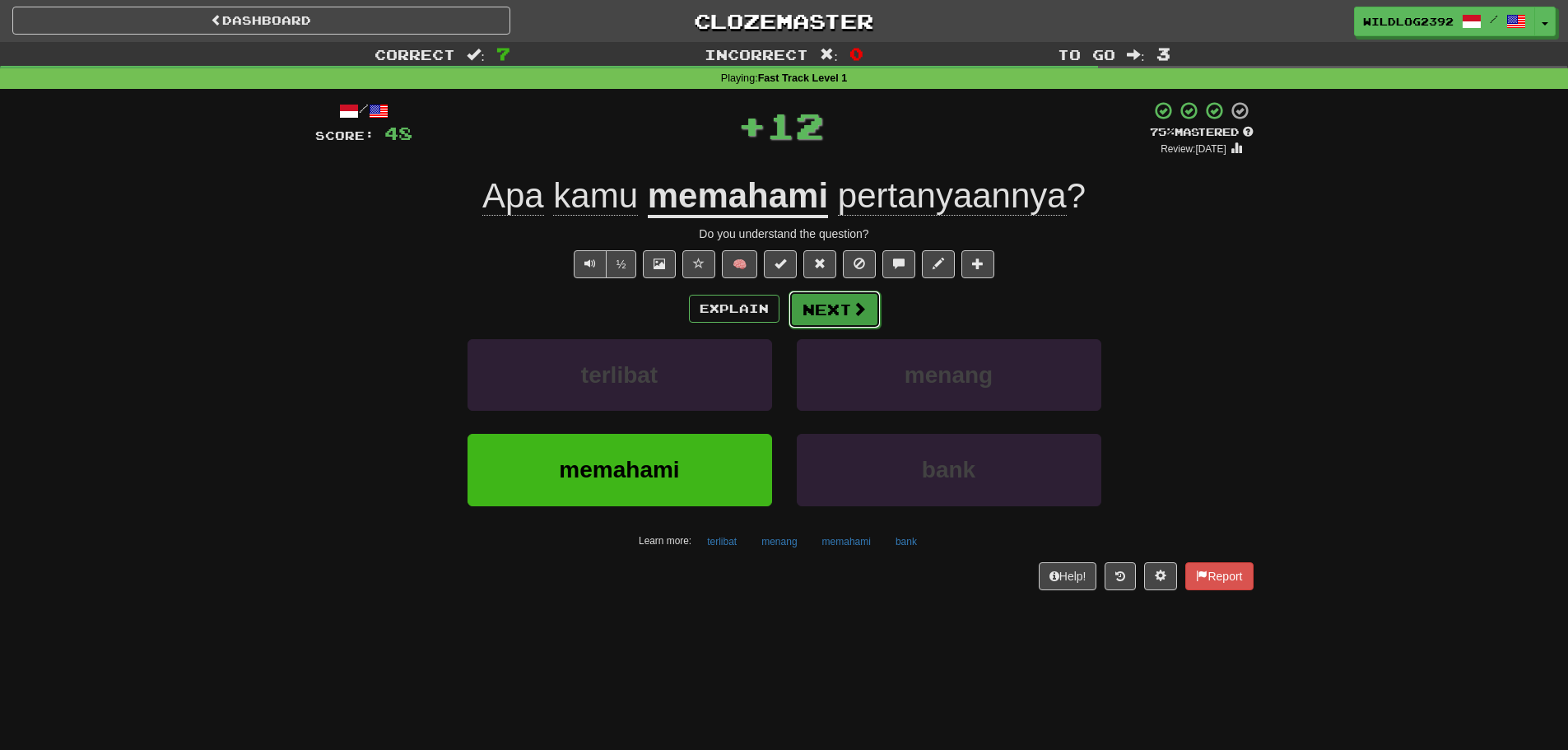
click at [832, 304] on button "Next" at bounding box center [834, 309] width 92 height 38
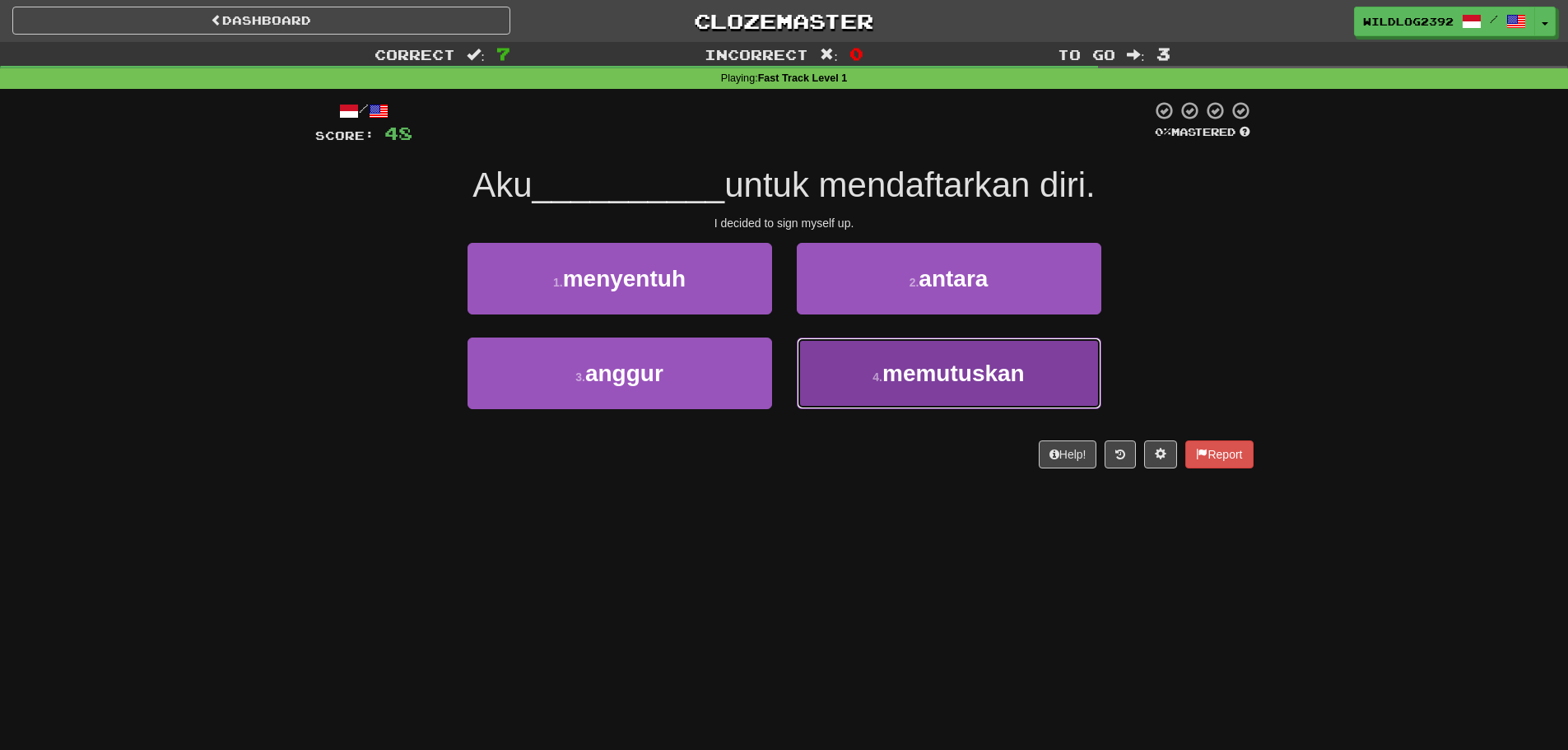
click at [849, 383] on button "4 . memutuskan" at bounding box center [949, 373] width 305 height 72
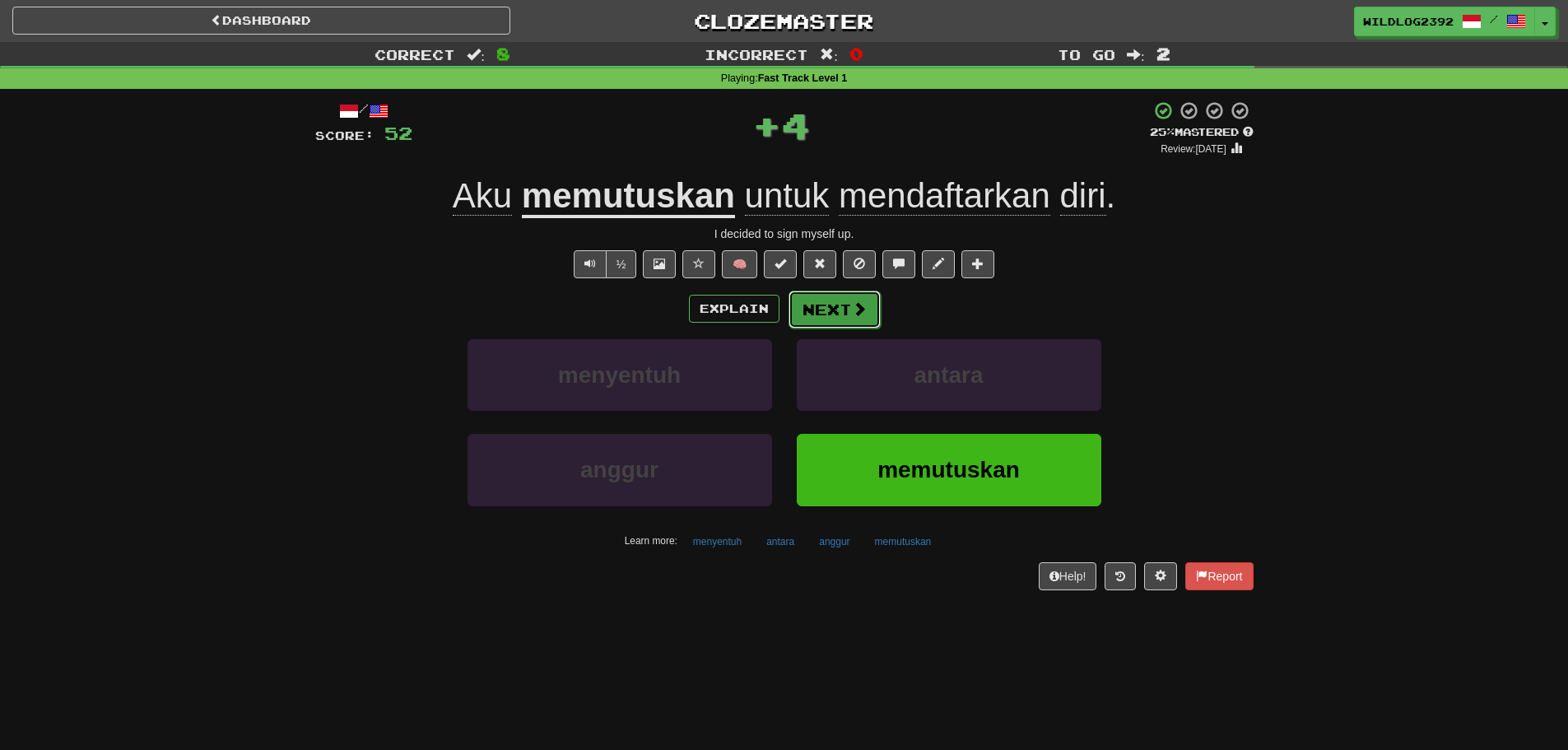
click at [830, 319] on button "Next" at bounding box center [834, 309] width 92 height 38
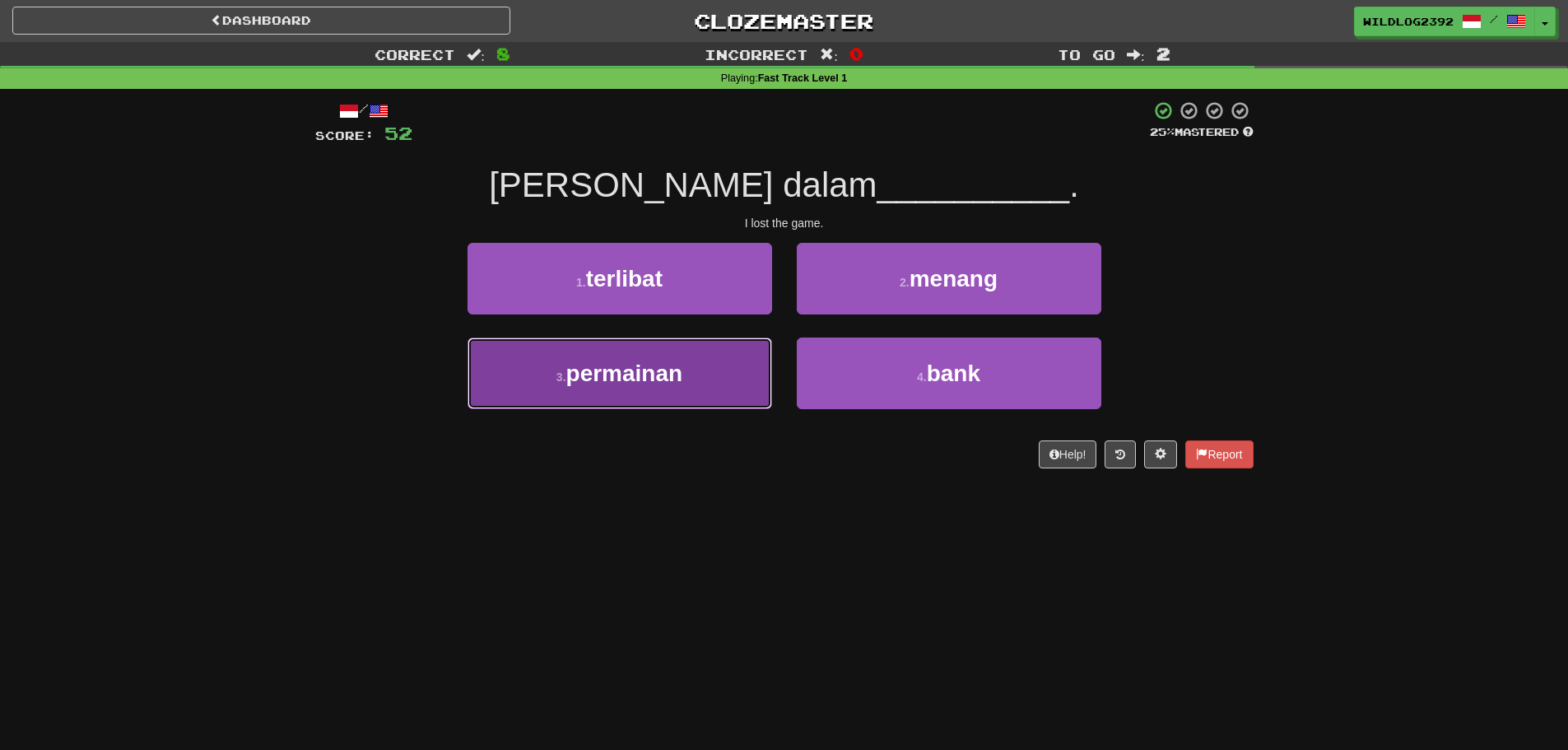
click at [638, 383] on span "permainan" at bounding box center [625, 373] width 117 height 26
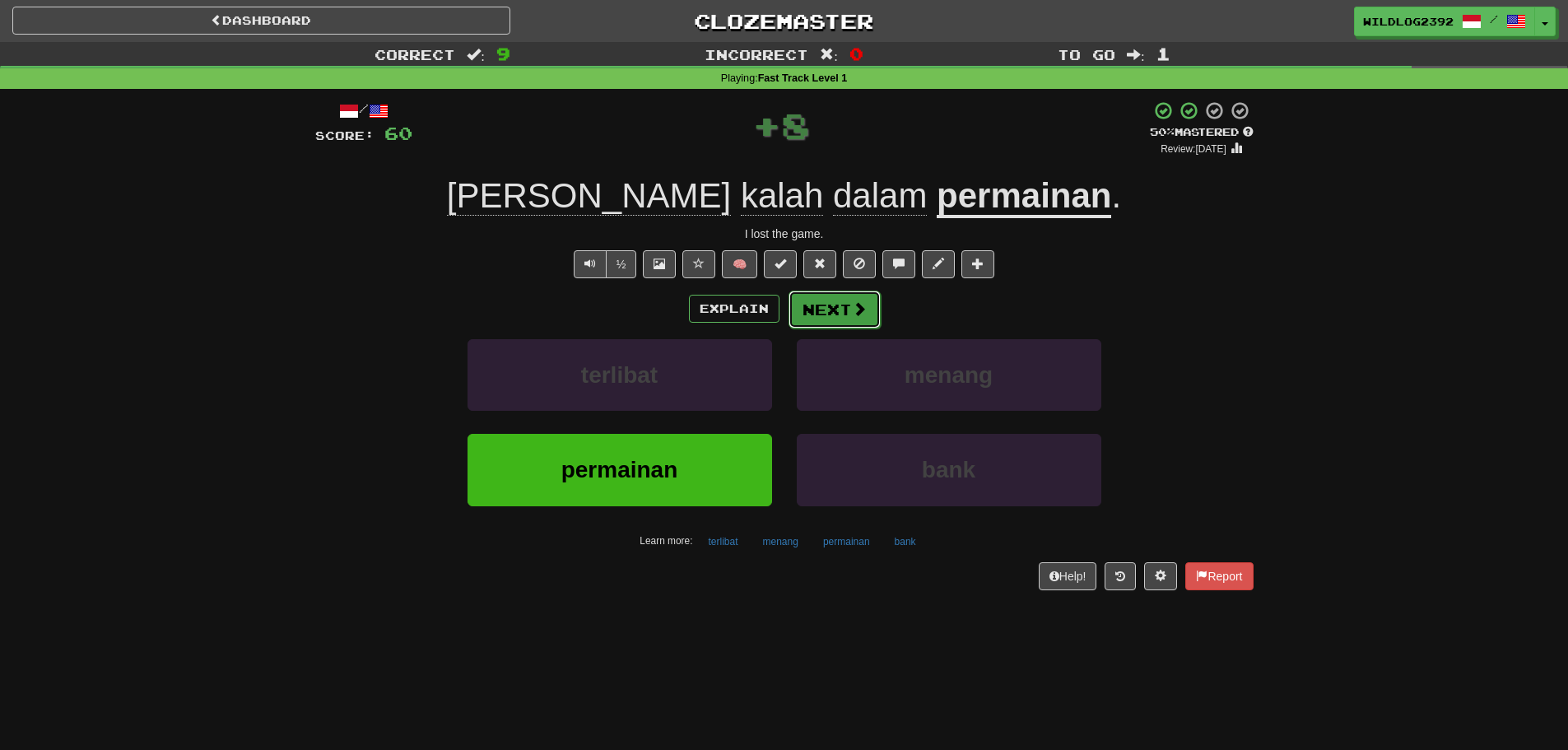
click at [831, 314] on button "Next" at bounding box center [834, 309] width 92 height 38
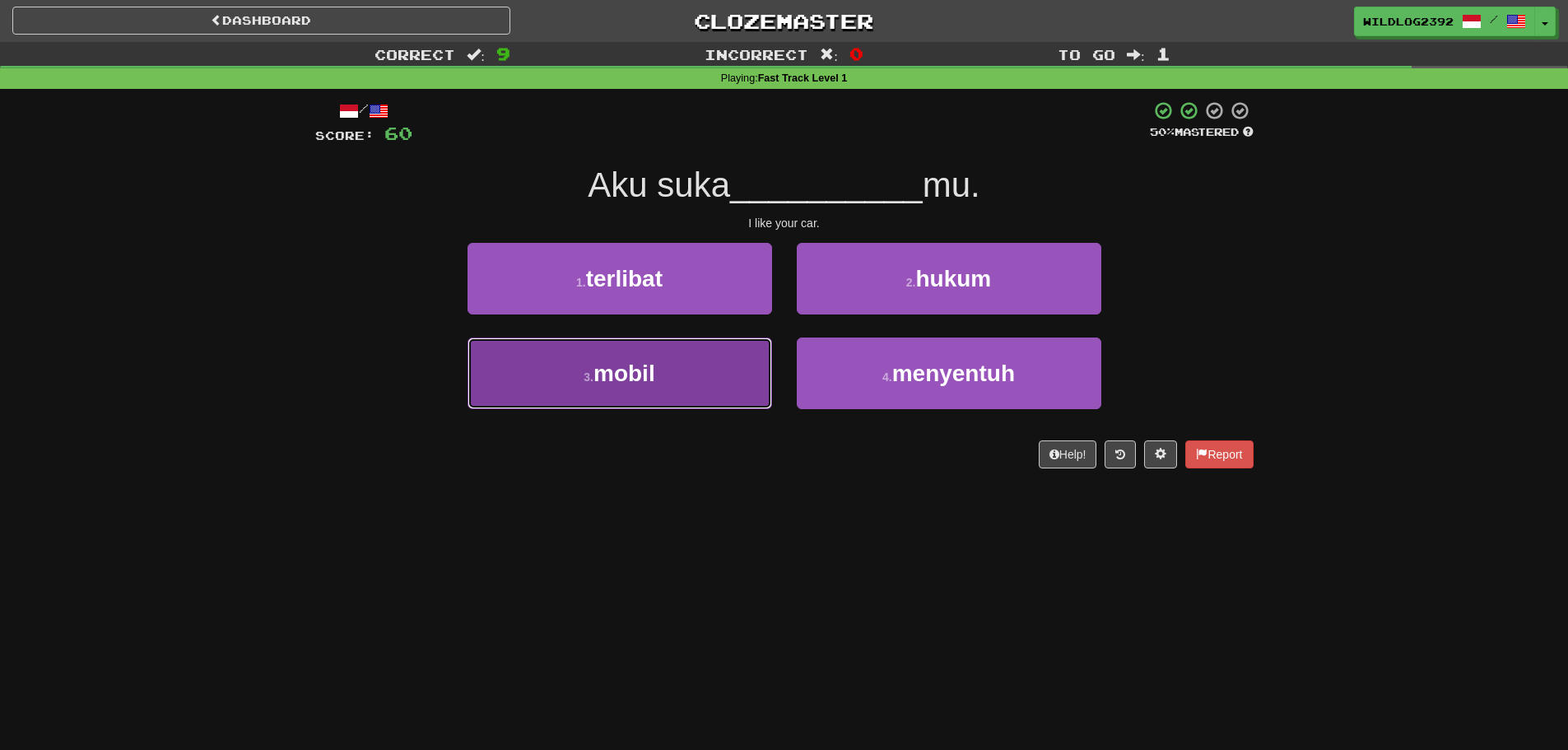
click at [628, 395] on button "3 . mobil" at bounding box center [620, 373] width 305 height 72
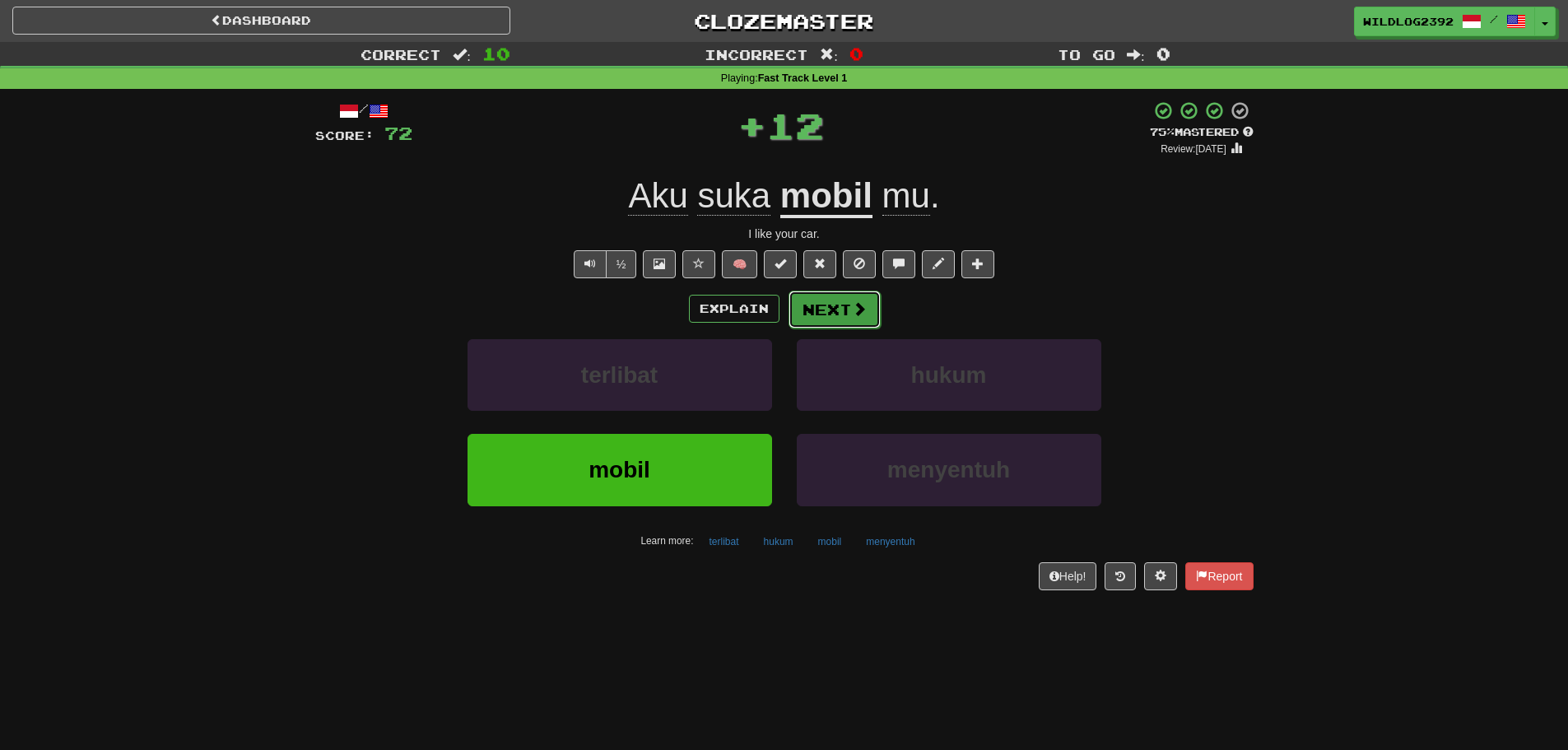
click at [827, 320] on button "Next" at bounding box center [834, 309] width 92 height 38
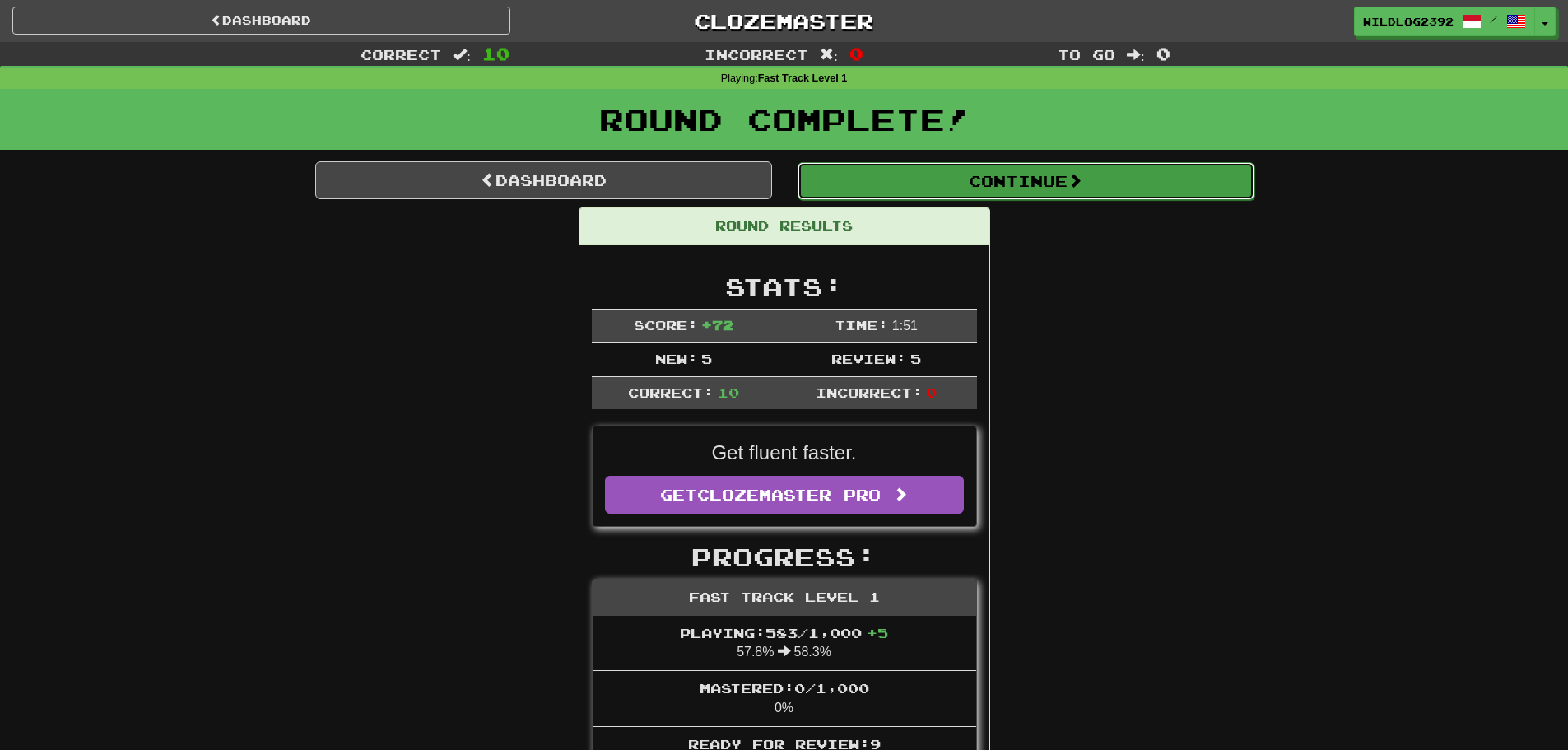
click at [1004, 182] on button "Continue" at bounding box center [1026, 181] width 457 height 38
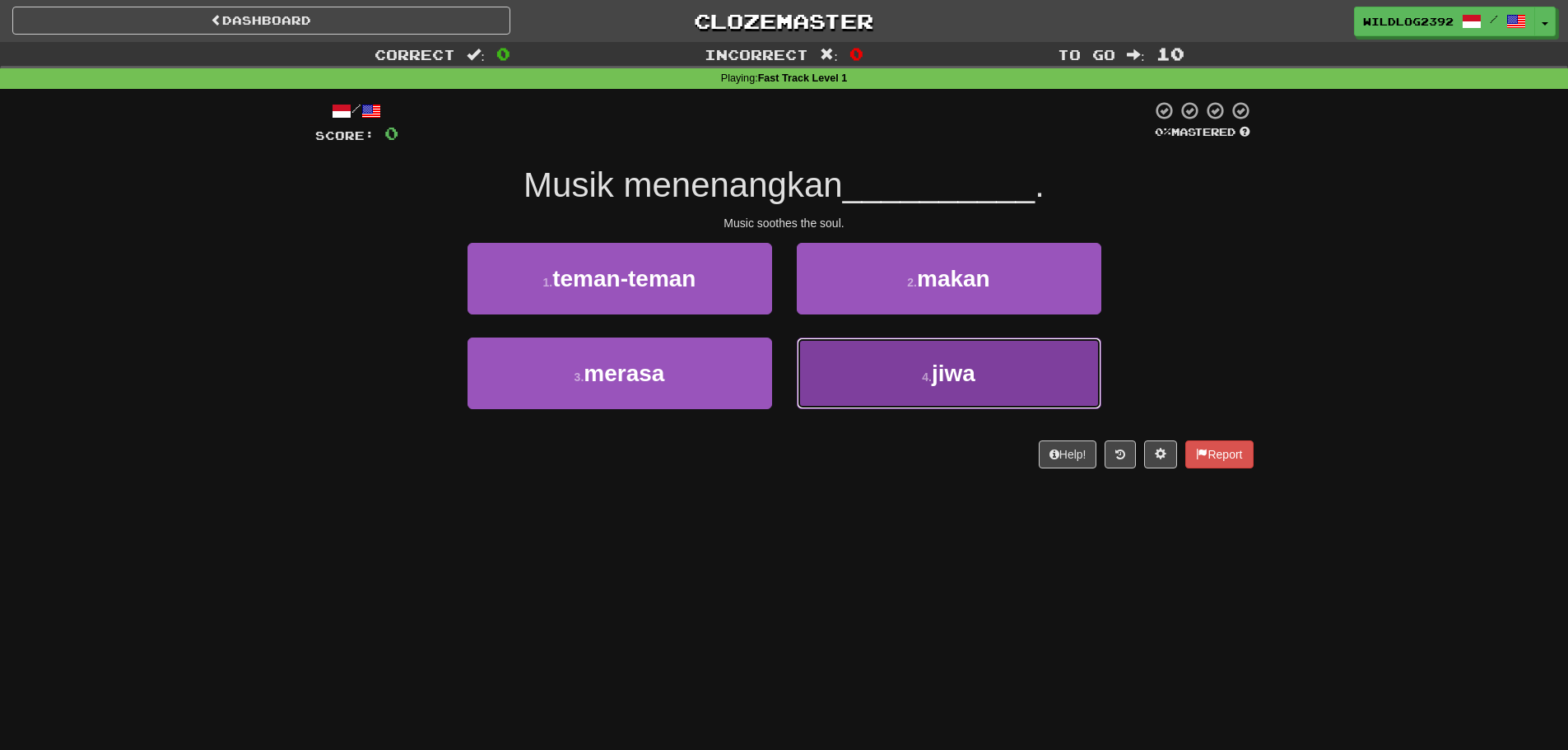
click at [934, 375] on span "jiwa" at bounding box center [954, 373] width 44 height 26
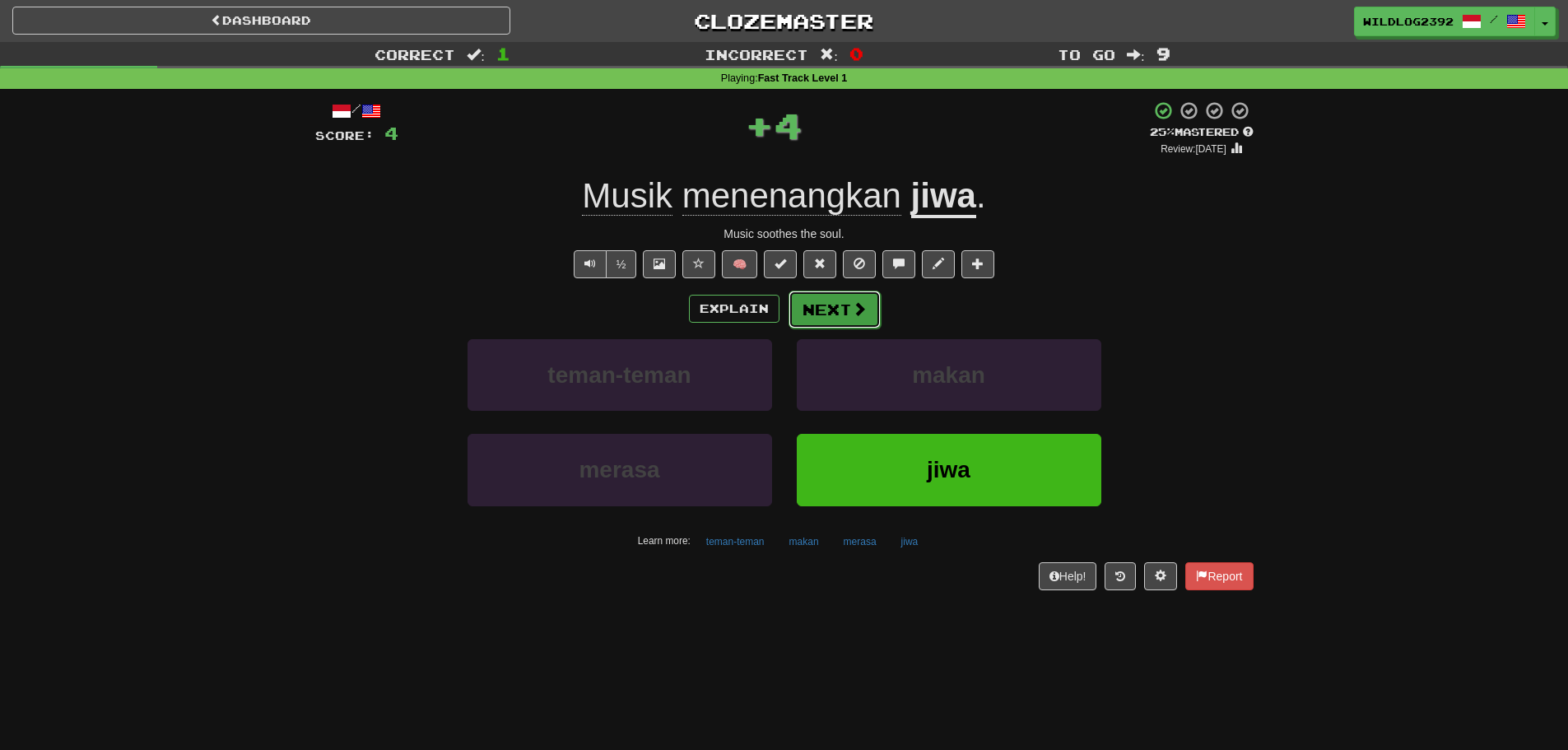
click at [848, 308] on button "Next" at bounding box center [834, 309] width 92 height 38
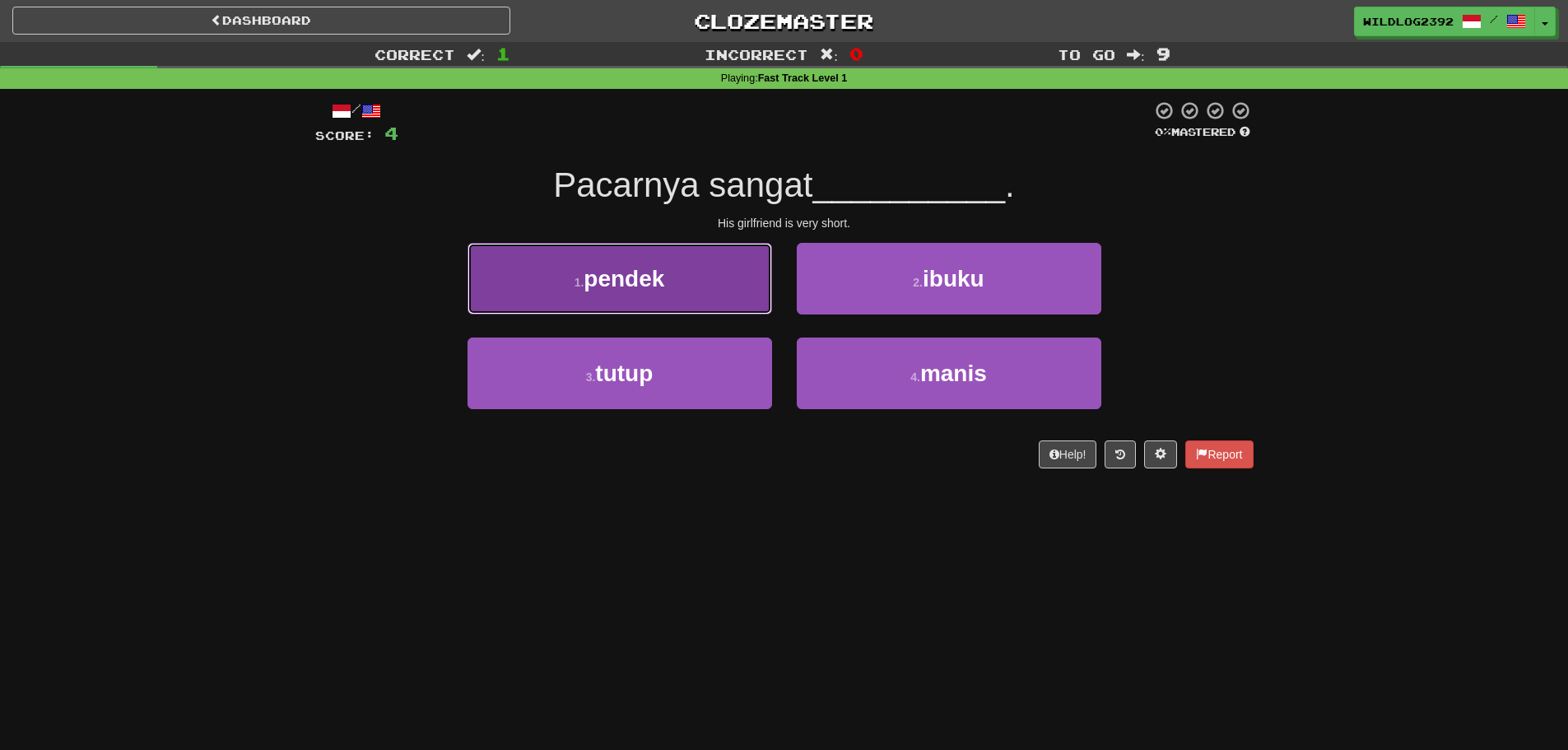
click at [565, 266] on button "1 . pendek" at bounding box center [620, 279] width 305 height 72
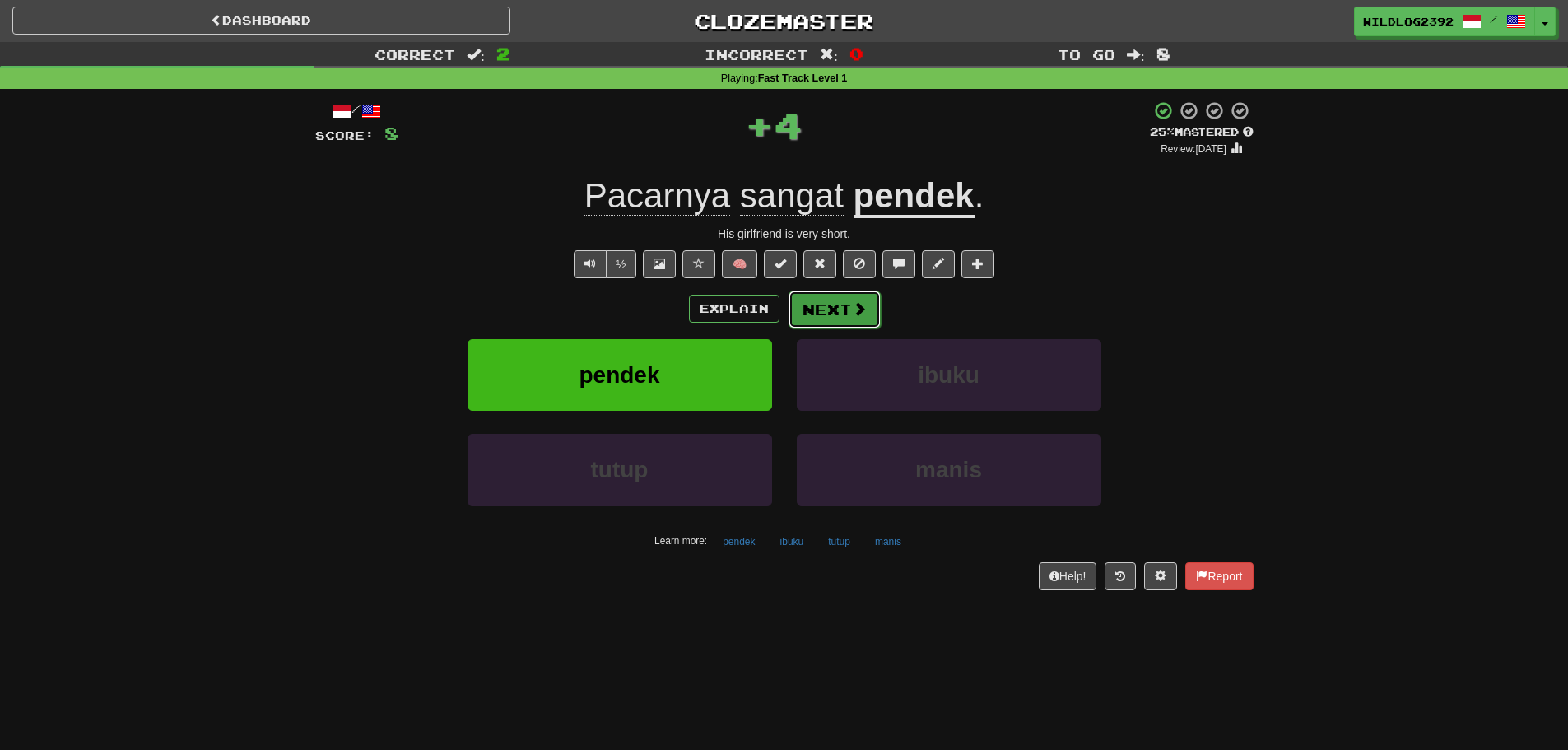
click at [817, 314] on button "Next" at bounding box center [834, 309] width 92 height 38
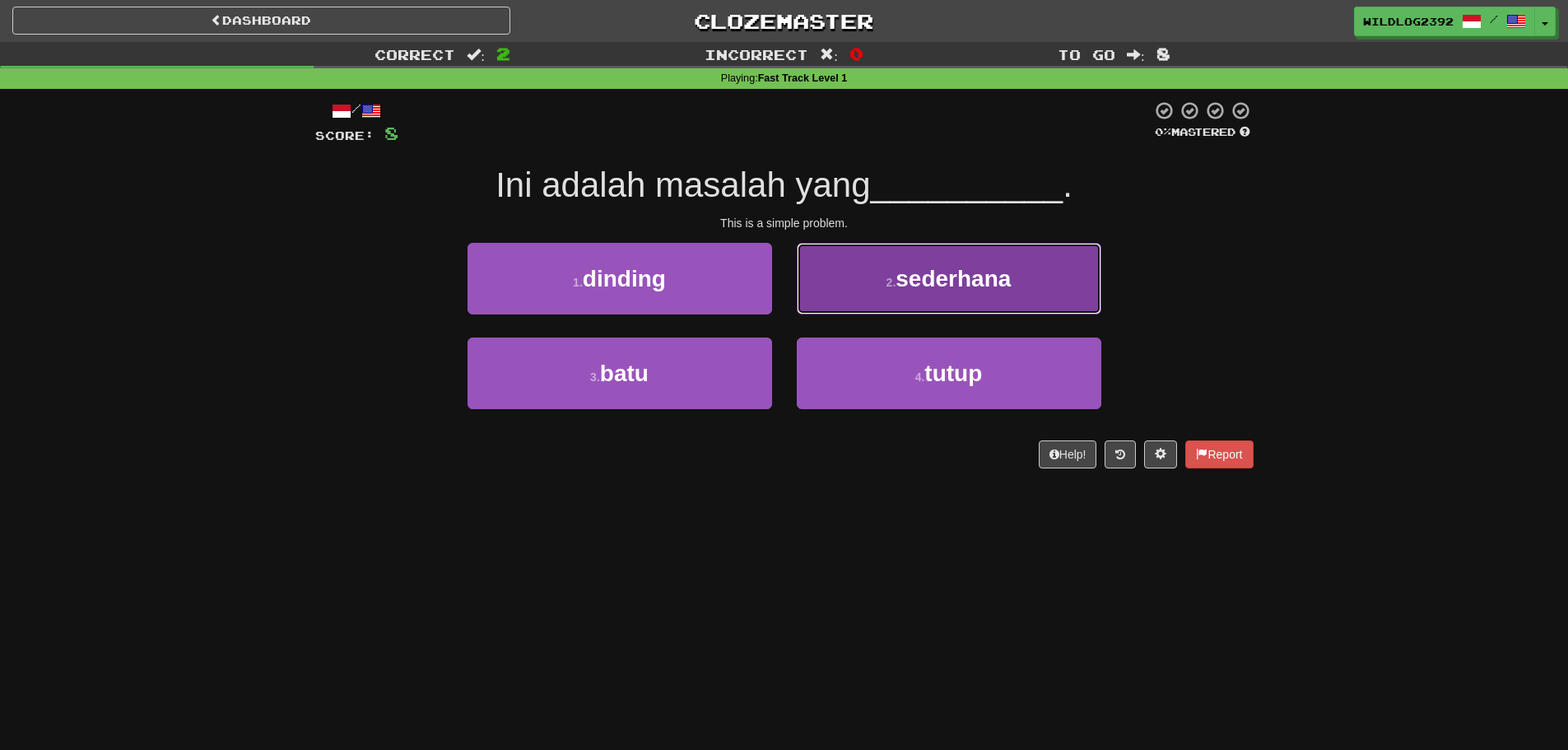
click at [884, 298] on button "2 . sederhana" at bounding box center [949, 279] width 305 height 72
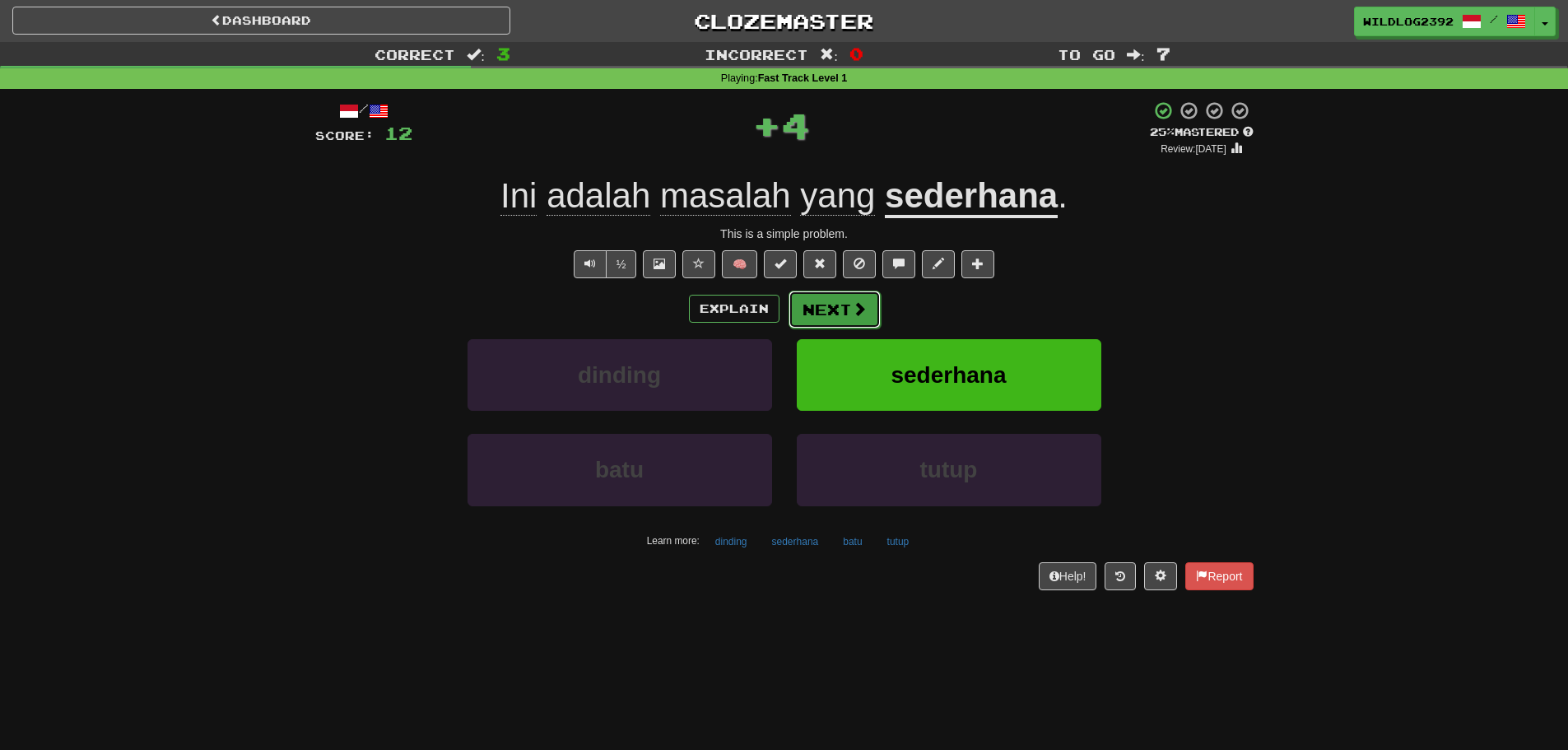
click at [837, 307] on button "Next" at bounding box center [834, 309] width 92 height 38
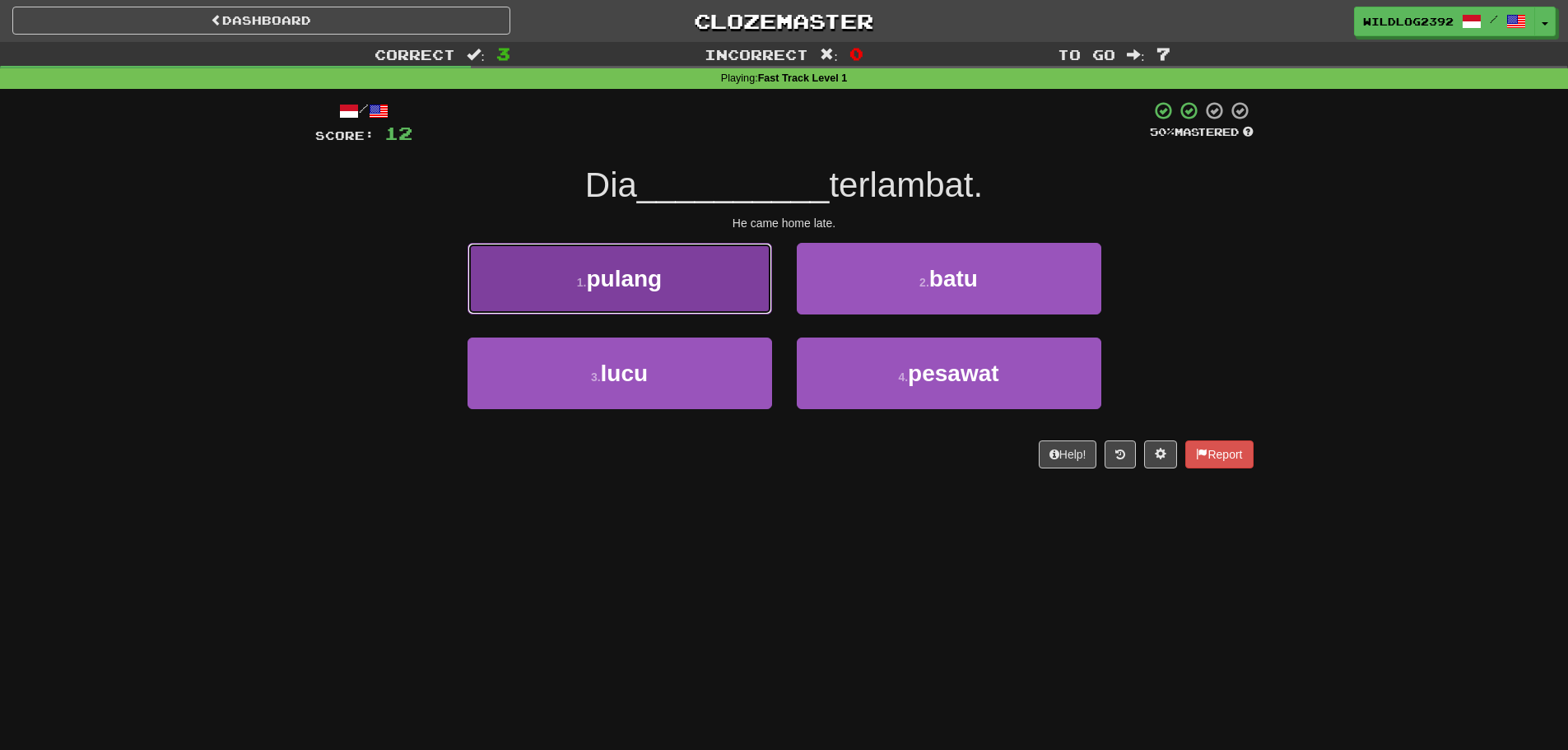
click at [606, 288] on span "pulang" at bounding box center [624, 279] width 76 height 26
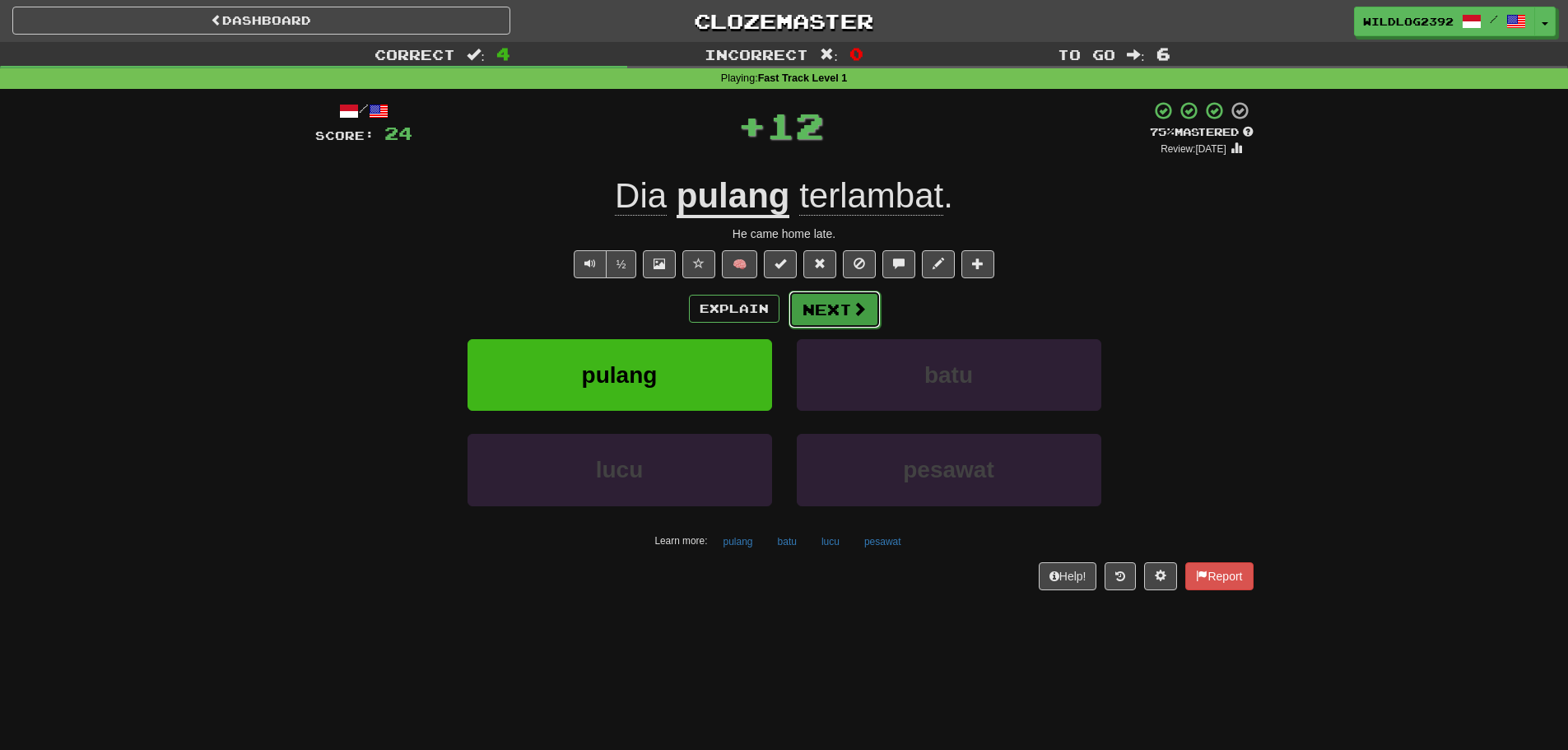
click at [843, 298] on button "Next" at bounding box center [834, 309] width 92 height 38
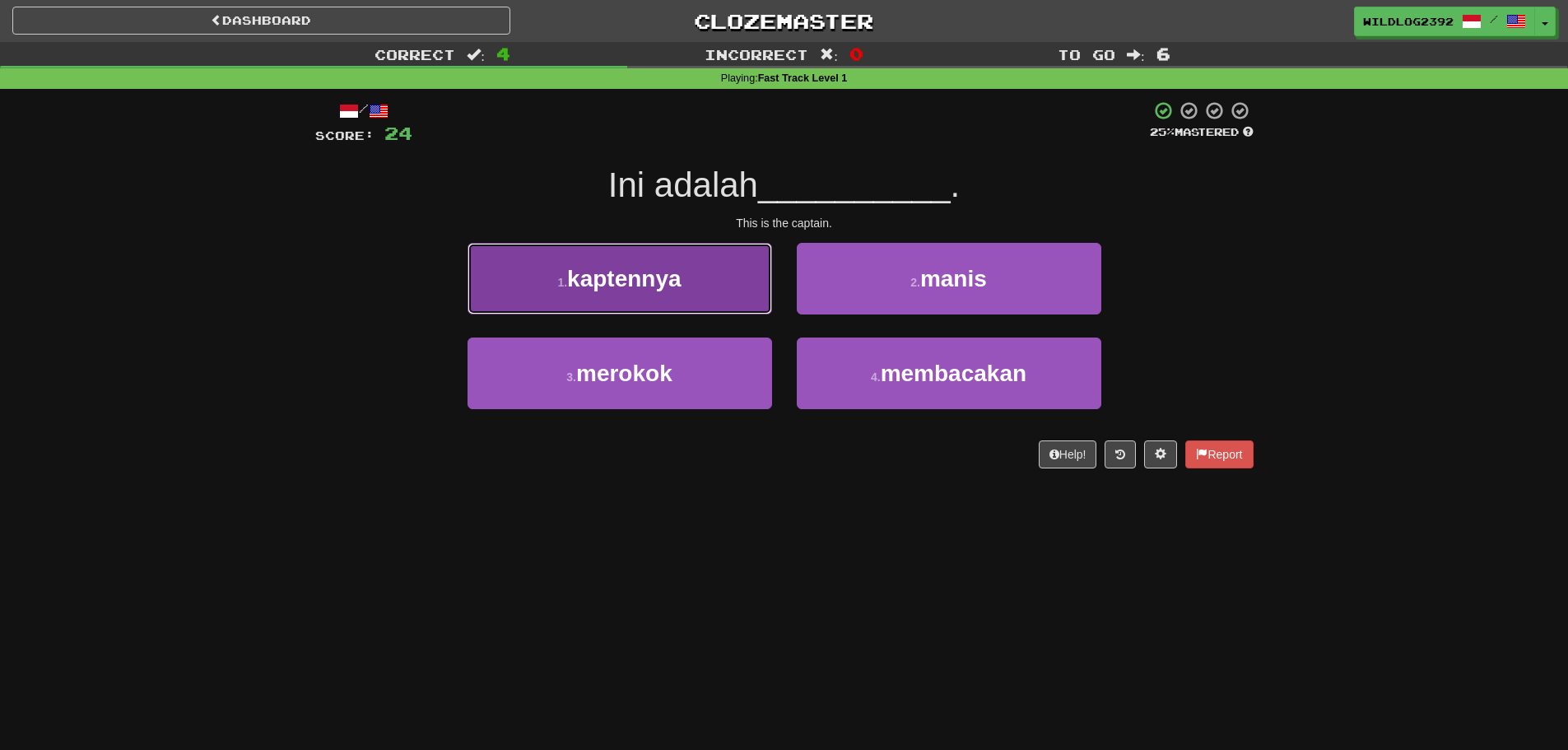
click at [646, 273] on span "kaptennya" at bounding box center [624, 279] width 114 height 26
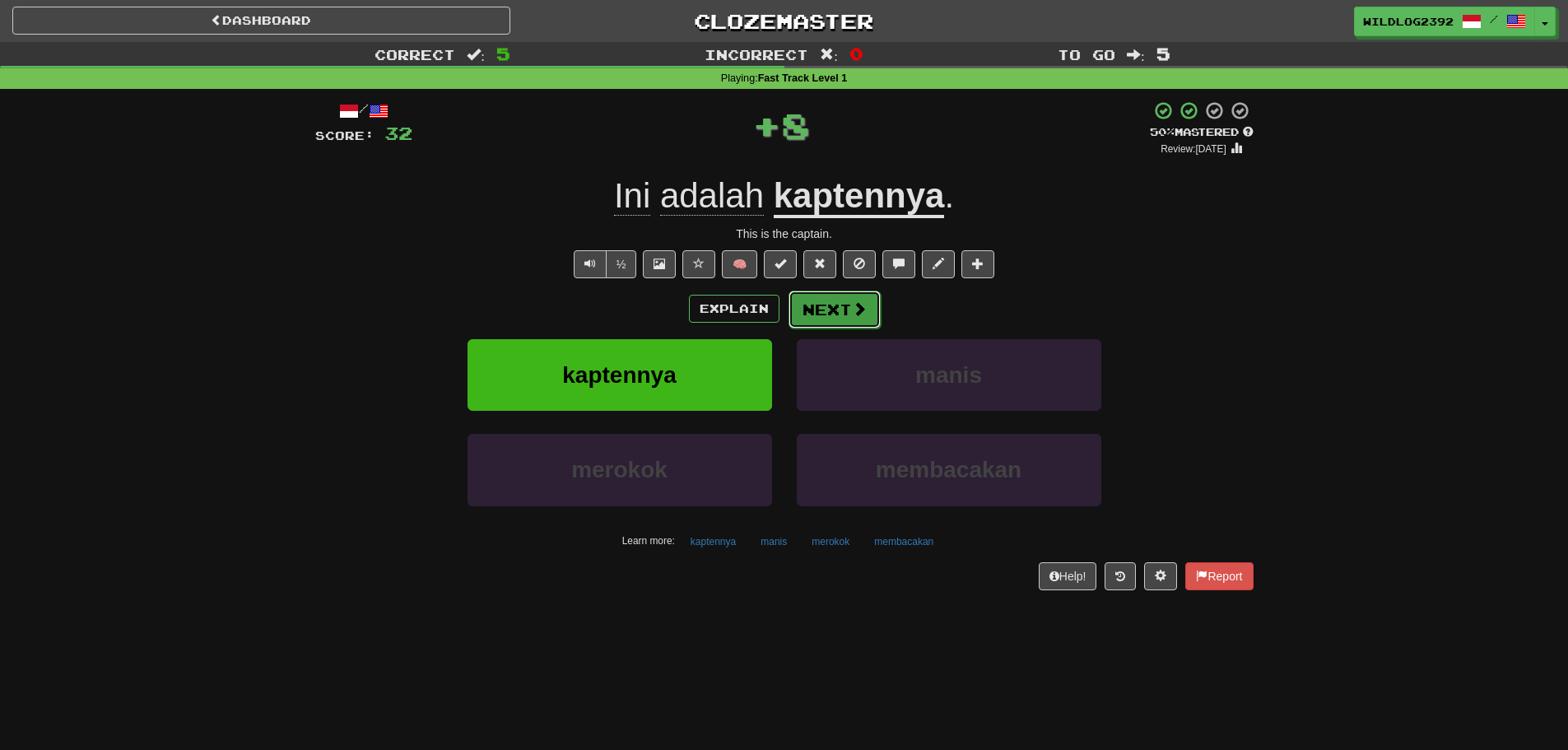
click at [846, 322] on button "Next" at bounding box center [834, 309] width 92 height 38
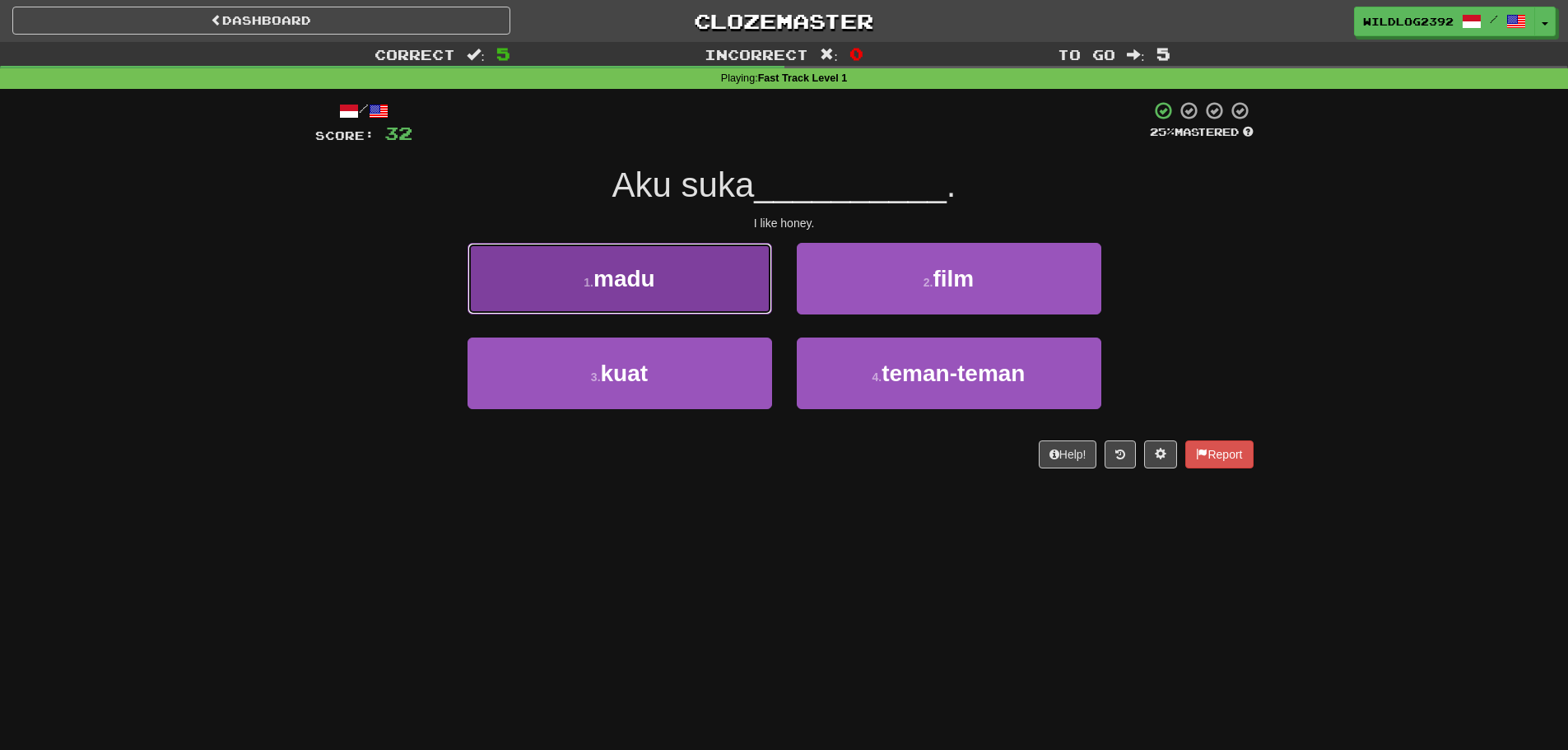
click at [643, 295] on button "1 . madu" at bounding box center [620, 279] width 305 height 72
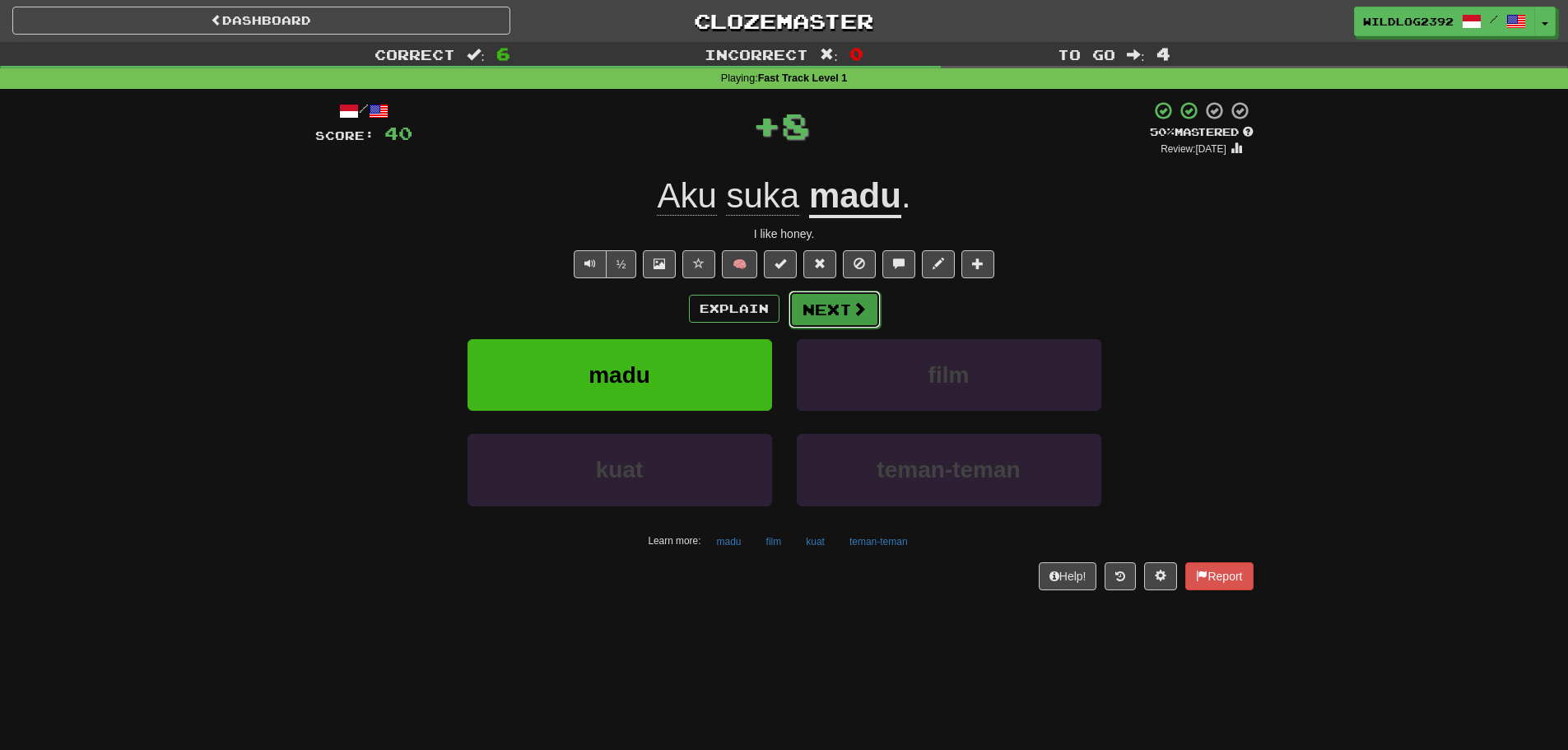
click at [848, 311] on button "Next" at bounding box center [834, 309] width 92 height 38
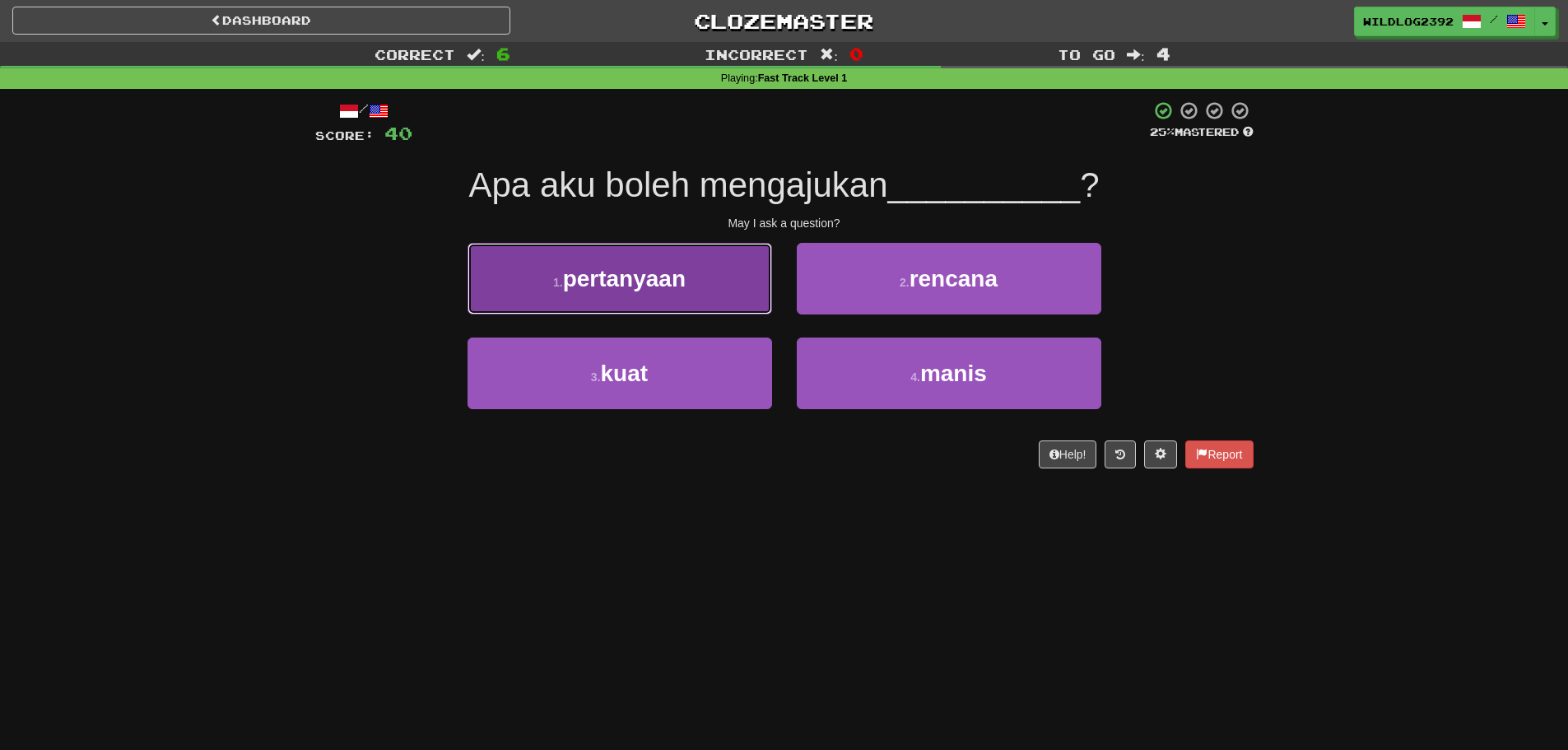
click at [636, 284] on span "pertanyaan" at bounding box center [625, 279] width 123 height 26
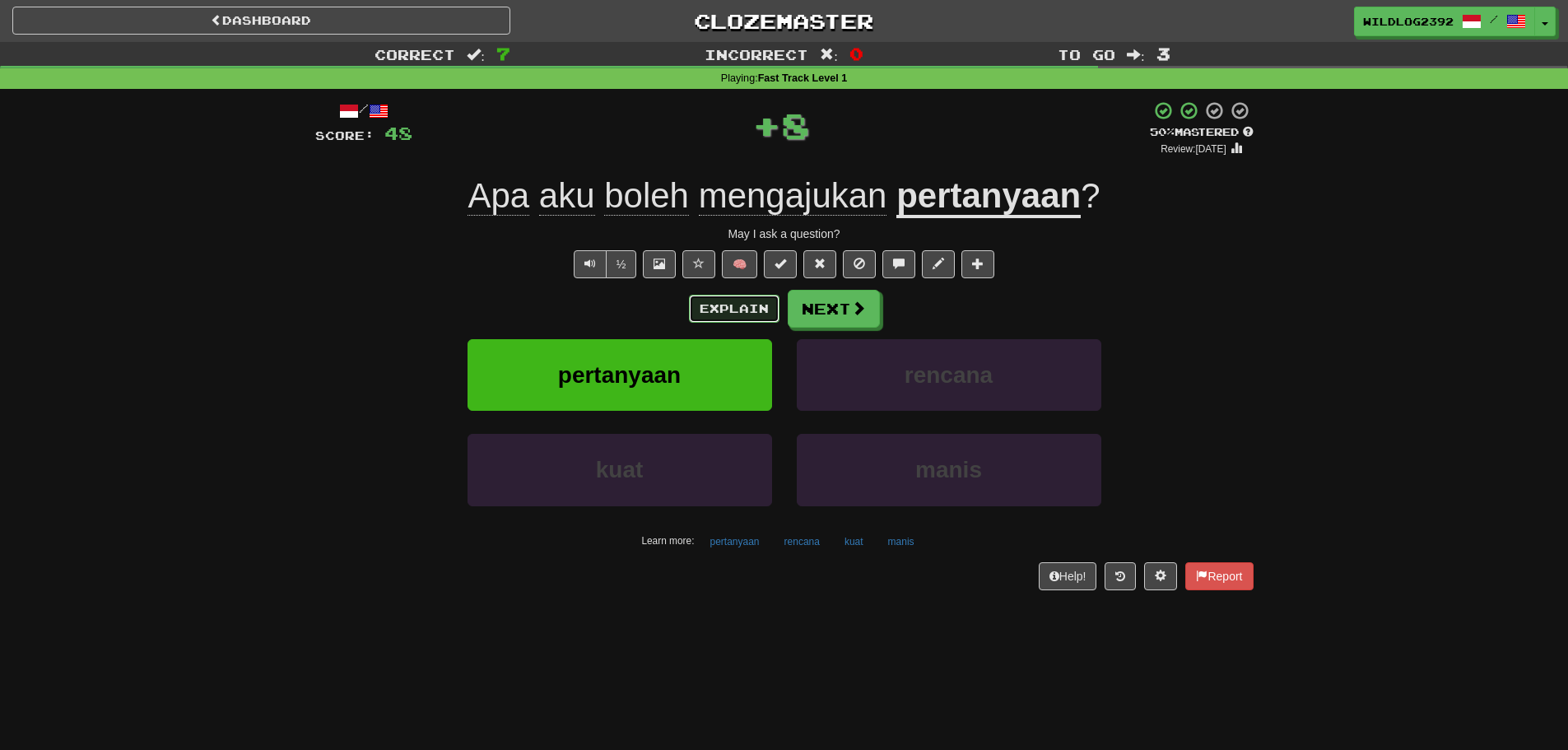
click at [722, 317] on button "Explain" at bounding box center [734, 308] width 91 height 28
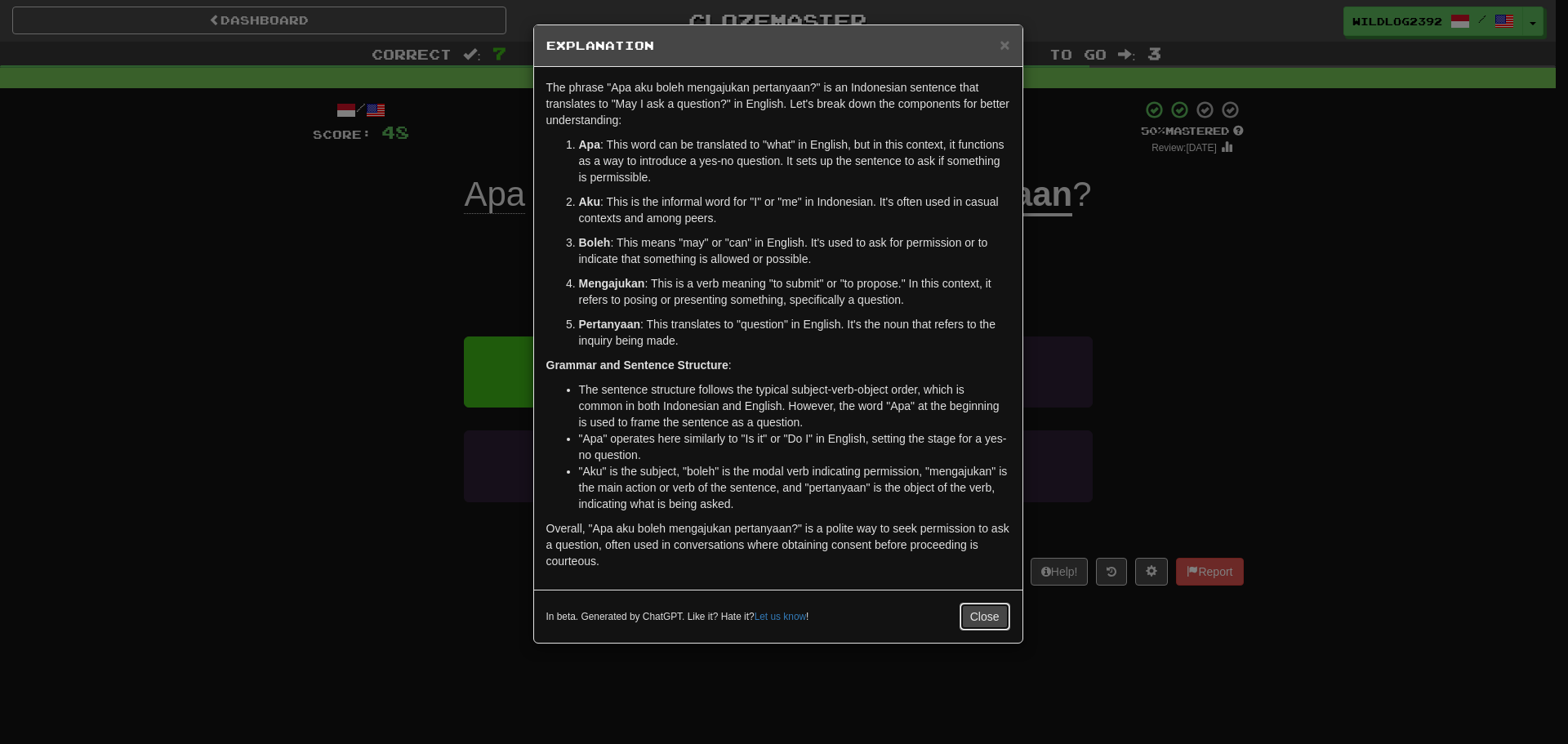
click at [983, 618] on button "Close" at bounding box center [985, 616] width 50 height 28
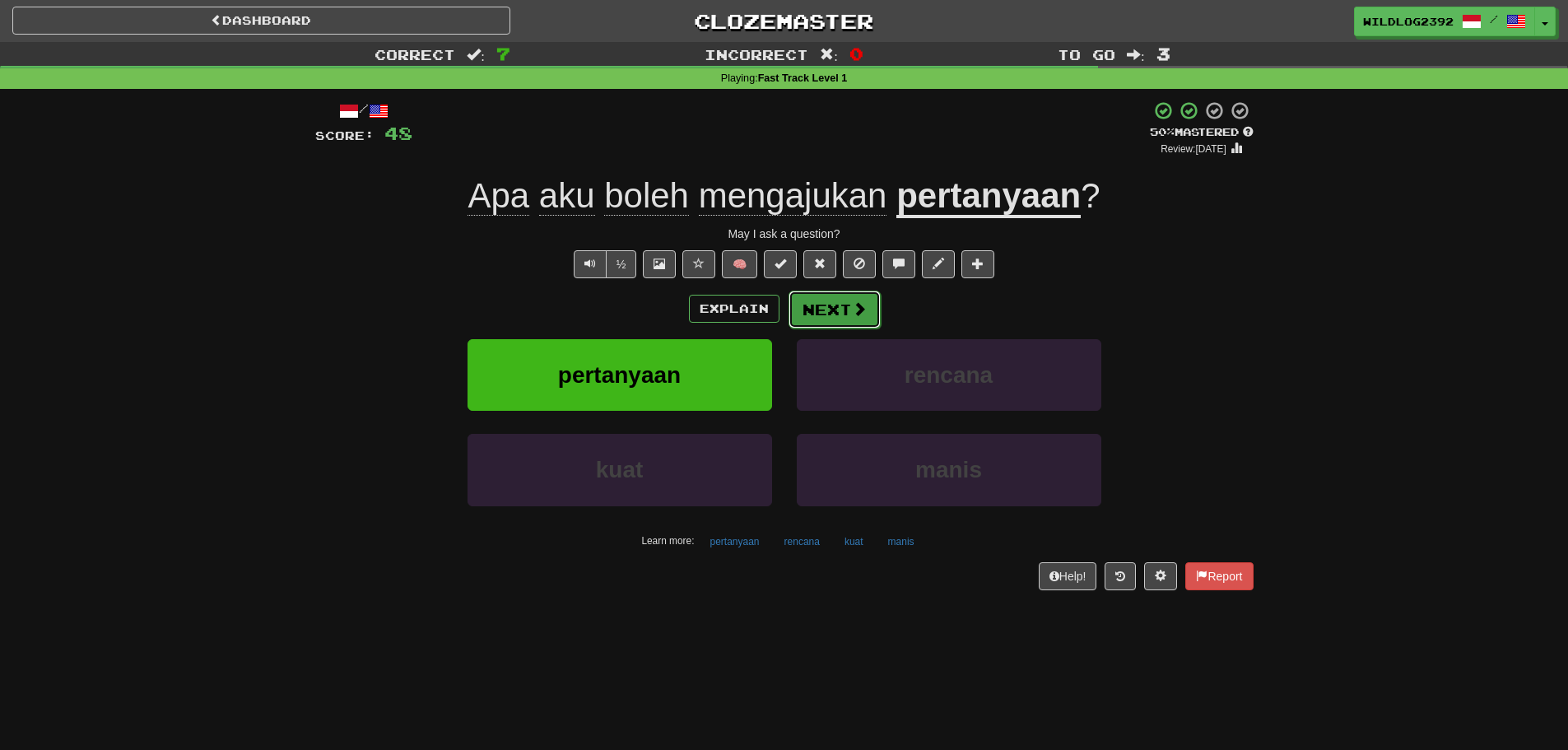
click at [857, 304] on span at bounding box center [858, 308] width 14 height 14
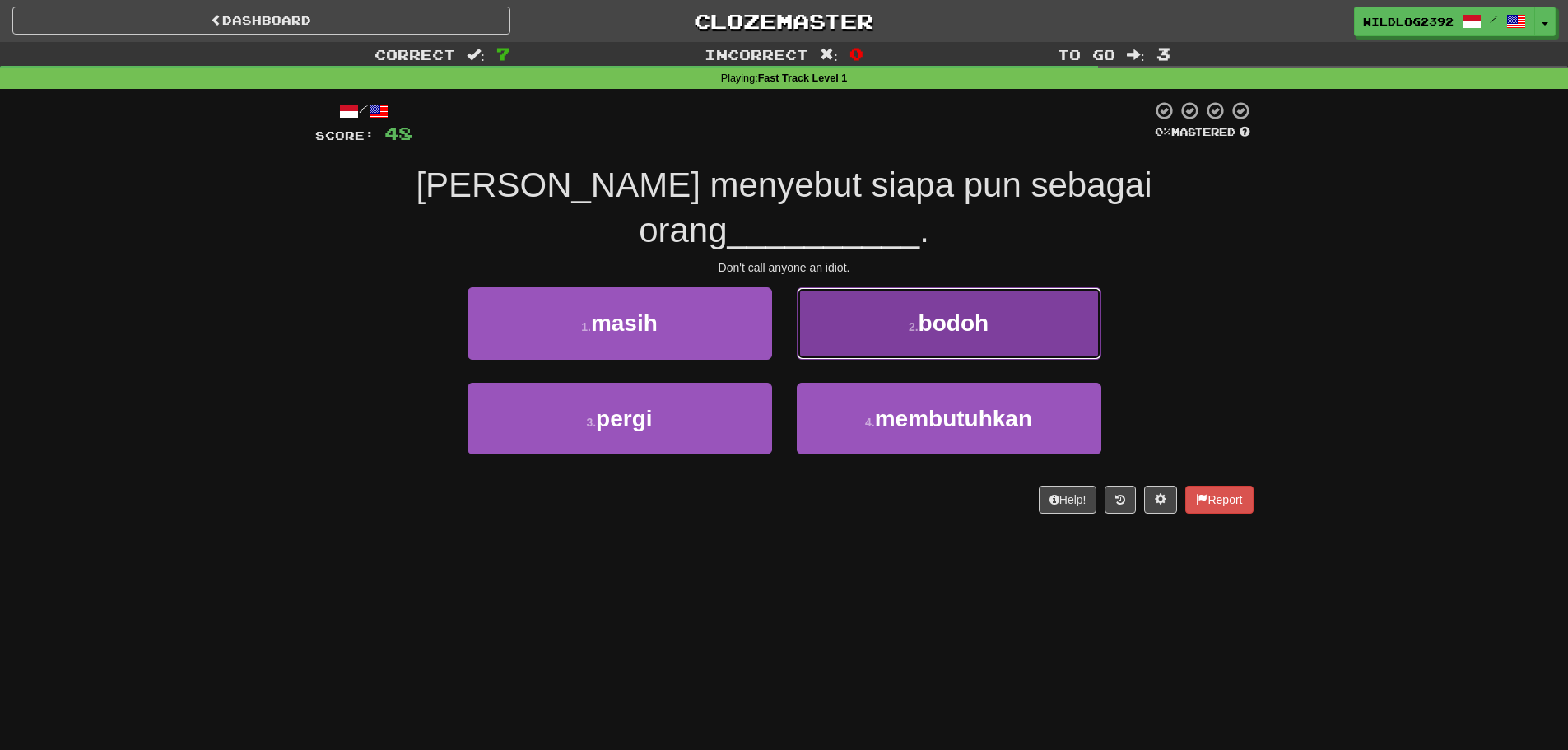
click at [834, 287] on button "2 . bodoh" at bounding box center [949, 323] width 305 height 72
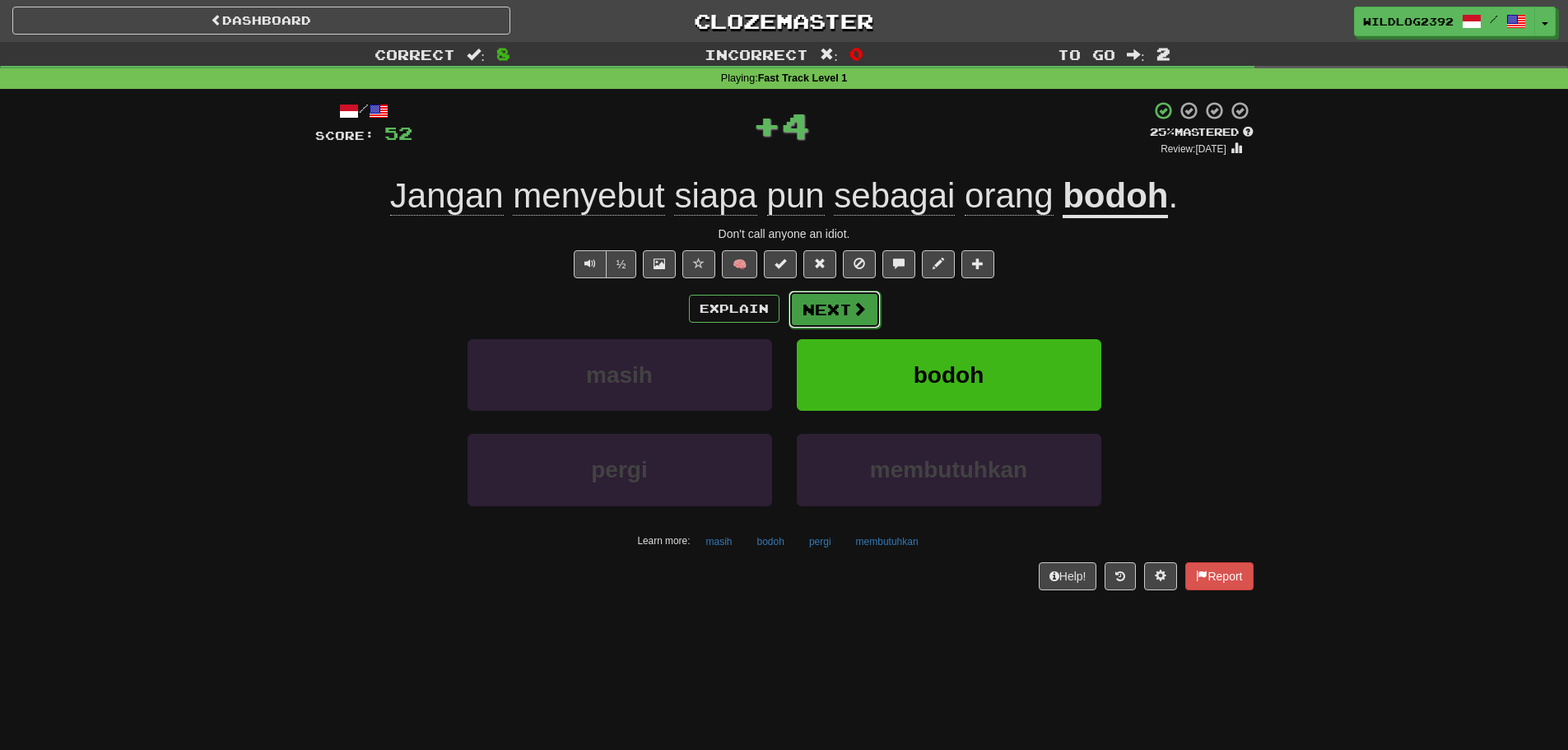
click at [844, 312] on button "Next" at bounding box center [834, 309] width 92 height 38
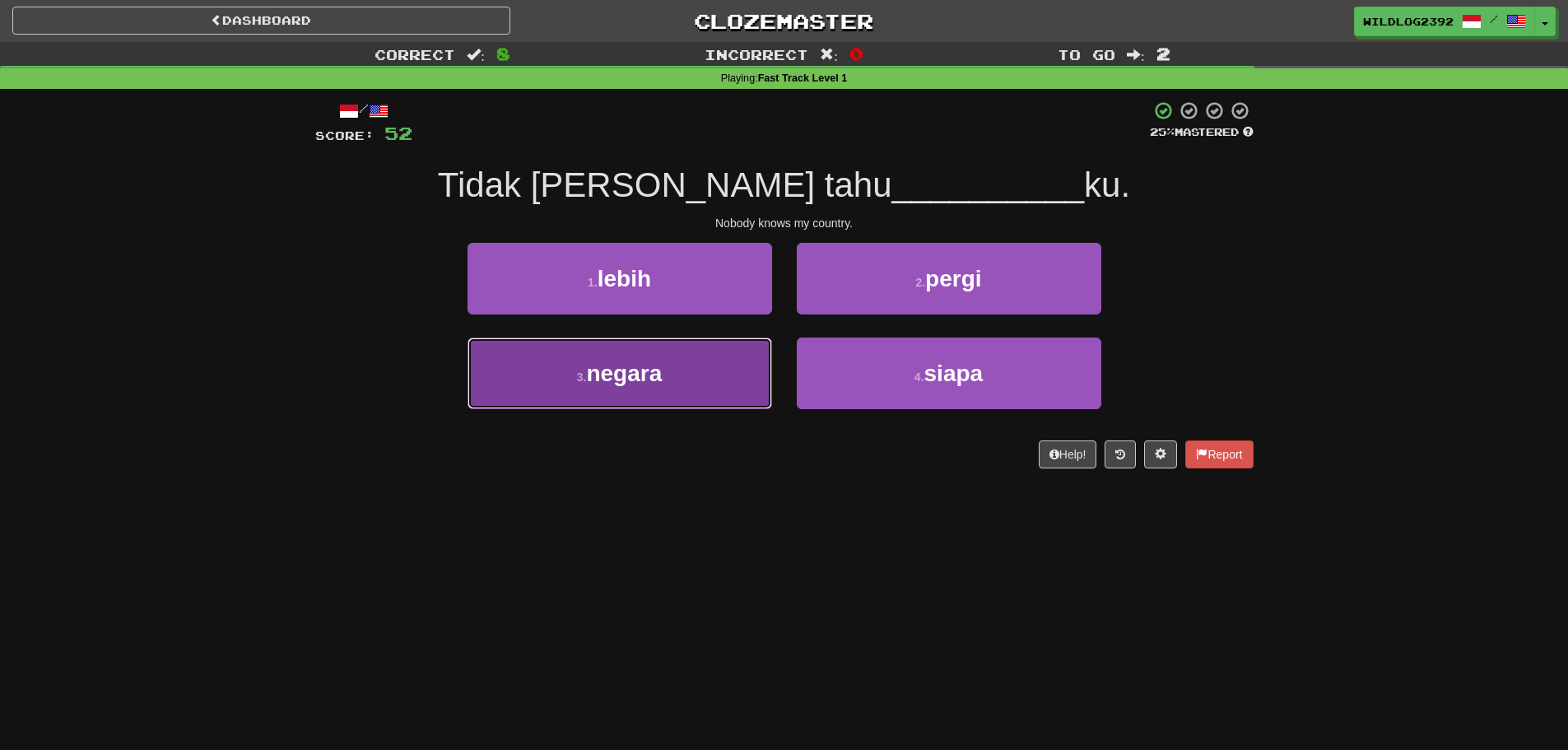
click at [658, 375] on span "negara" at bounding box center [624, 373] width 76 height 26
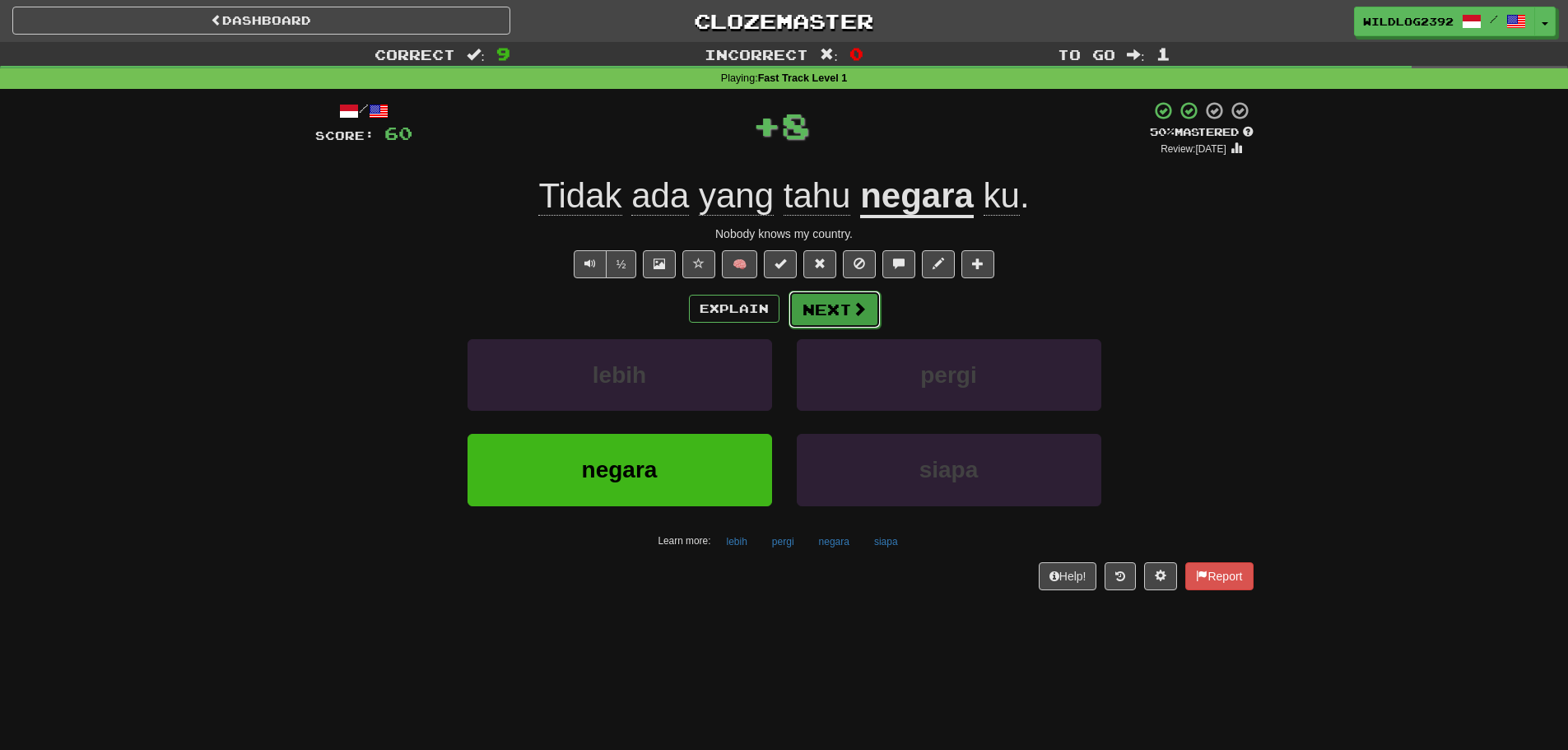
click at [863, 305] on span at bounding box center [858, 308] width 14 height 14
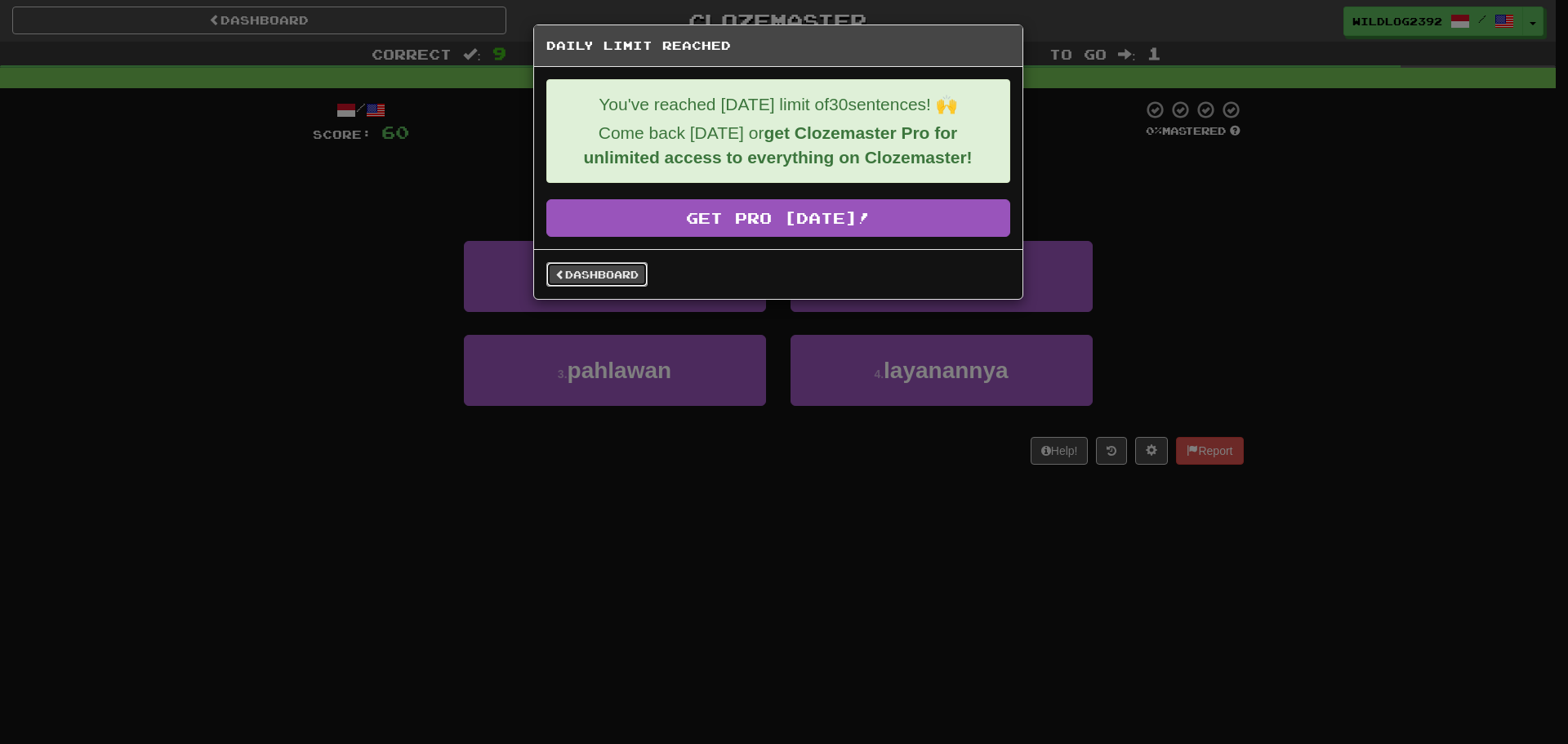
click at [627, 276] on link "Dashboard" at bounding box center [597, 275] width 102 height 25
